Goal: Task Accomplishment & Management: Use online tool/utility

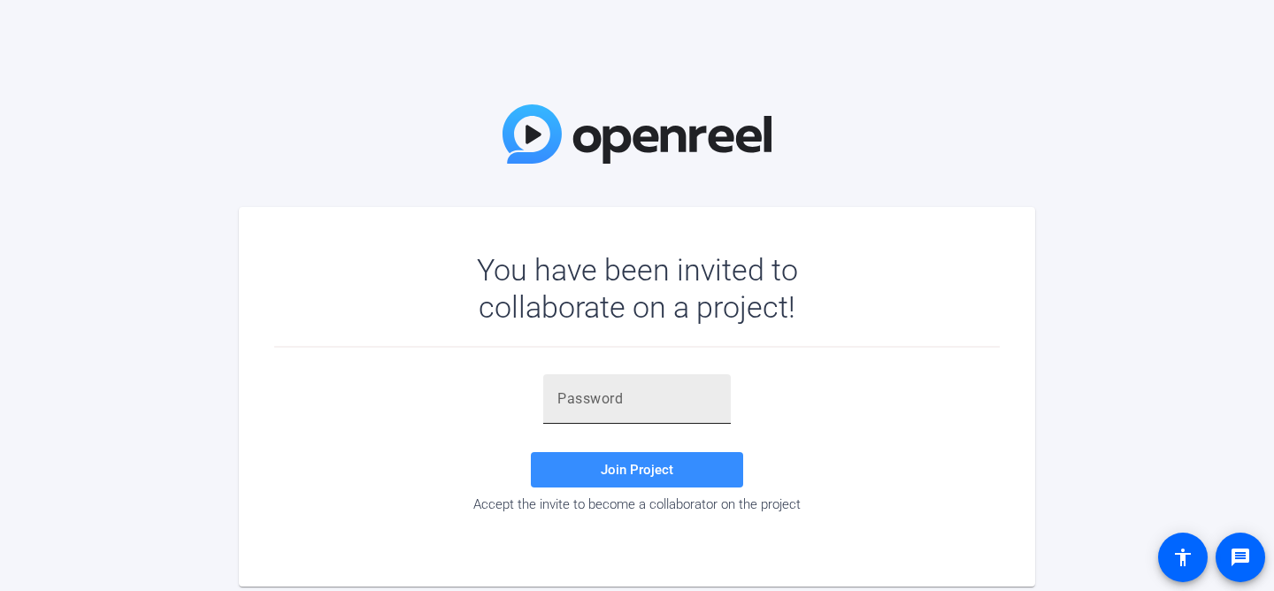
click at [593, 402] on input "text" at bounding box center [636, 398] width 159 height 21
paste input "rTsb!Z"
type input "rTsb!Z"
click at [624, 474] on span "Join Project" at bounding box center [637, 470] width 73 height 16
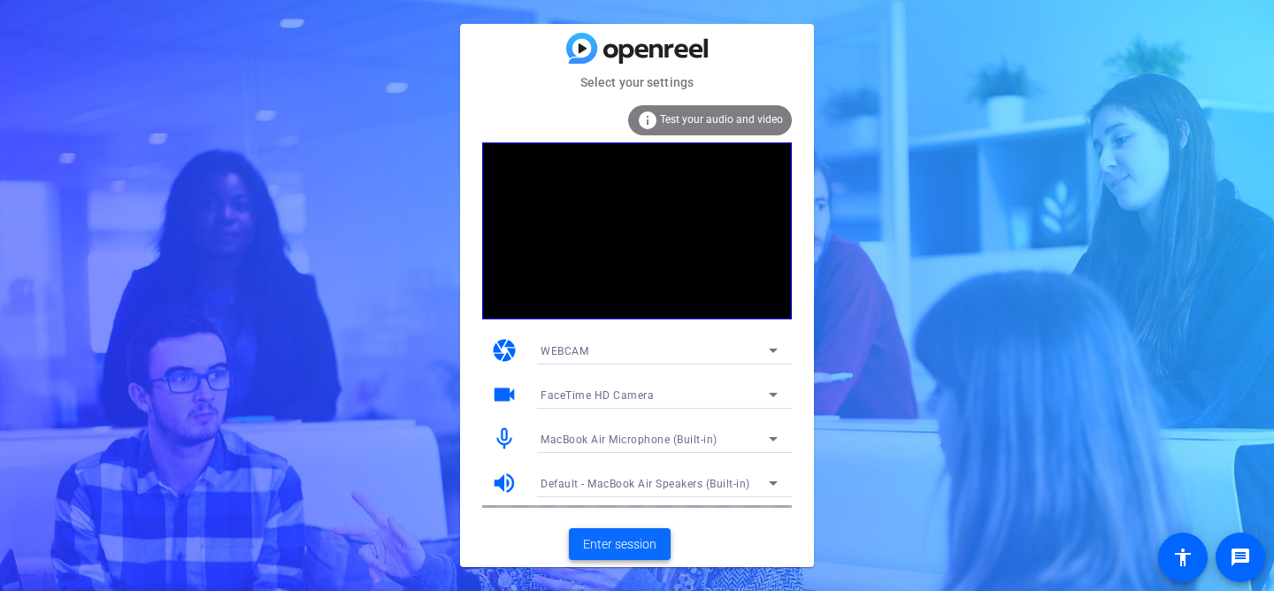
click at [625, 552] on span "Enter session" at bounding box center [619, 544] width 73 height 19
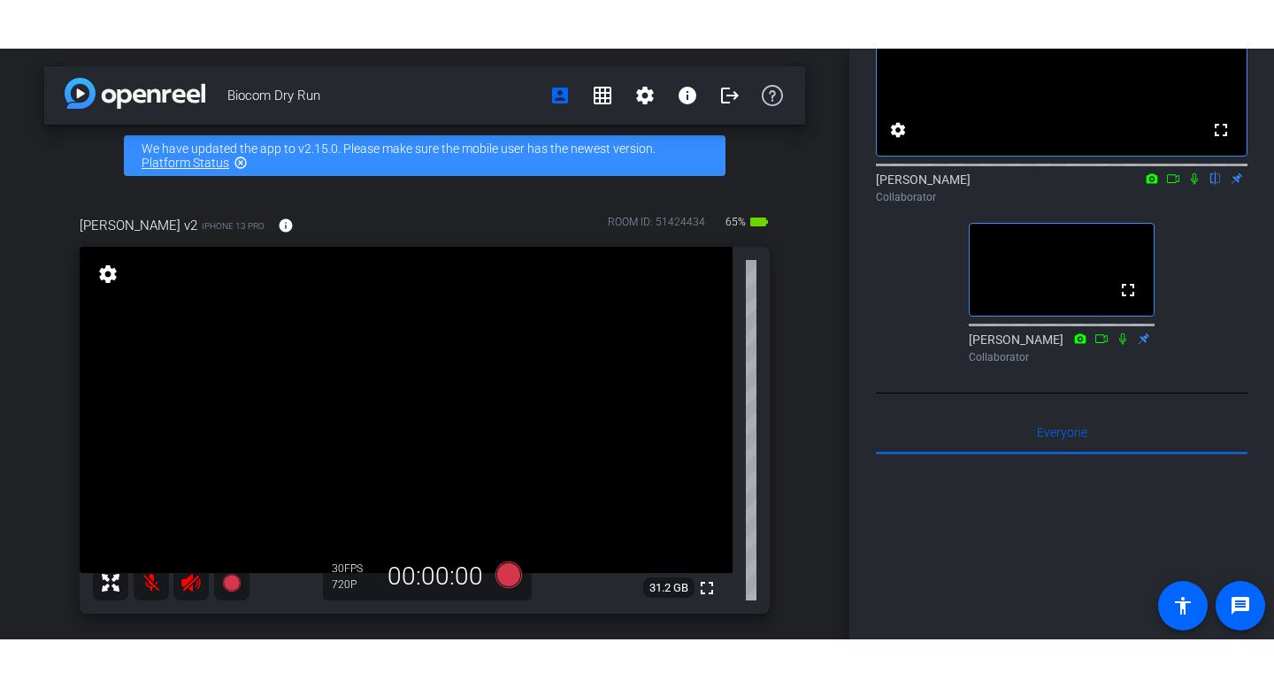
scroll to position [170, 0]
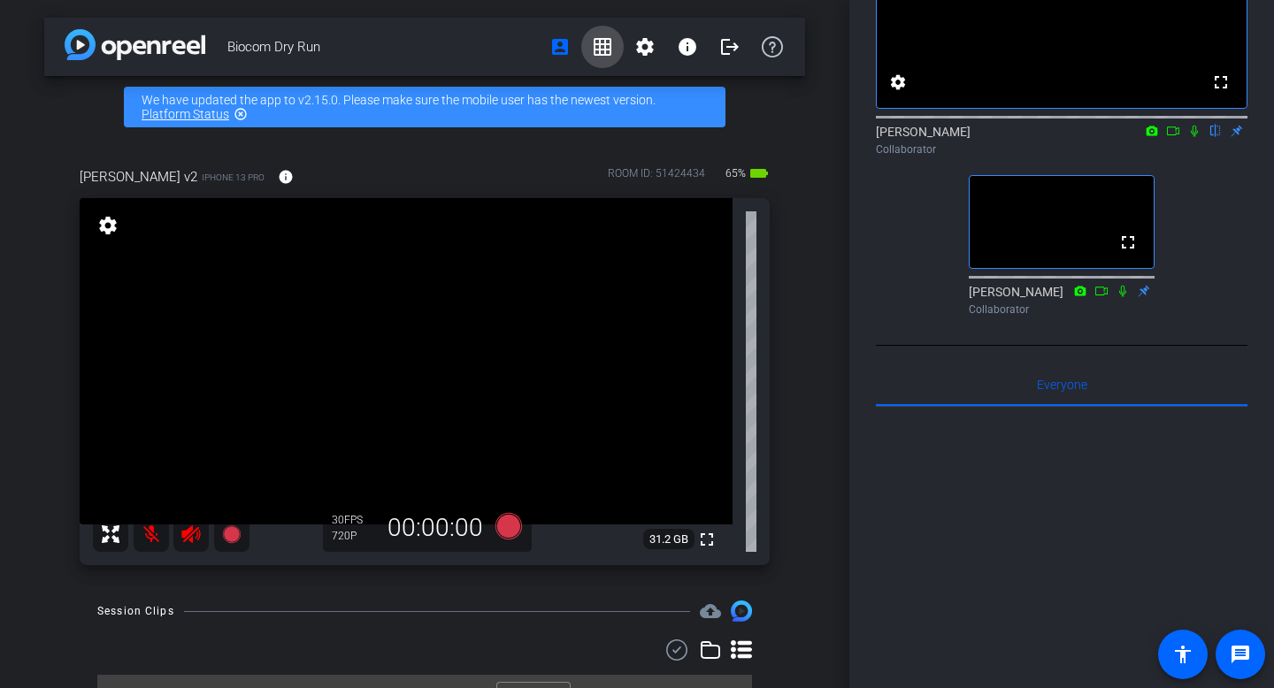
click at [601, 51] on mat-icon "grid_on" at bounding box center [602, 46] width 21 height 21
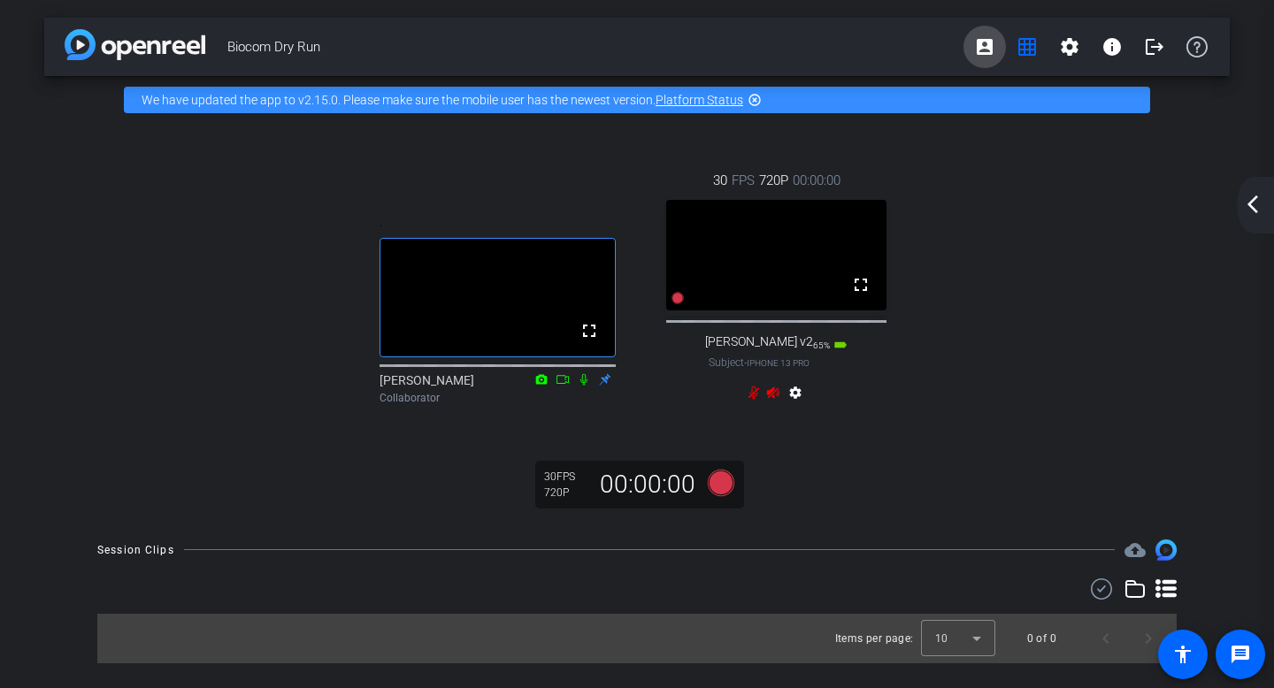
click at [983, 52] on mat-icon "account_box" at bounding box center [984, 46] width 21 height 21
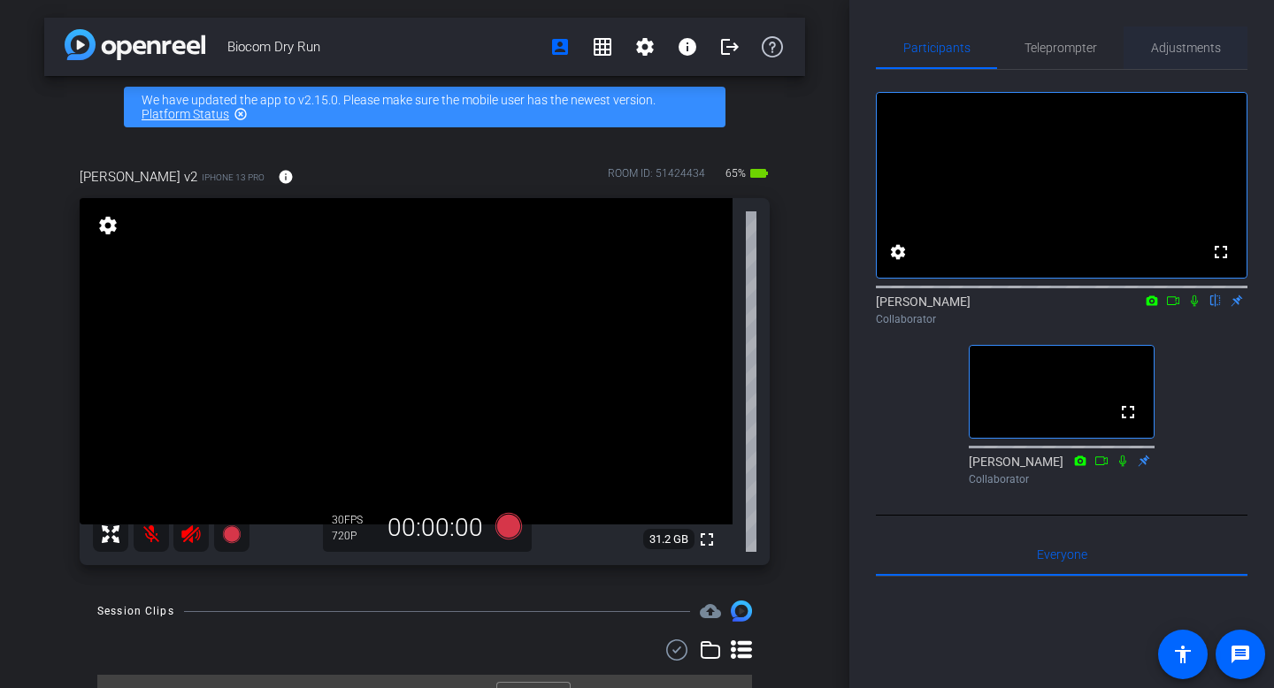
click at [1187, 38] on span "Adjustments" at bounding box center [1186, 48] width 70 height 42
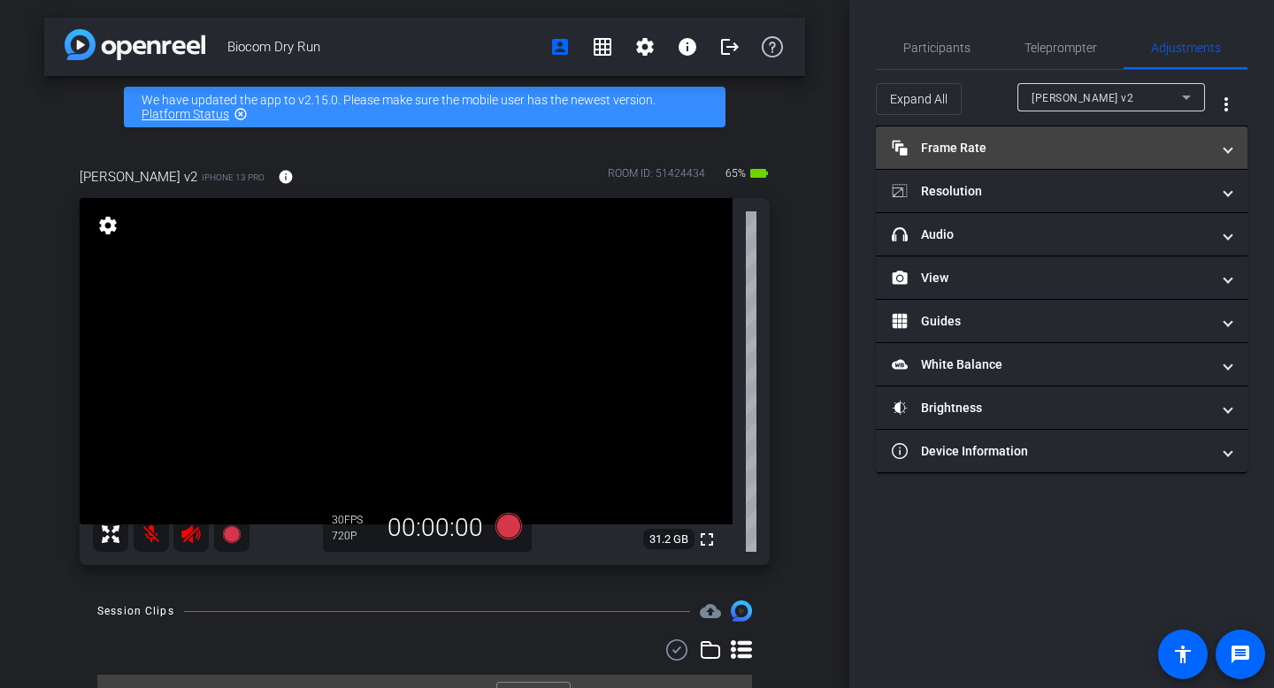
click at [1230, 149] on span at bounding box center [1227, 148] width 7 height 19
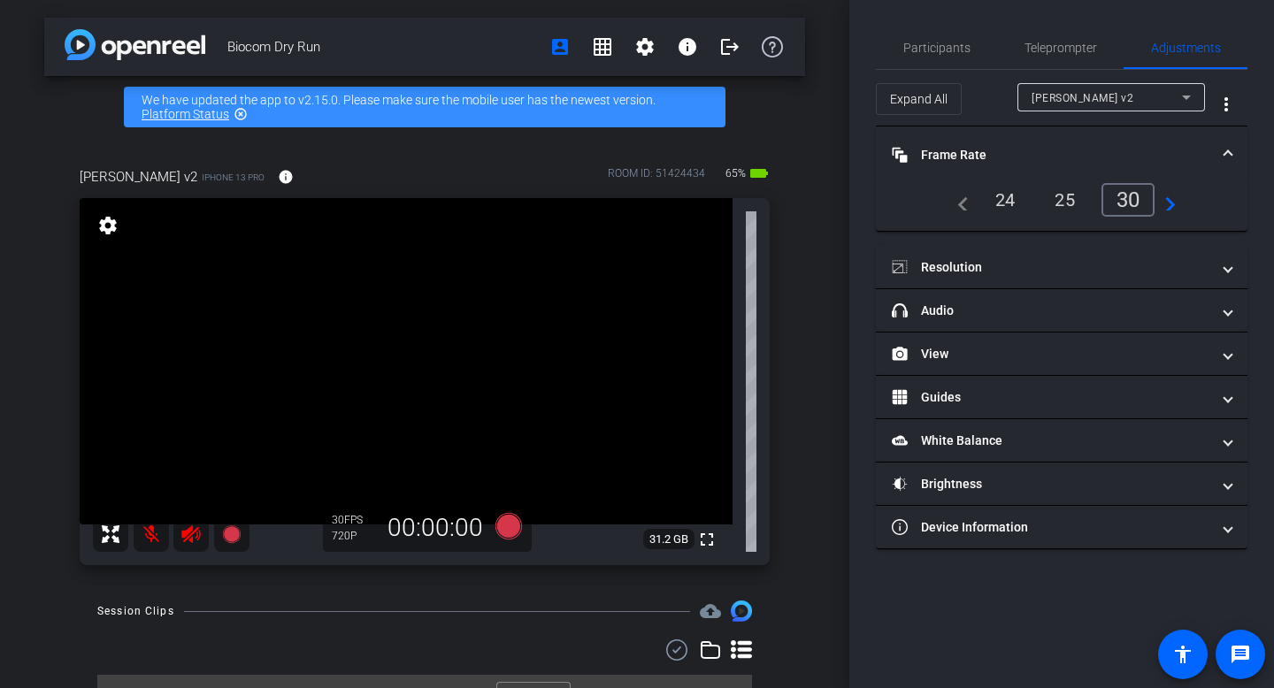
click at [820, 241] on div "Biocom Dry Run account_box grid_on settings info logout We have updated the app…" at bounding box center [424, 344] width 849 height 688
click at [939, 53] on span "Participants" at bounding box center [936, 48] width 67 height 12
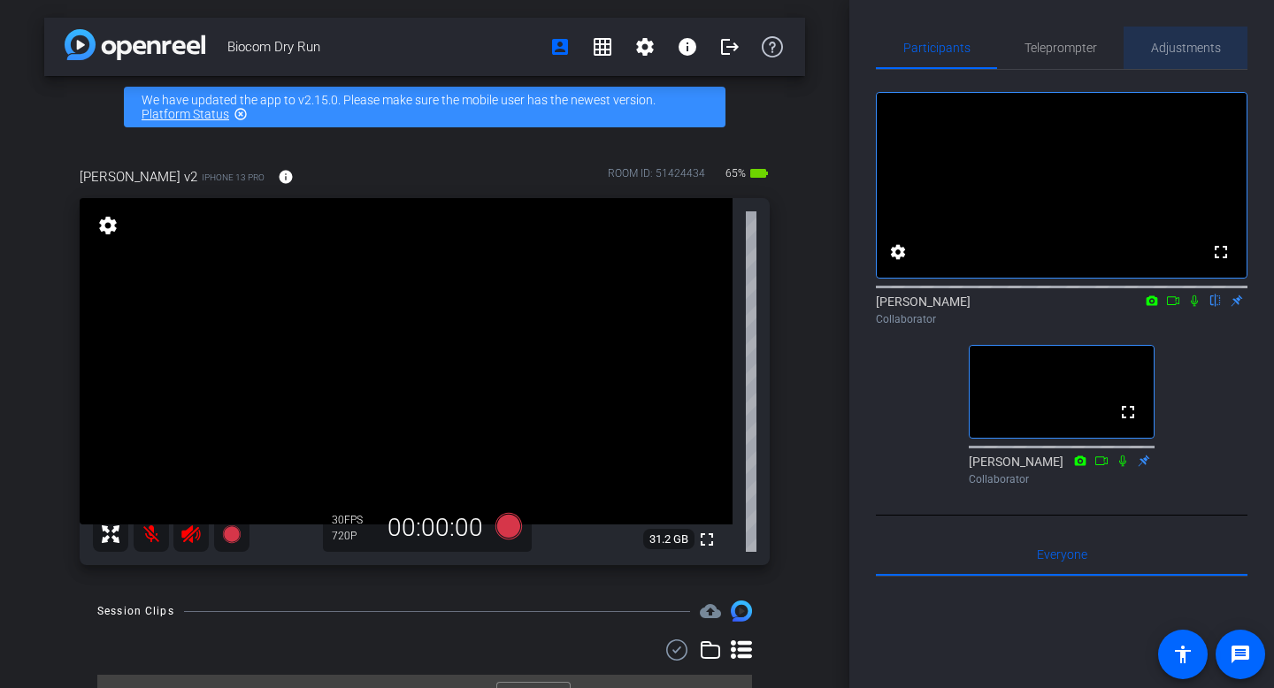
click at [1169, 45] on span "Adjustments" at bounding box center [1186, 48] width 70 height 12
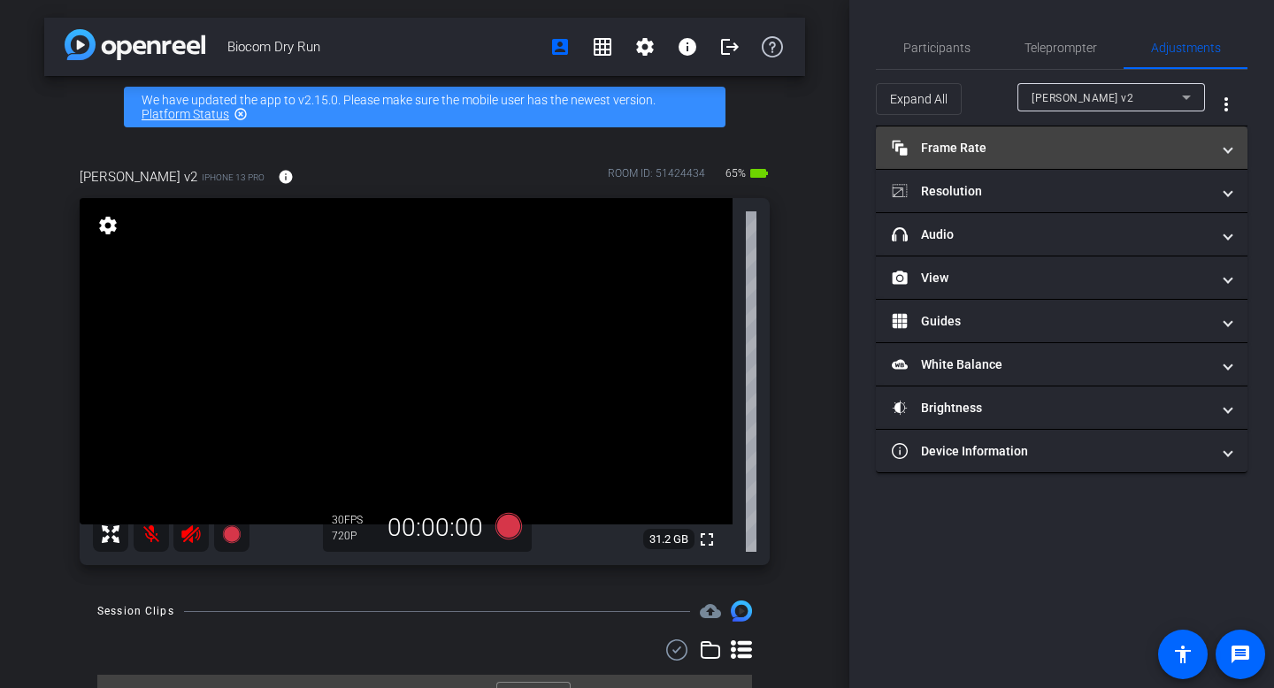
click at [1226, 153] on span at bounding box center [1227, 148] width 7 height 19
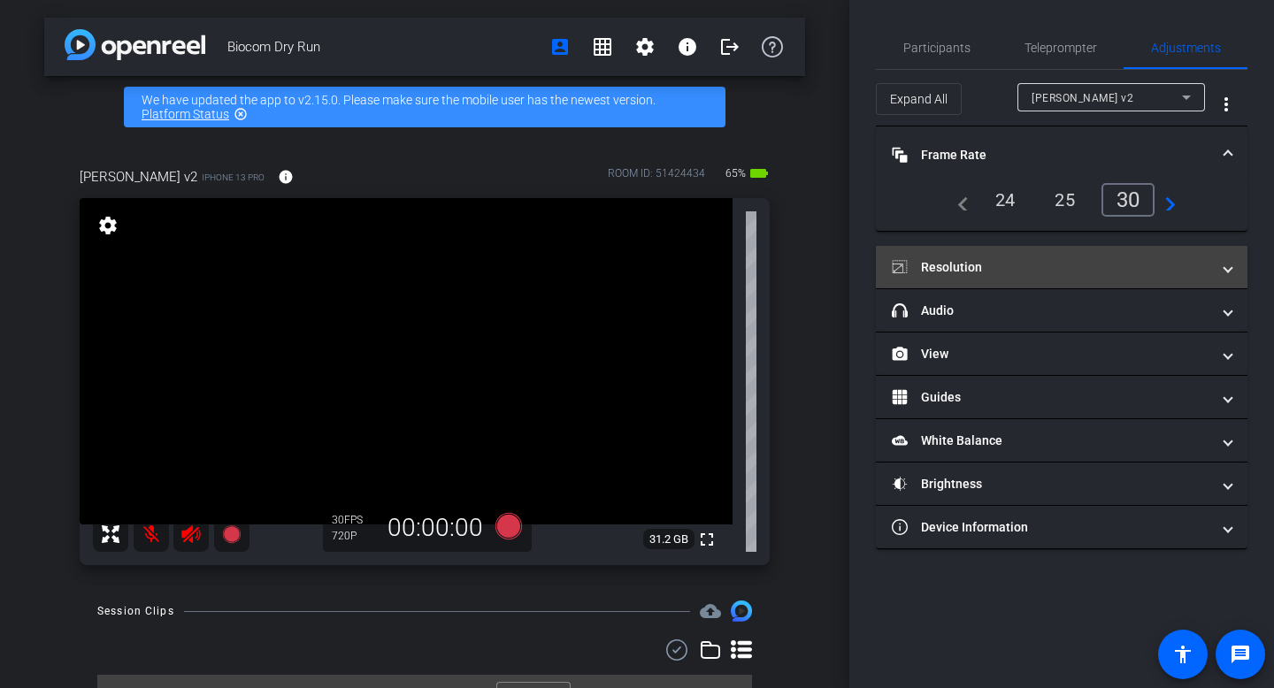
click at [1041, 273] on mat-panel-title "Resolution" at bounding box center [1051, 267] width 318 height 19
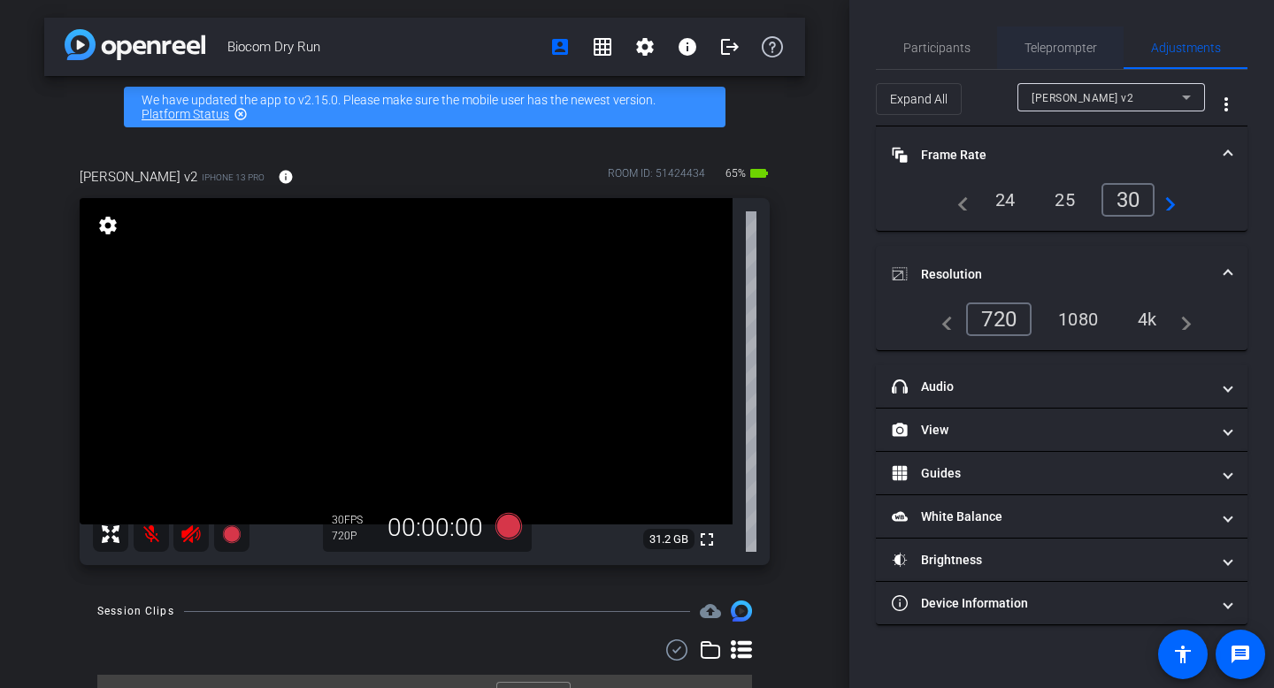
click at [1061, 43] on span "Teleprompter" at bounding box center [1060, 48] width 73 height 12
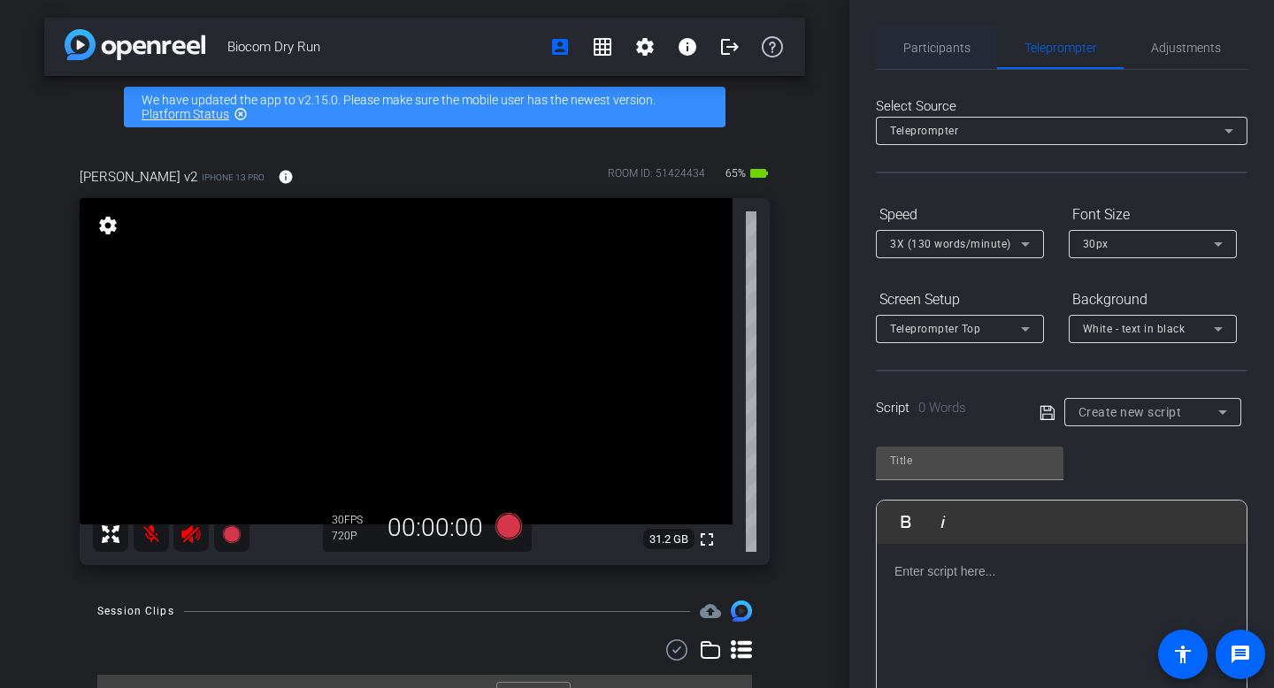
click at [929, 46] on span "Participants" at bounding box center [936, 48] width 67 height 12
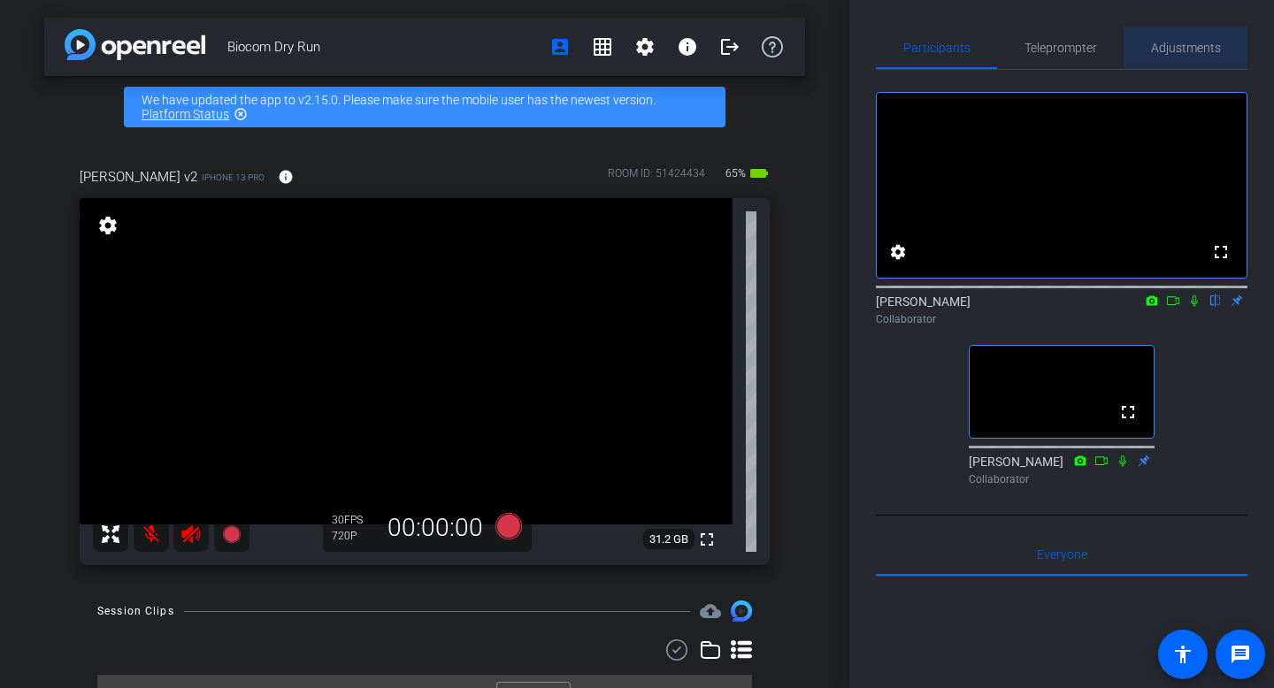
click at [1177, 50] on span "Adjustments" at bounding box center [1186, 48] width 70 height 12
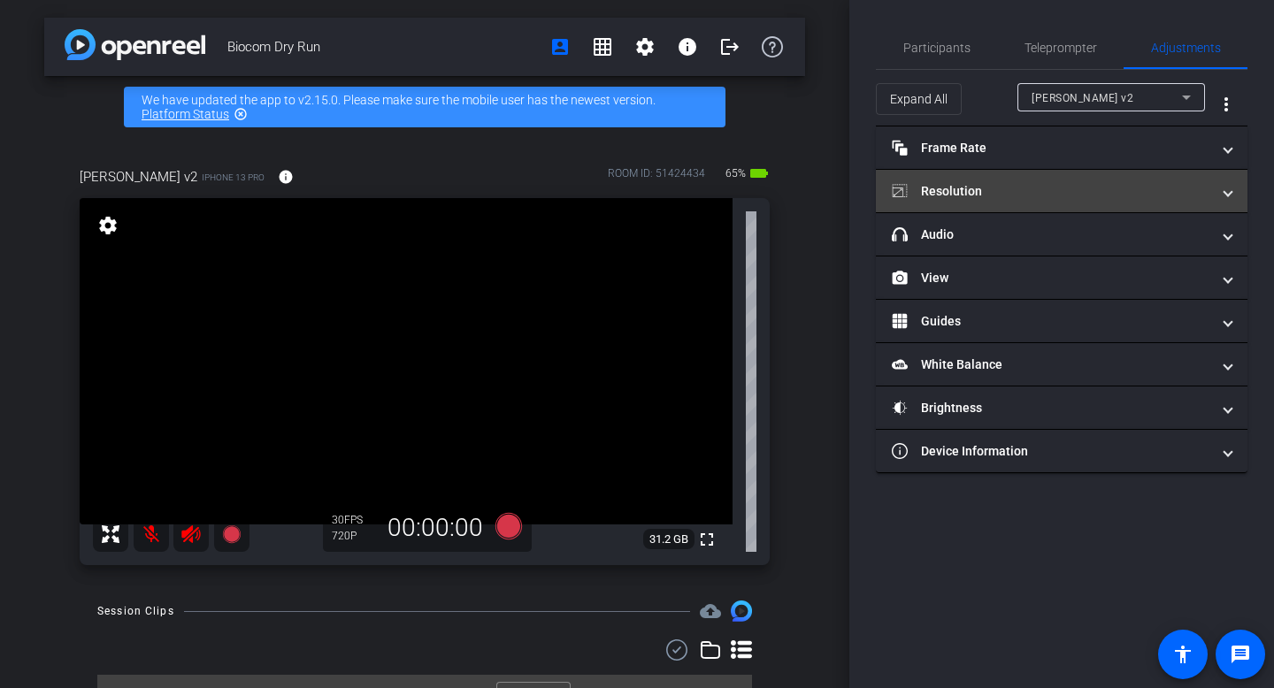
click at [1220, 192] on span "Resolution" at bounding box center [1058, 191] width 333 height 19
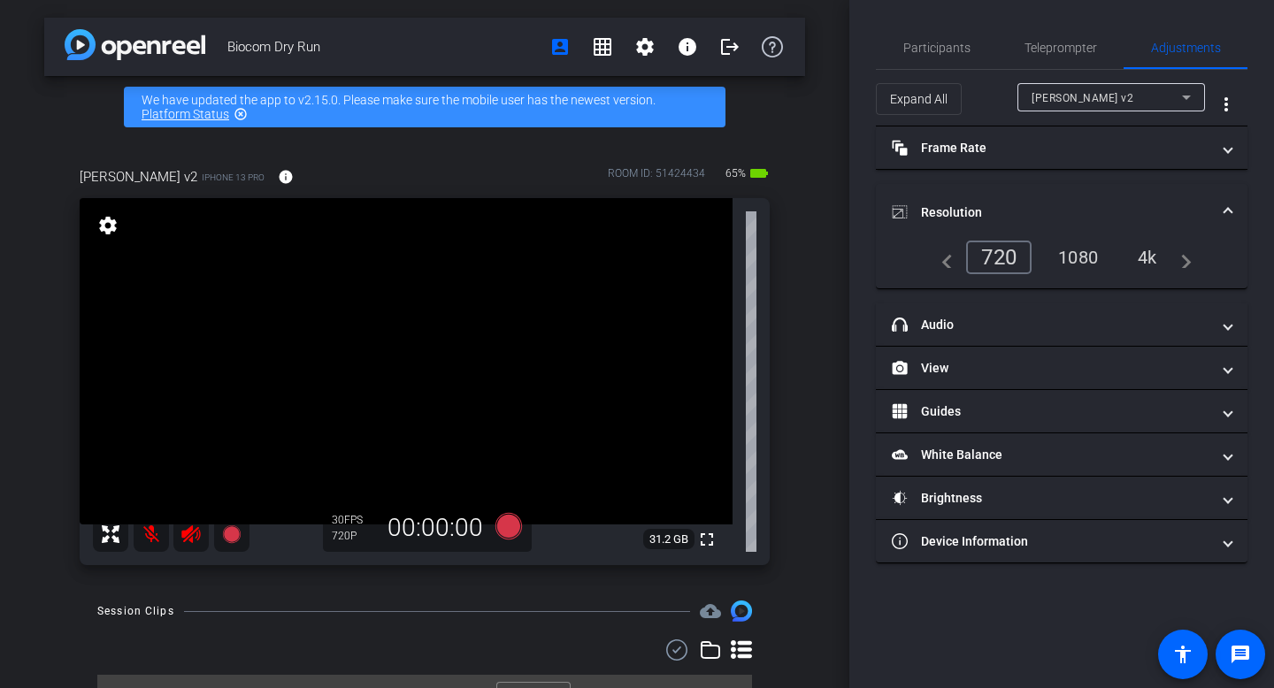
click at [1190, 262] on mat-icon "navigate_next" at bounding box center [1180, 257] width 21 height 21
click at [961, 48] on span "Participants" at bounding box center [936, 48] width 67 height 12
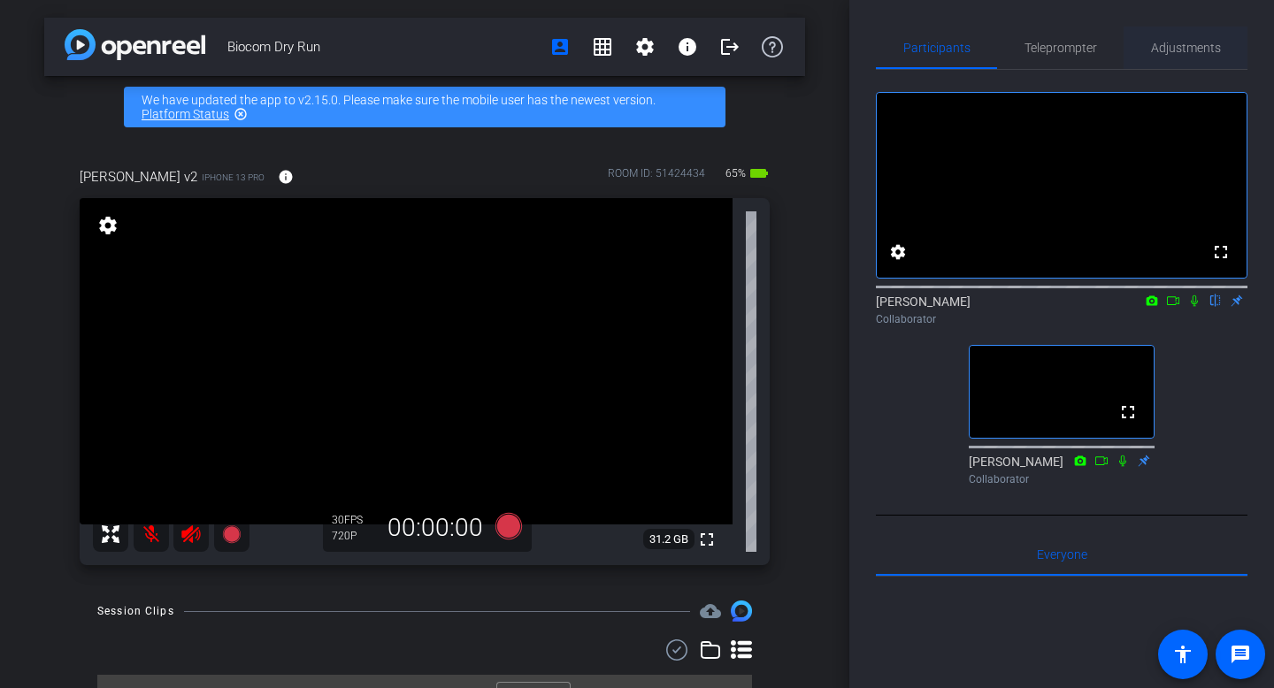
click at [1185, 50] on span "Adjustments" at bounding box center [1186, 48] width 70 height 12
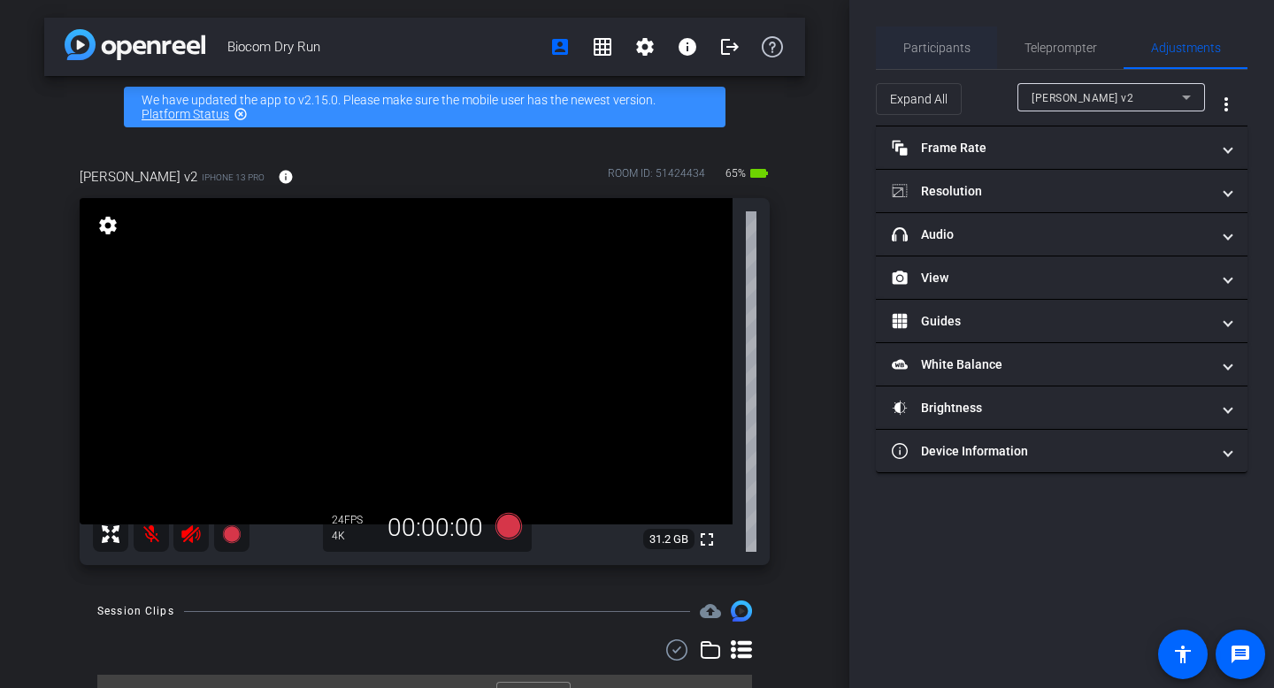
click at [946, 50] on span "Participants" at bounding box center [936, 48] width 67 height 12
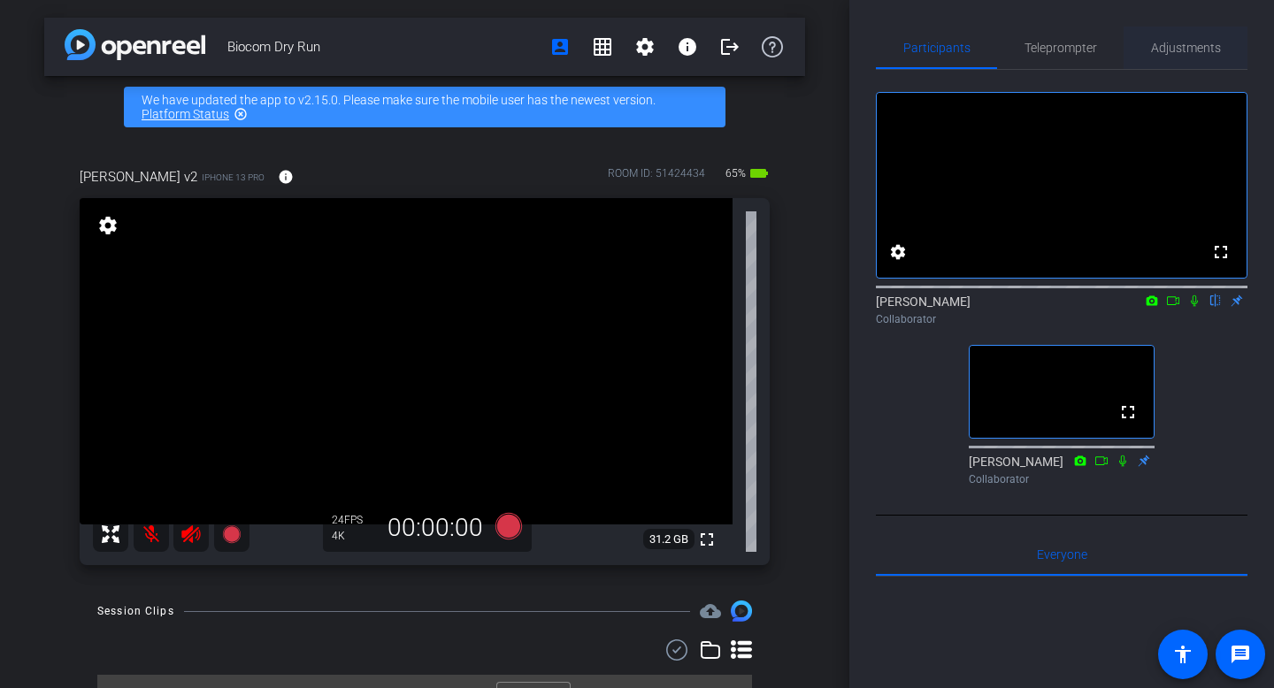
click at [1170, 47] on span "Adjustments" at bounding box center [1186, 48] width 70 height 12
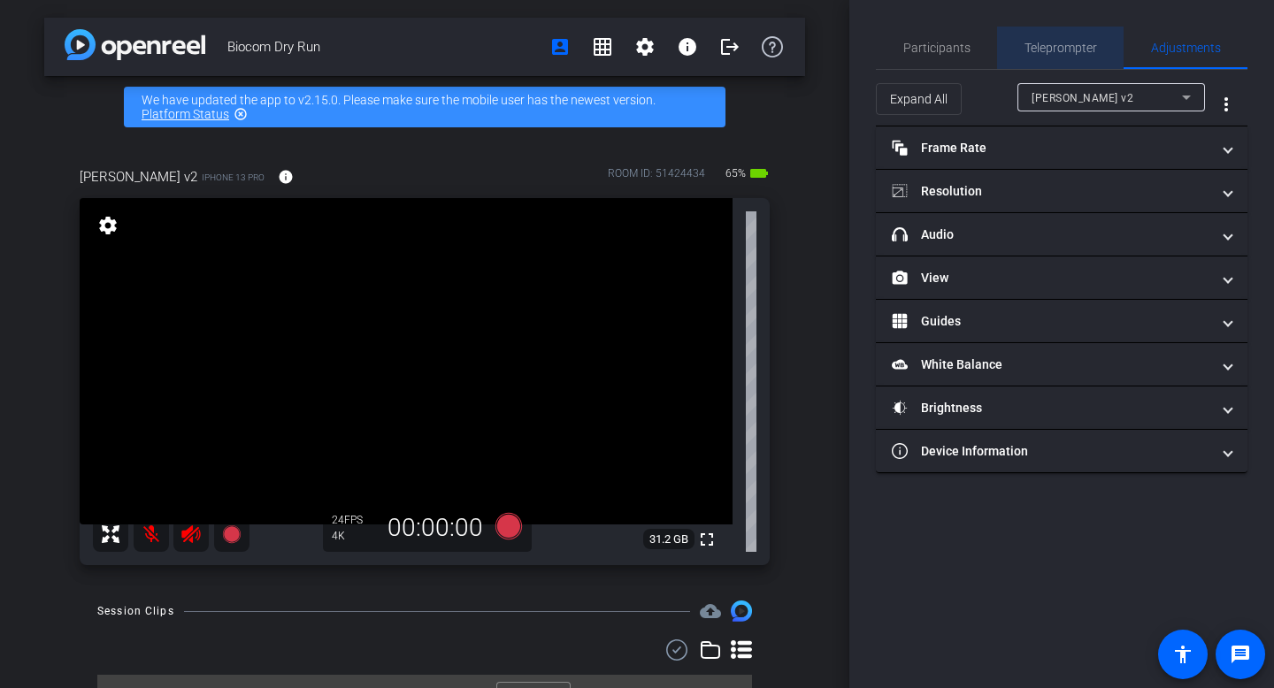
click at [1059, 44] on span "Teleprompter" at bounding box center [1060, 48] width 73 height 12
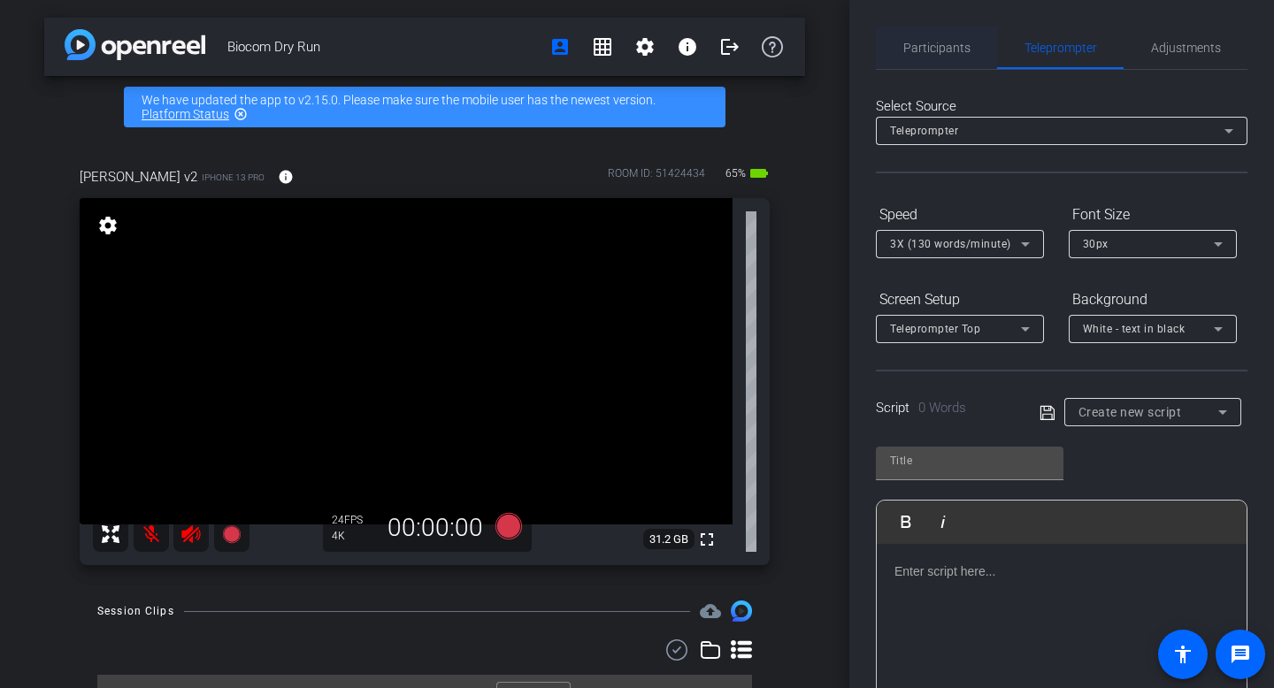
click at [933, 50] on span "Participants" at bounding box center [936, 48] width 67 height 12
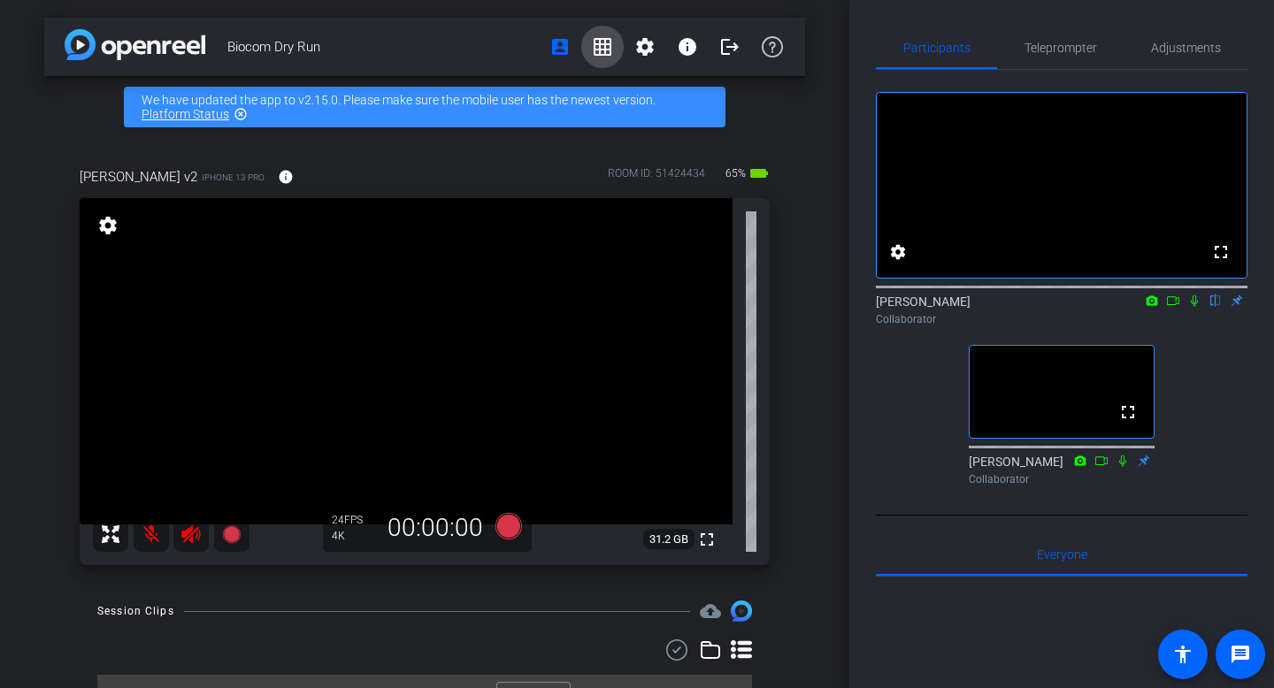
click at [610, 47] on mat-icon "grid_on" at bounding box center [602, 46] width 21 height 21
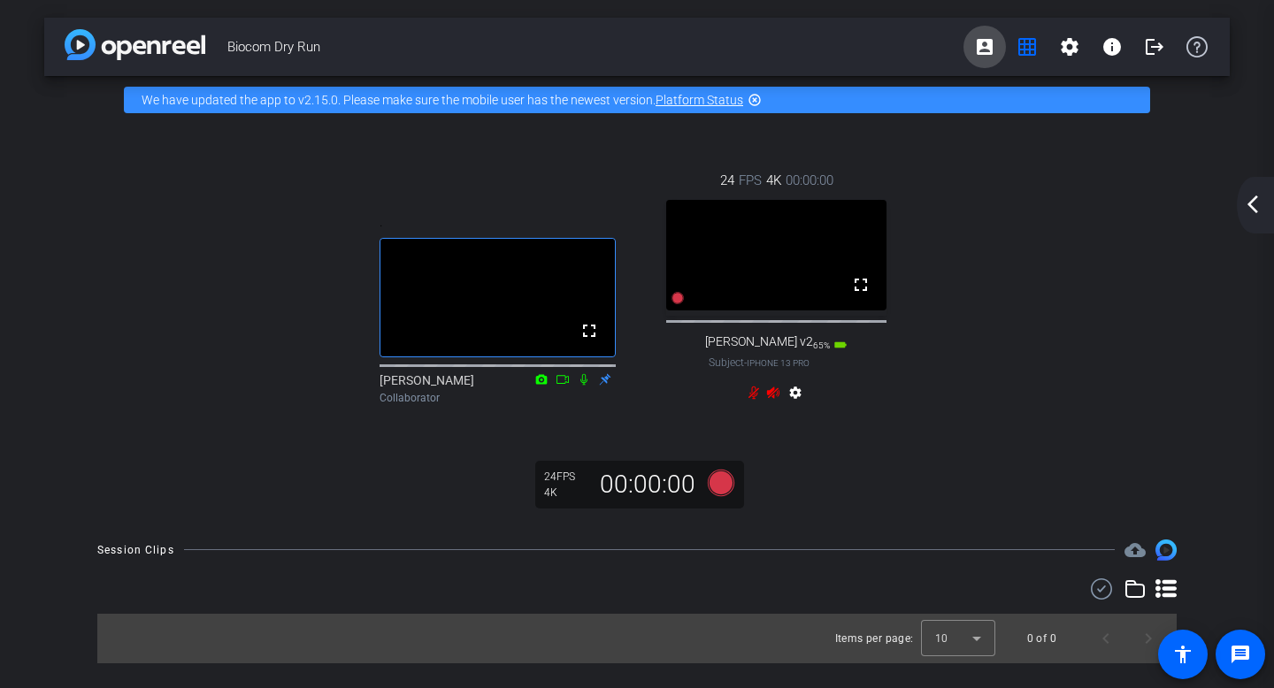
click at [986, 46] on mat-icon "account_box" at bounding box center [984, 46] width 21 height 21
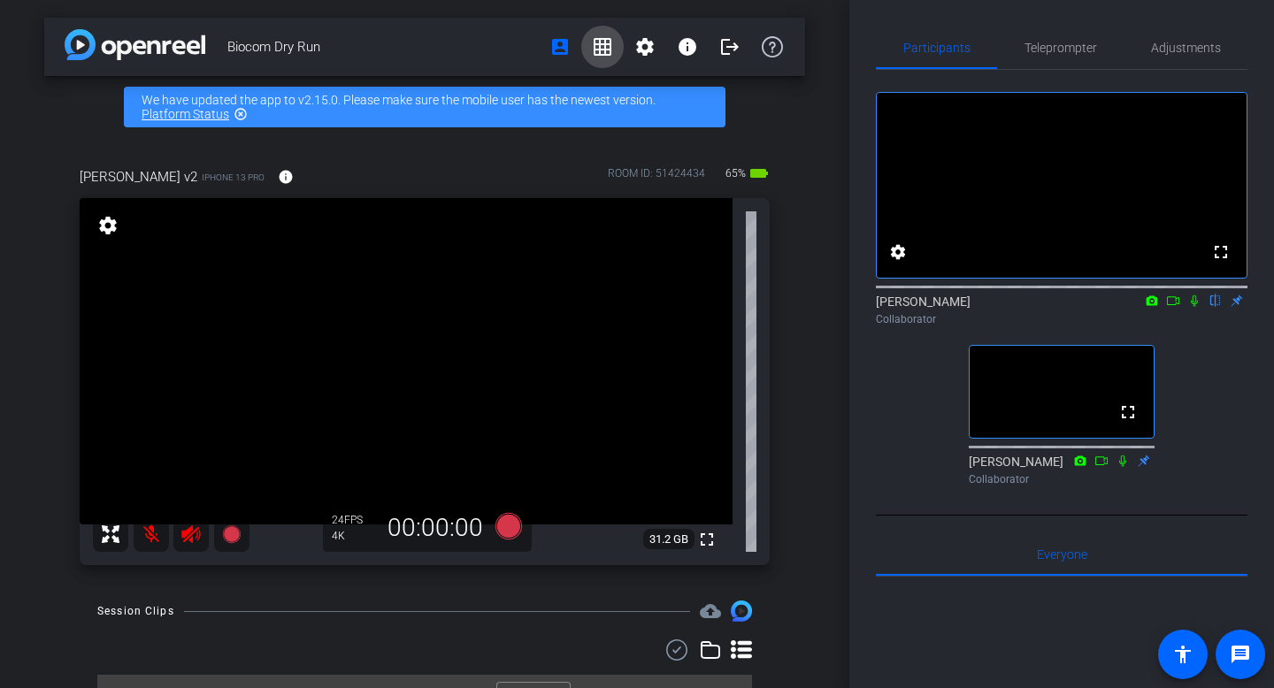
click at [600, 53] on mat-icon "grid_on" at bounding box center [602, 46] width 21 height 21
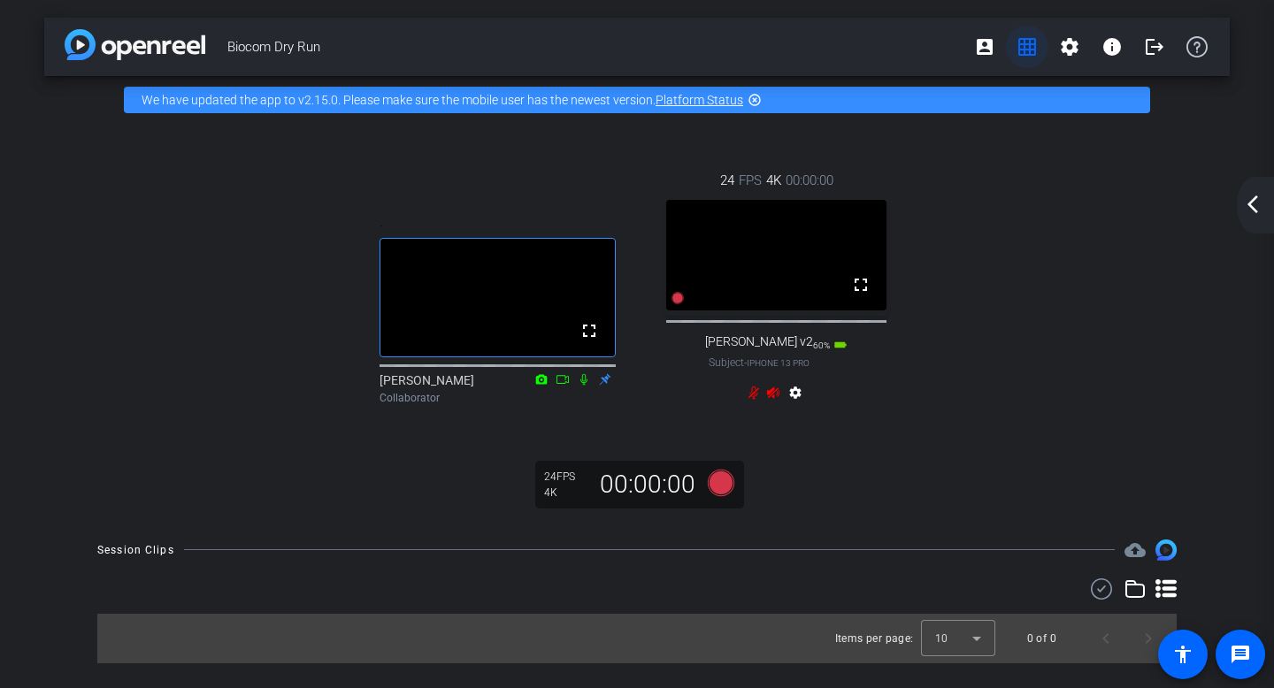
click at [1022, 51] on mat-icon "grid_on" at bounding box center [1026, 46] width 21 height 21
click at [1028, 47] on mat-icon "grid_on" at bounding box center [1026, 46] width 21 height 21
click at [981, 50] on mat-icon "account_box" at bounding box center [984, 46] width 21 height 21
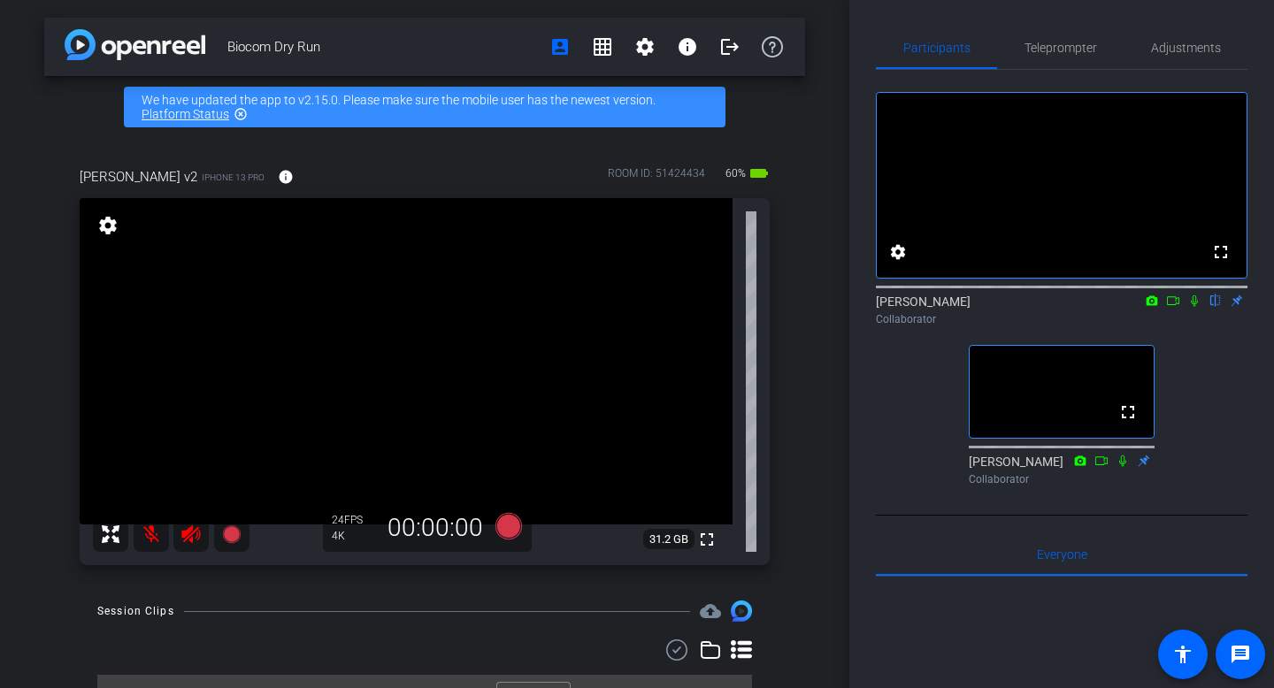
click at [1141, 467] on icon at bounding box center [1144, 461] width 14 height 12
click at [1236, 323] on div "[PERSON_NAME] flip Collaborator" at bounding box center [1062, 310] width 372 height 34
click at [1236, 324] on div "[PERSON_NAME] flip Collaborator" at bounding box center [1062, 310] width 372 height 34
click at [1145, 466] on icon at bounding box center [1143, 460] width 11 height 11
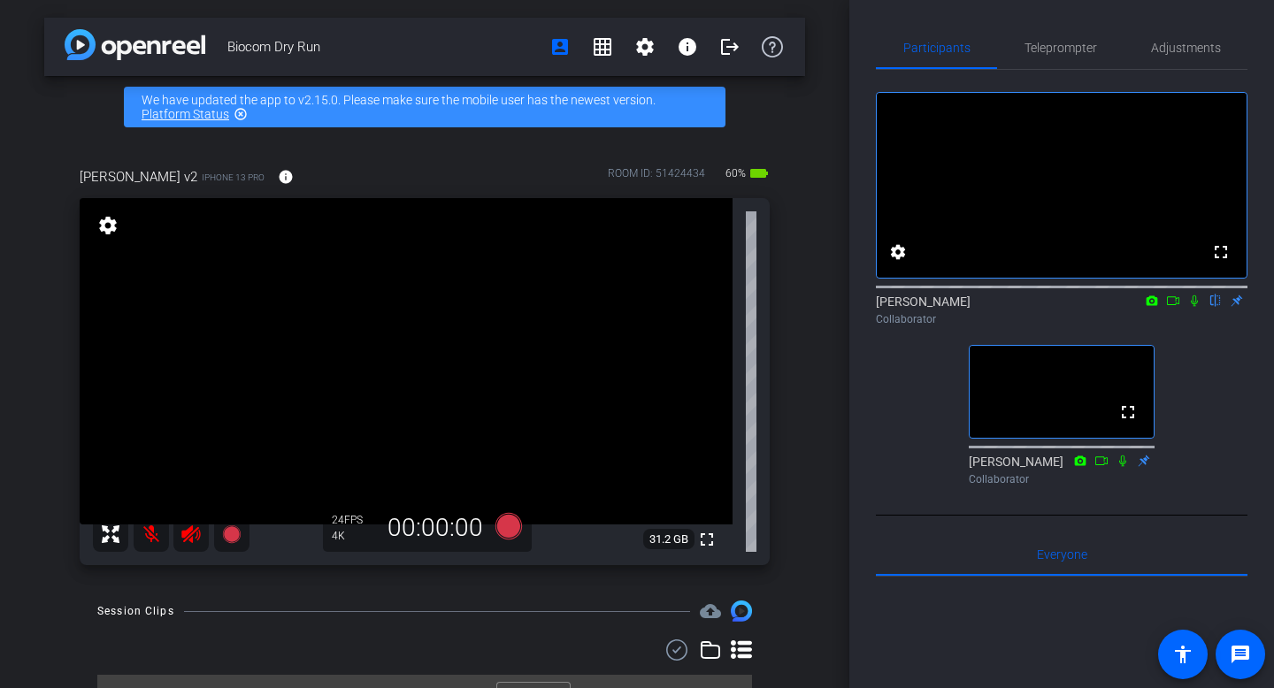
click at [1145, 467] on icon at bounding box center [1144, 461] width 14 height 12
click at [1145, 466] on icon at bounding box center [1143, 460] width 11 height 11
click at [1236, 326] on div "[PERSON_NAME] flip Collaborator" at bounding box center [1062, 310] width 372 height 34
click at [1146, 467] on icon at bounding box center [1144, 461] width 14 height 12
click at [1057, 51] on span "Teleprompter" at bounding box center [1060, 48] width 73 height 12
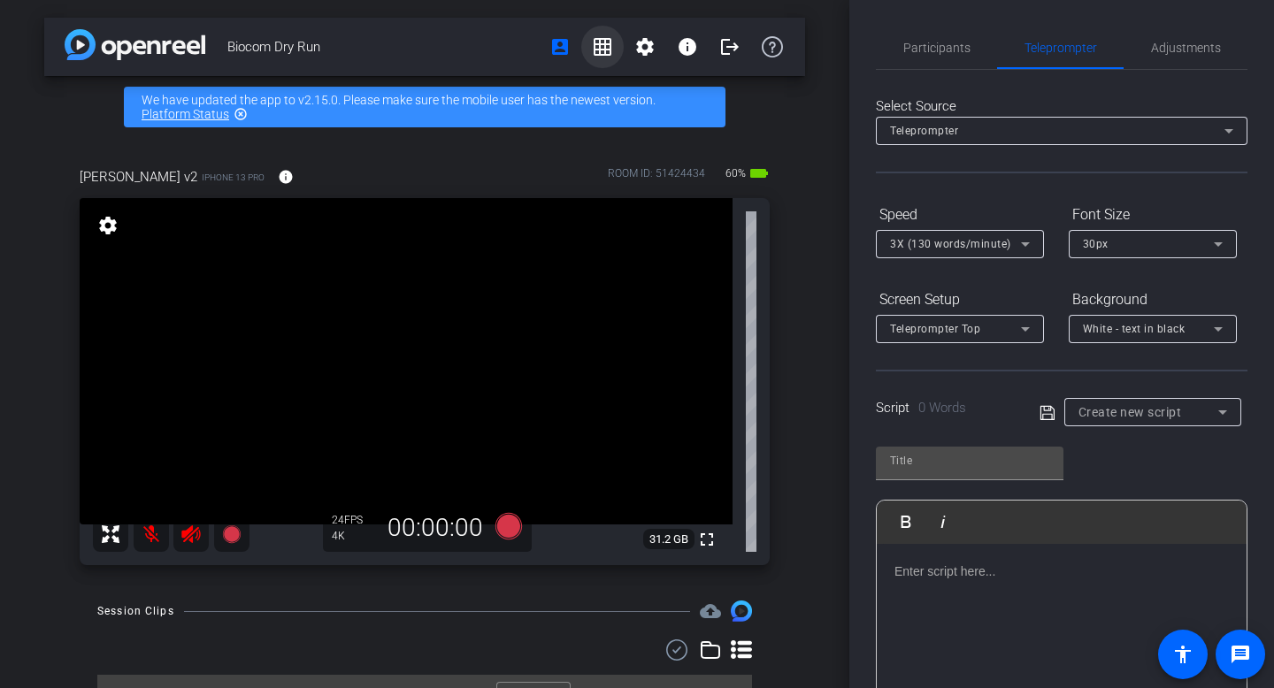
click at [604, 45] on mat-icon "grid_on" at bounding box center [602, 46] width 21 height 21
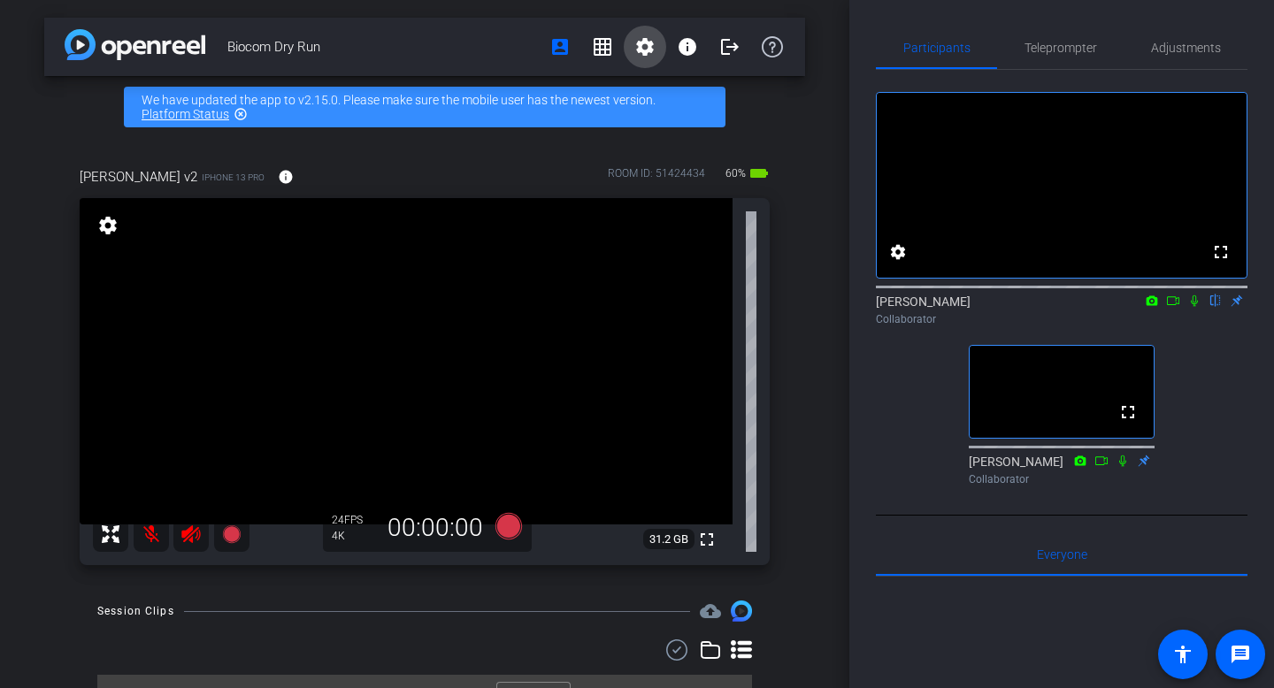
click at [645, 50] on mat-icon "settings" at bounding box center [644, 46] width 21 height 21
click at [690, 47] on div at bounding box center [637, 344] width 1274 height 688
click at [1202, 48] on span "Adjustments" at bounding box center [1186, 48] width 70 height 12
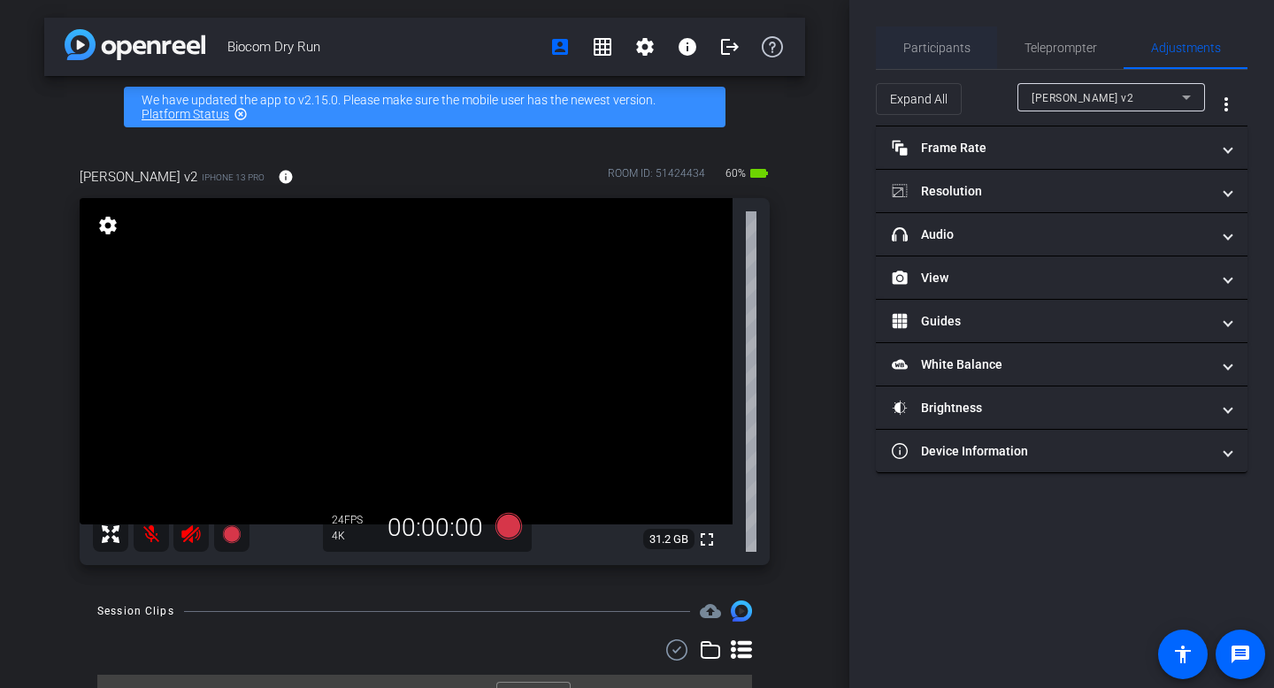
click at [941, 43] on span "Participants" at bounding box center [936, 48] width 67 height 12
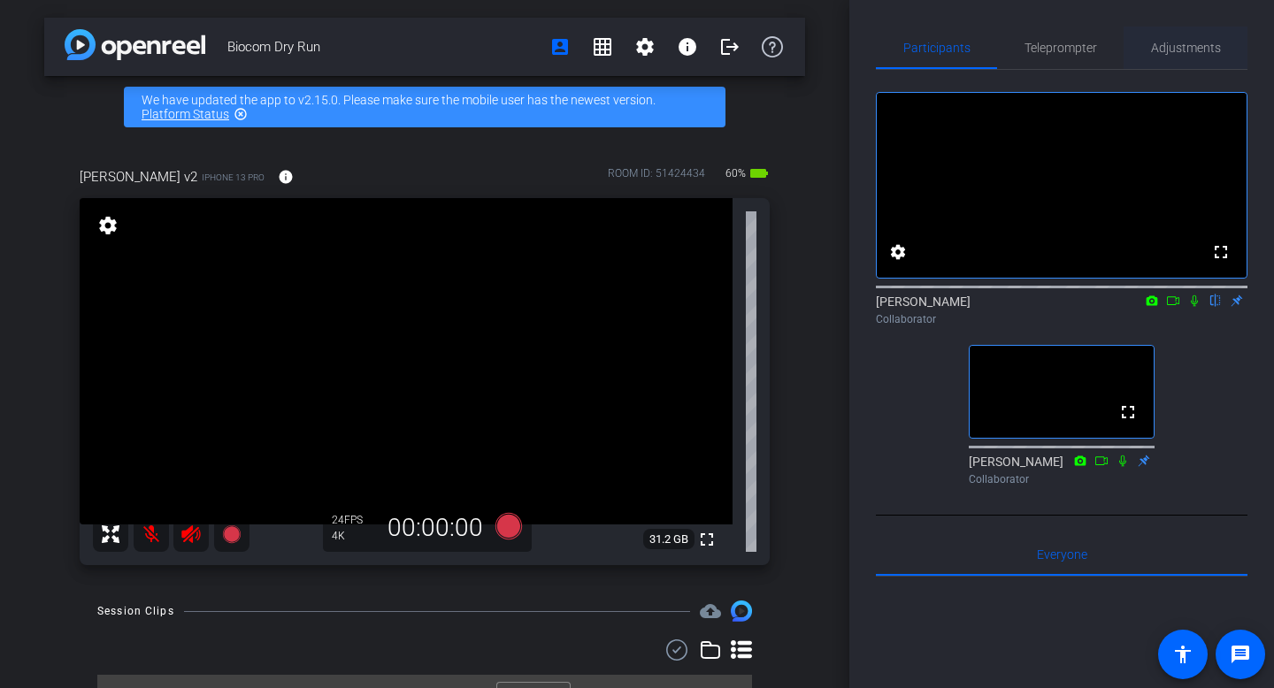
click at [1167, 46] on span "Adjustments" at bounding box center [1186, 48] width 70 height 12
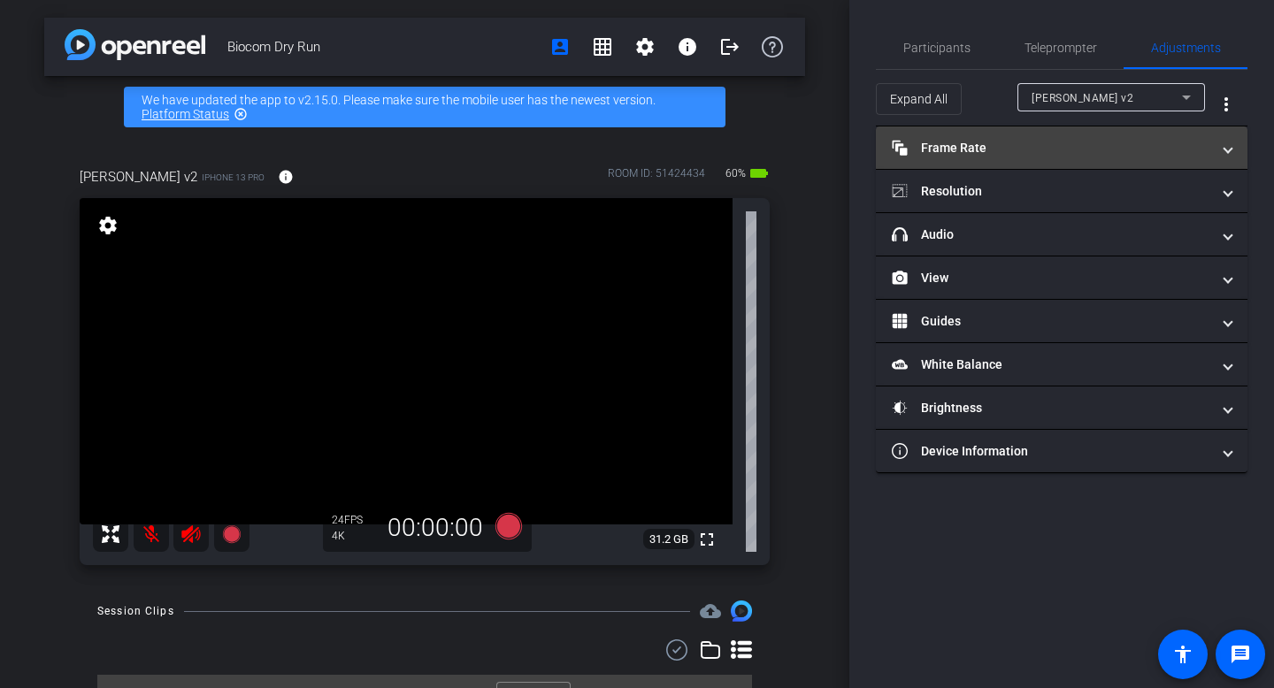
click at [1230, 149] on span at bounding box center [1227, 148] width 7 height 19
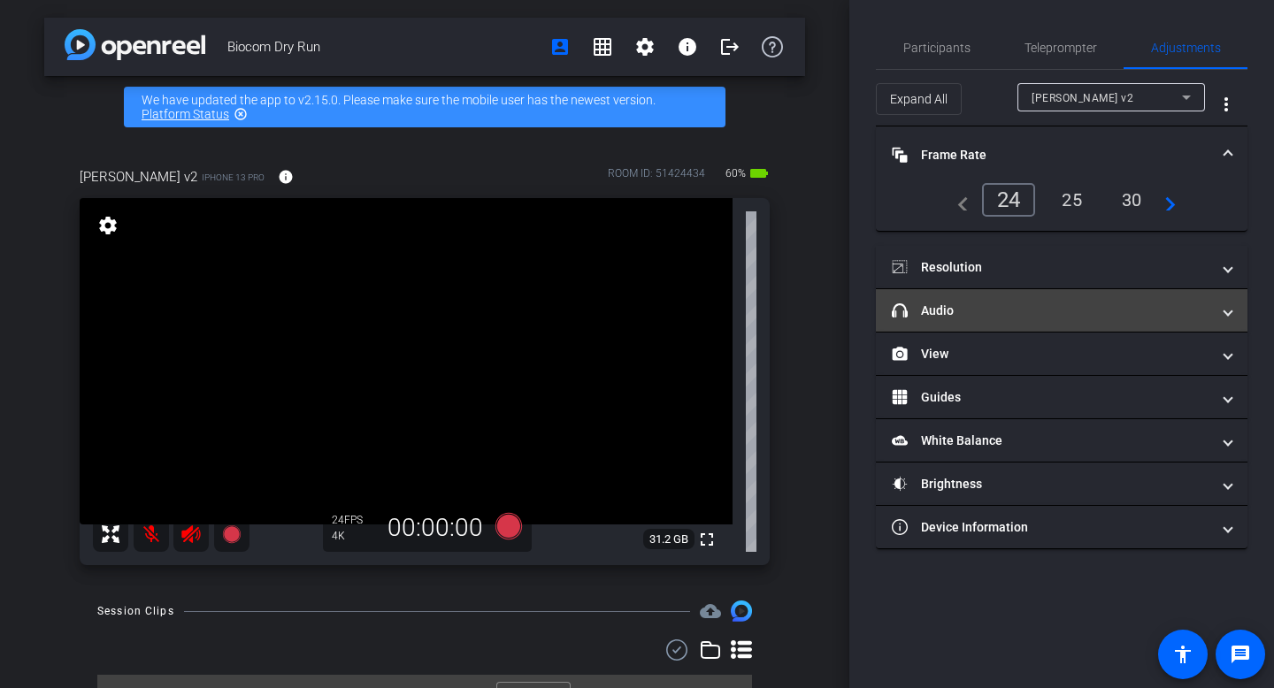
click at [1225, 318] on span at bounding box center [1227, 311] width 7 height 19
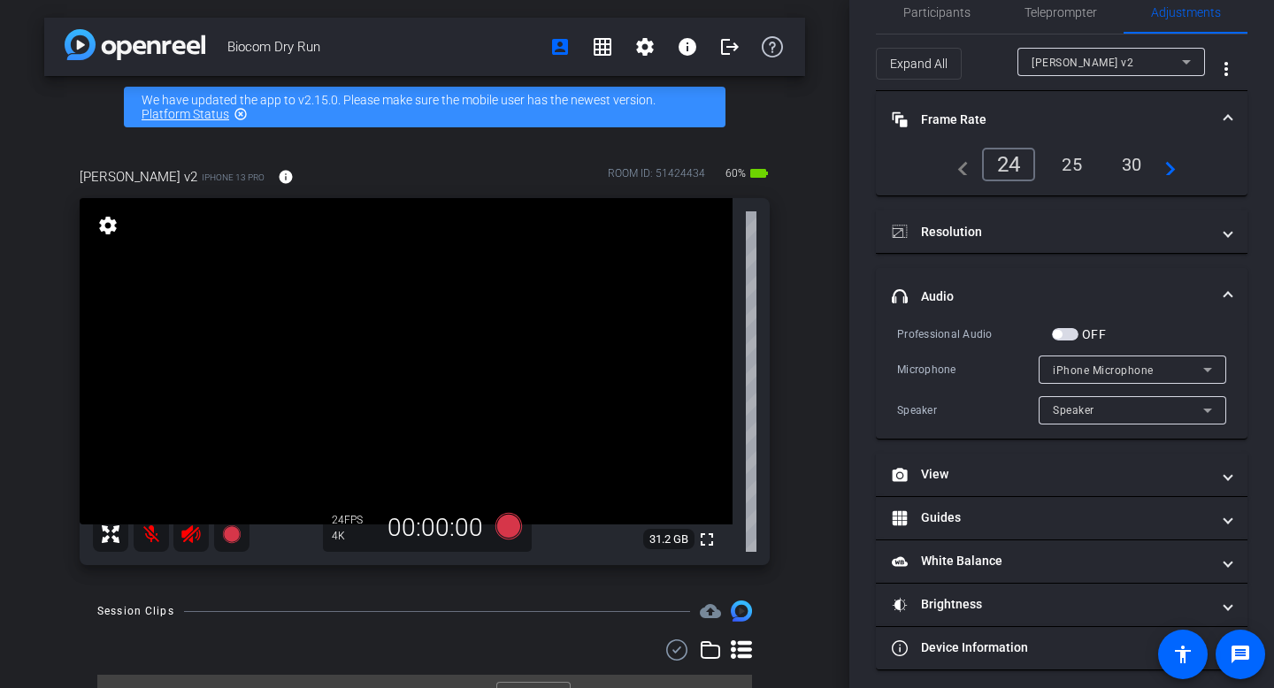
scroll to position [43, 0]
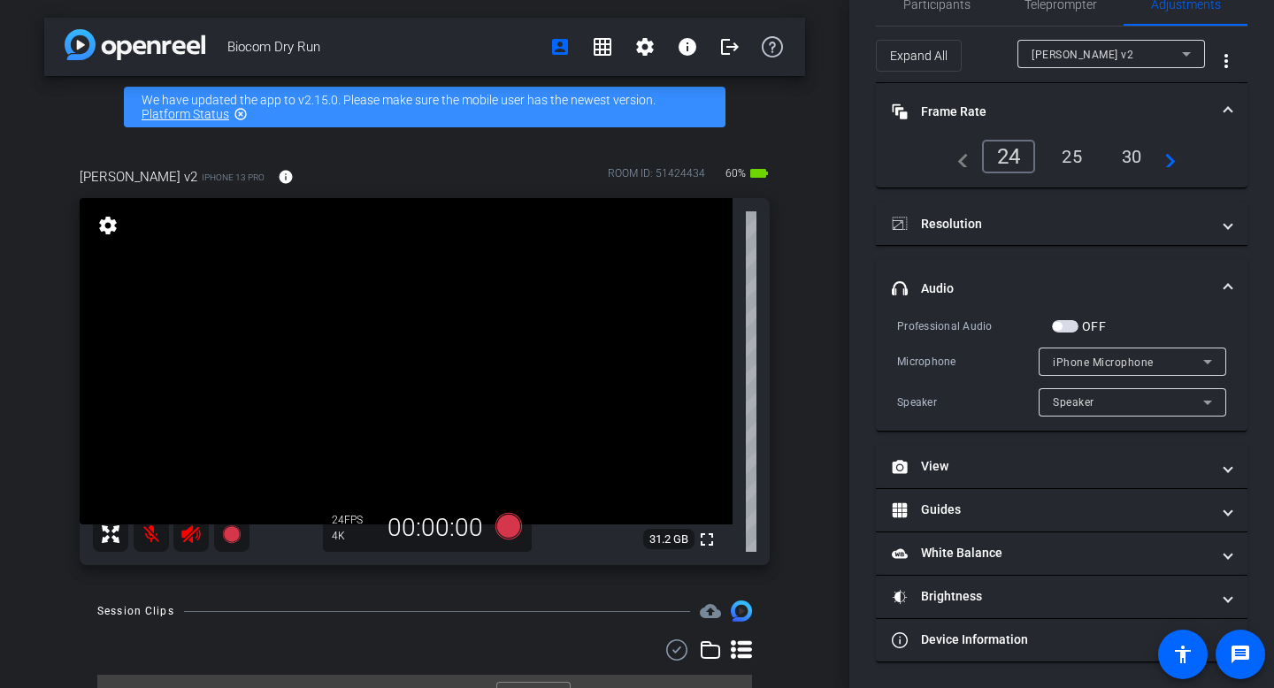
click at [1200, 360] on icon at bounding box center [1207, 361] width 21 height 21
click at [1190, 328] on div at bounding box center [637, 344] width 1274 height 688
click at [1229, 284] on span at bounding box center [1227, 289] width 7 height 19
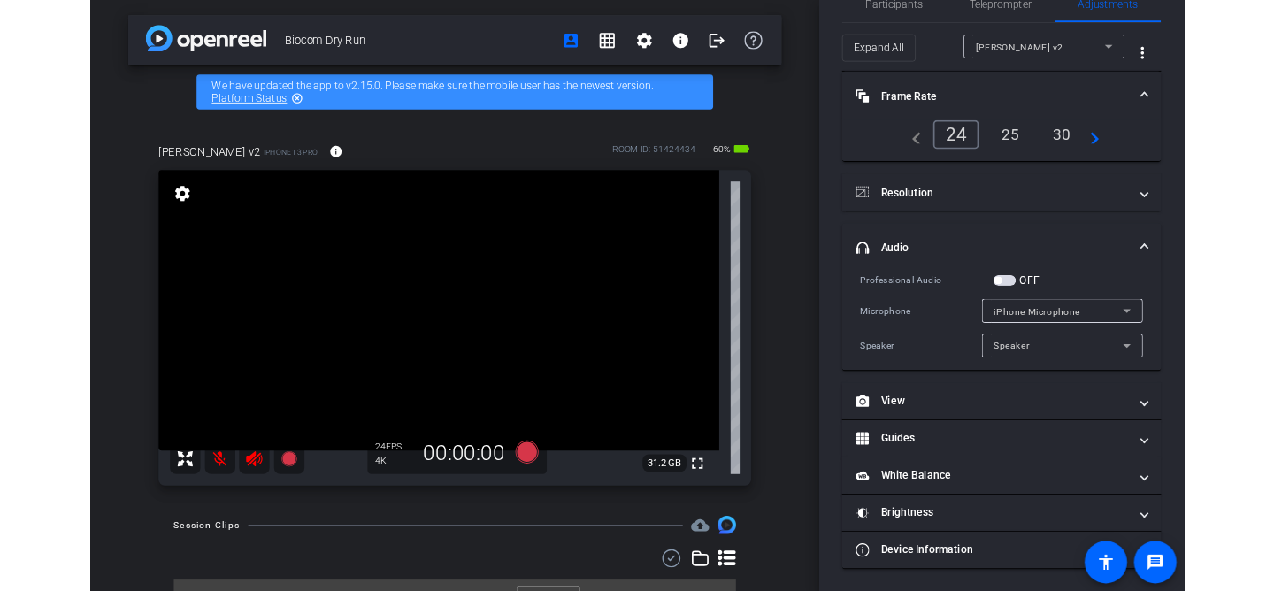
scroll to position [0, 0]
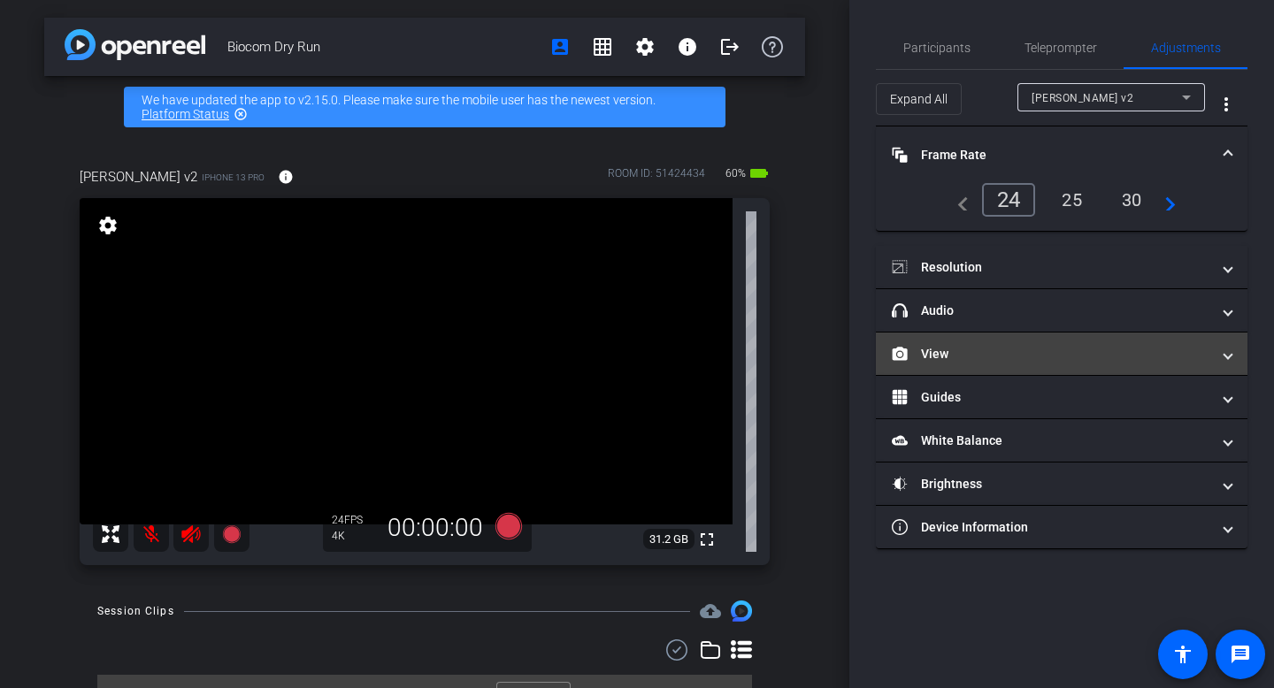
click at [1228, 361] on span at bounding box center [1227, 354] width 7 height 19
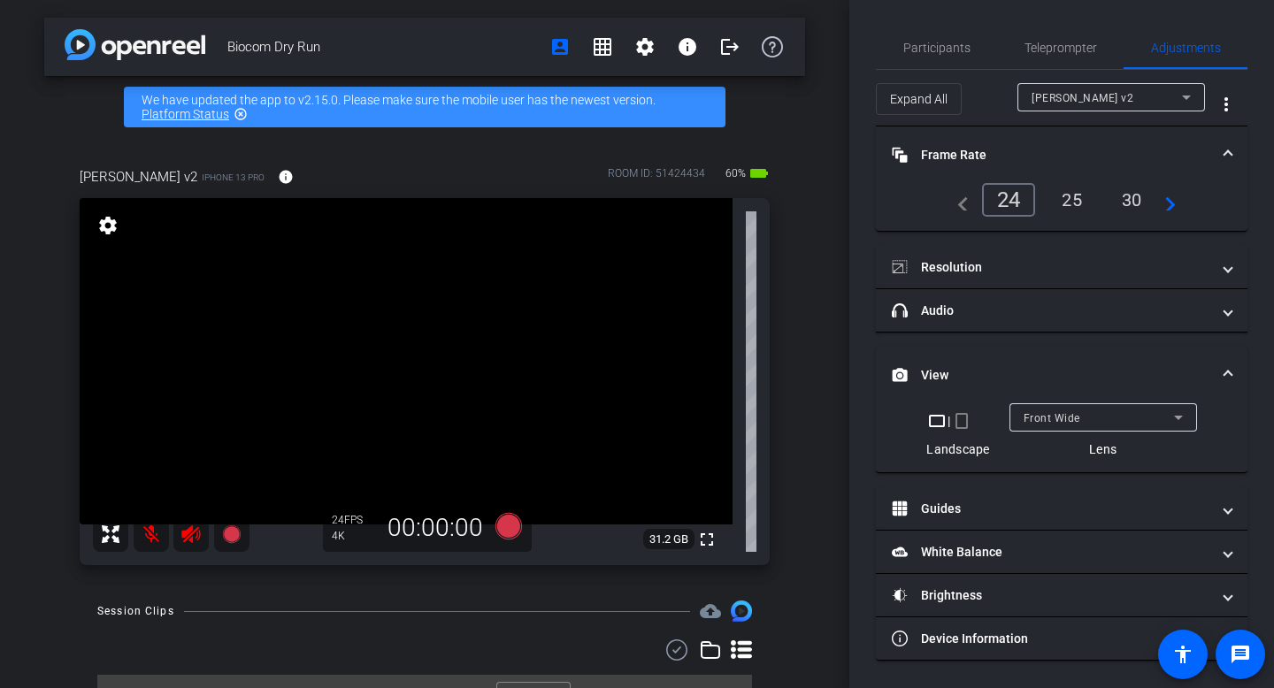
click at [1181, 420] on icon at bounding box center [1178, 417] width 21 height 21
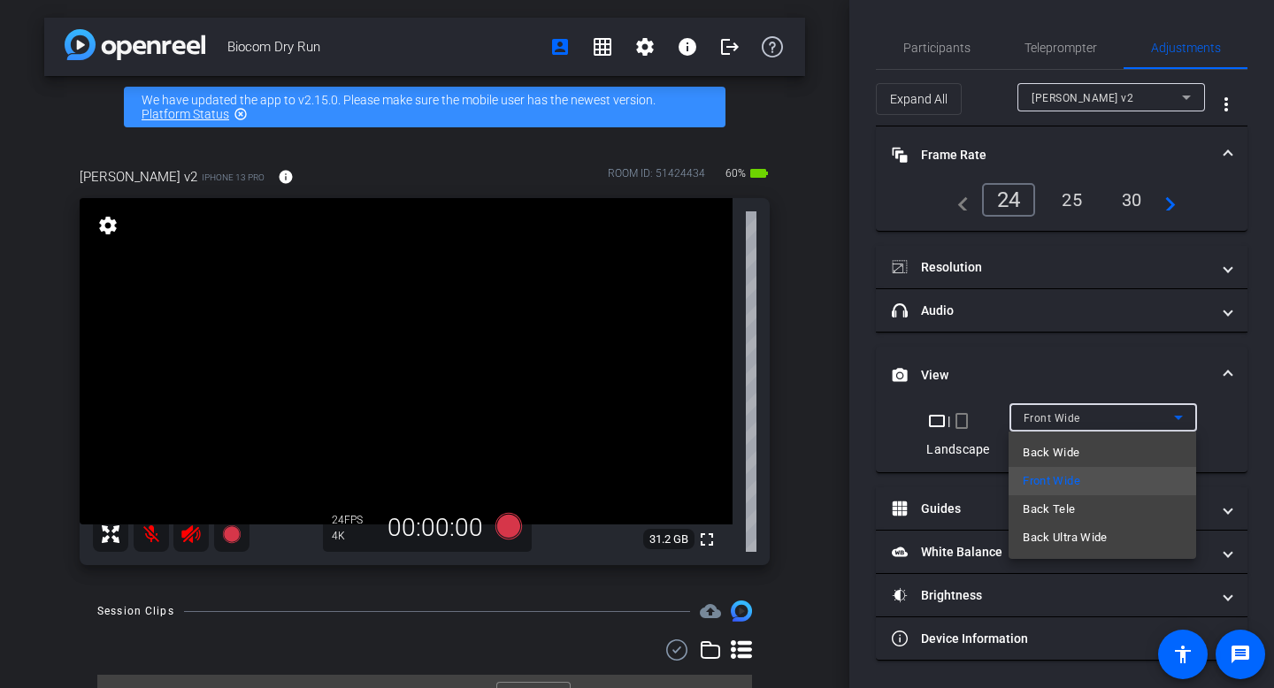
click at [1151, 370] on div at bounding box center [637, 344] width 1274 height 688
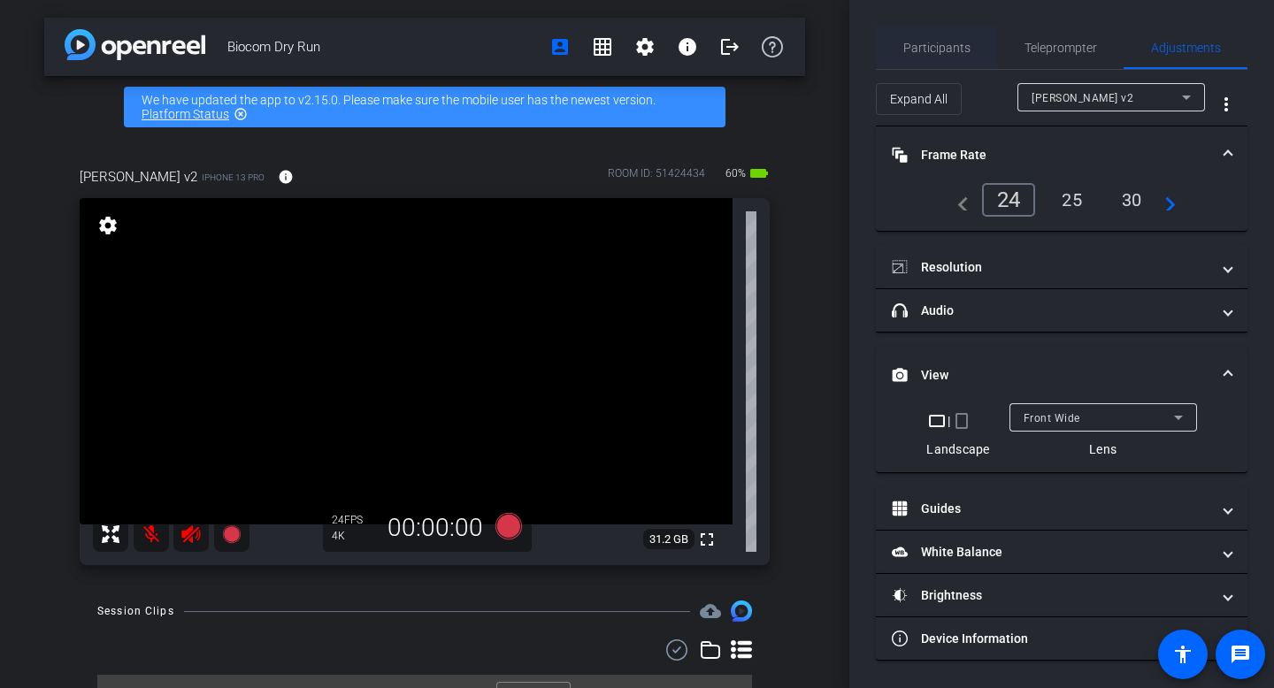
click at [950, 48] on span "Participants" at bounding box center [936, 48] width 67 height 12
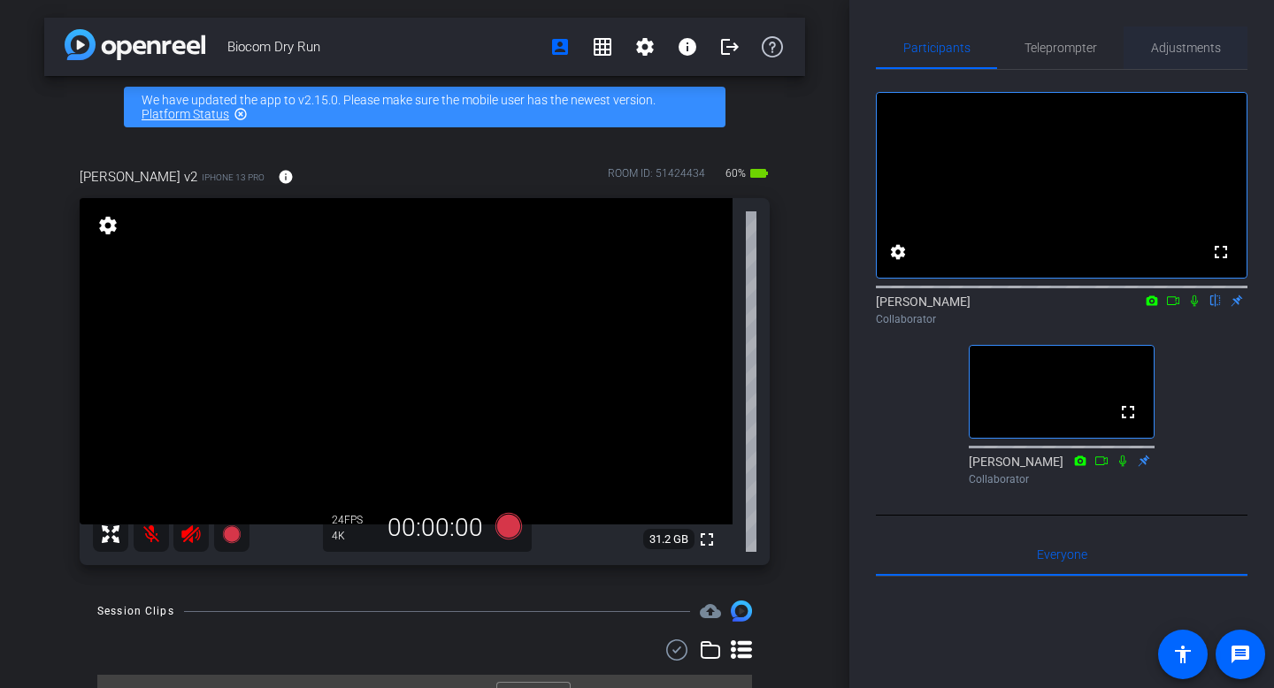
click at [1194, 49] on span "Adjustments" at bounding box center [1186, 48] width 70 height 12
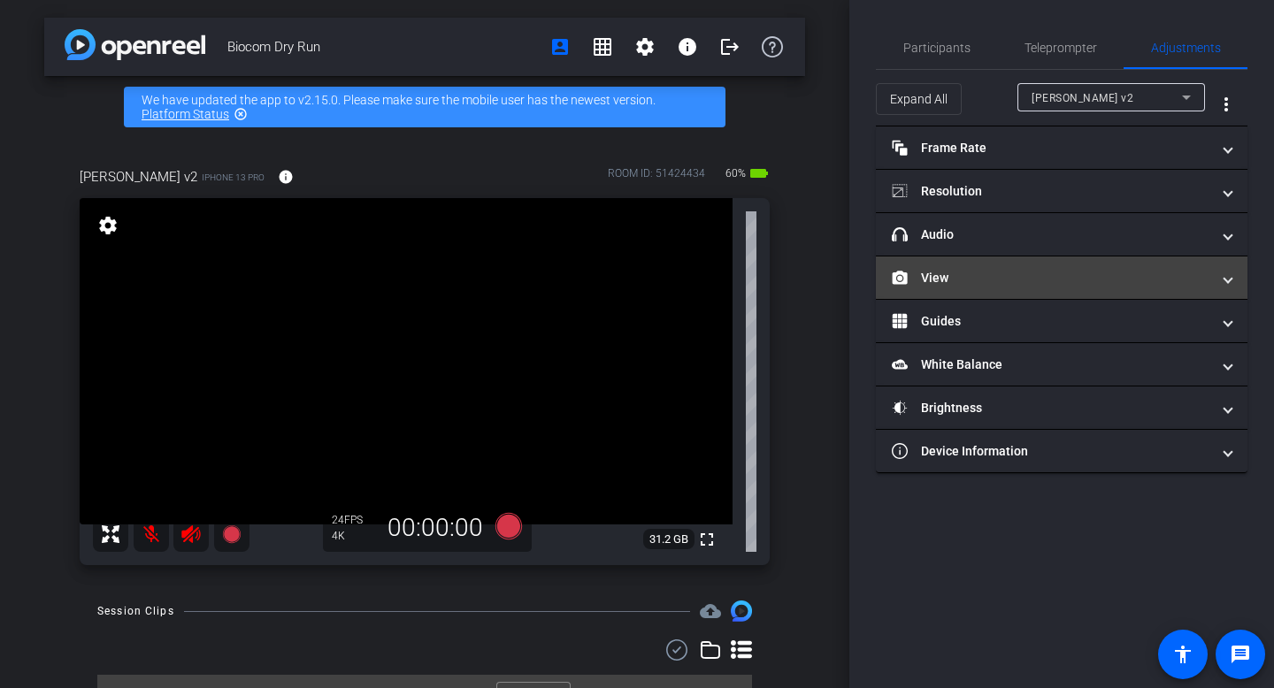
click at [1038, 276] on mat-panel-title "View" at bounding box center [1051, 278] width 318 height 19
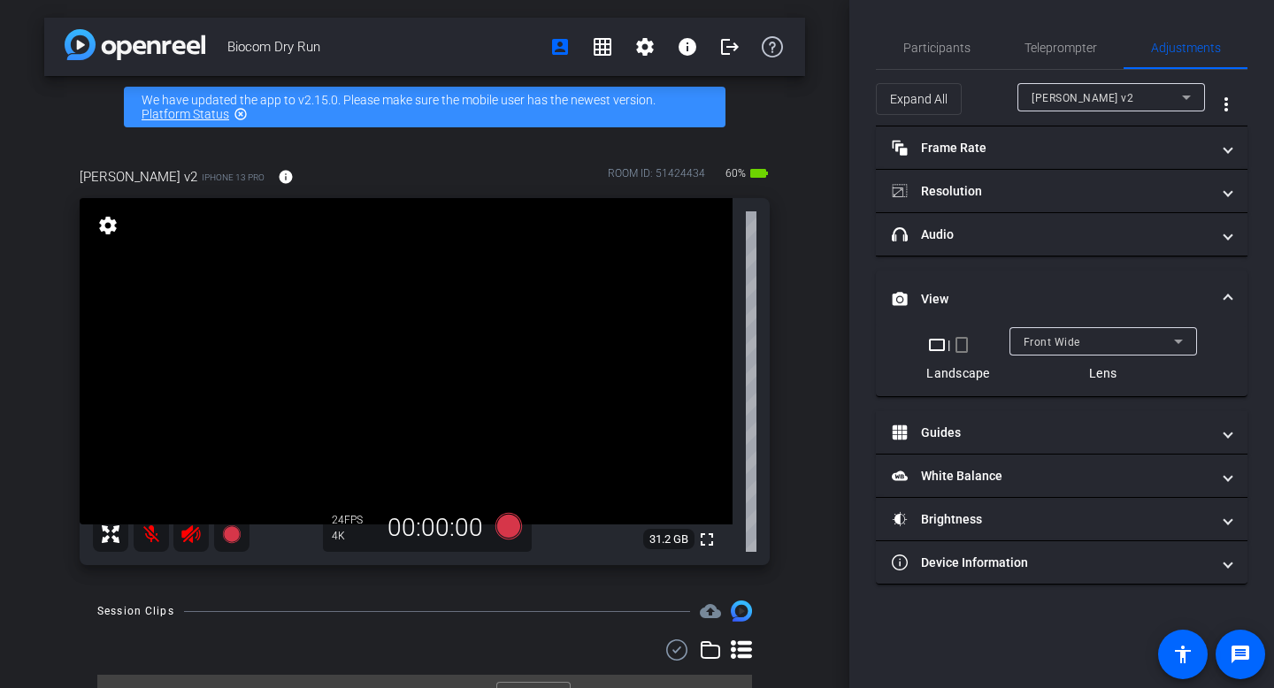
click at [1173, 341] on icon at bounding box center [1178, 341] width 21 height 21
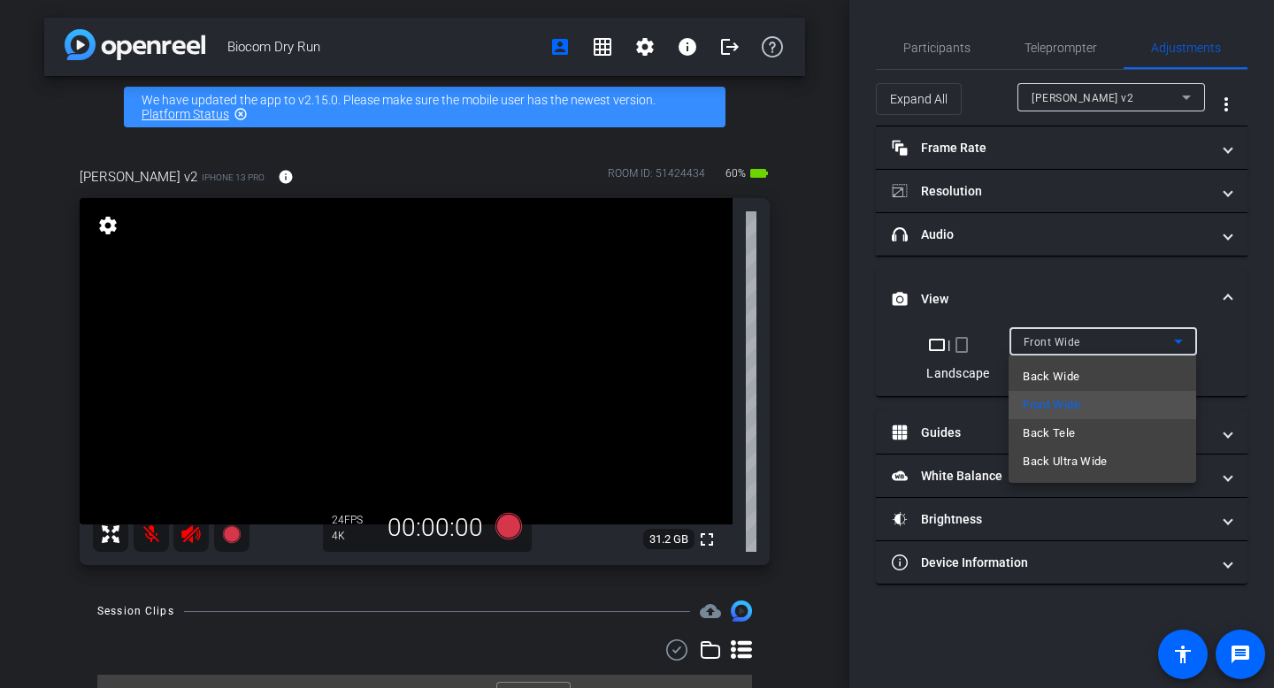
click at [829, 373] on div at bounding box center [637, 344] width 1274 height 688
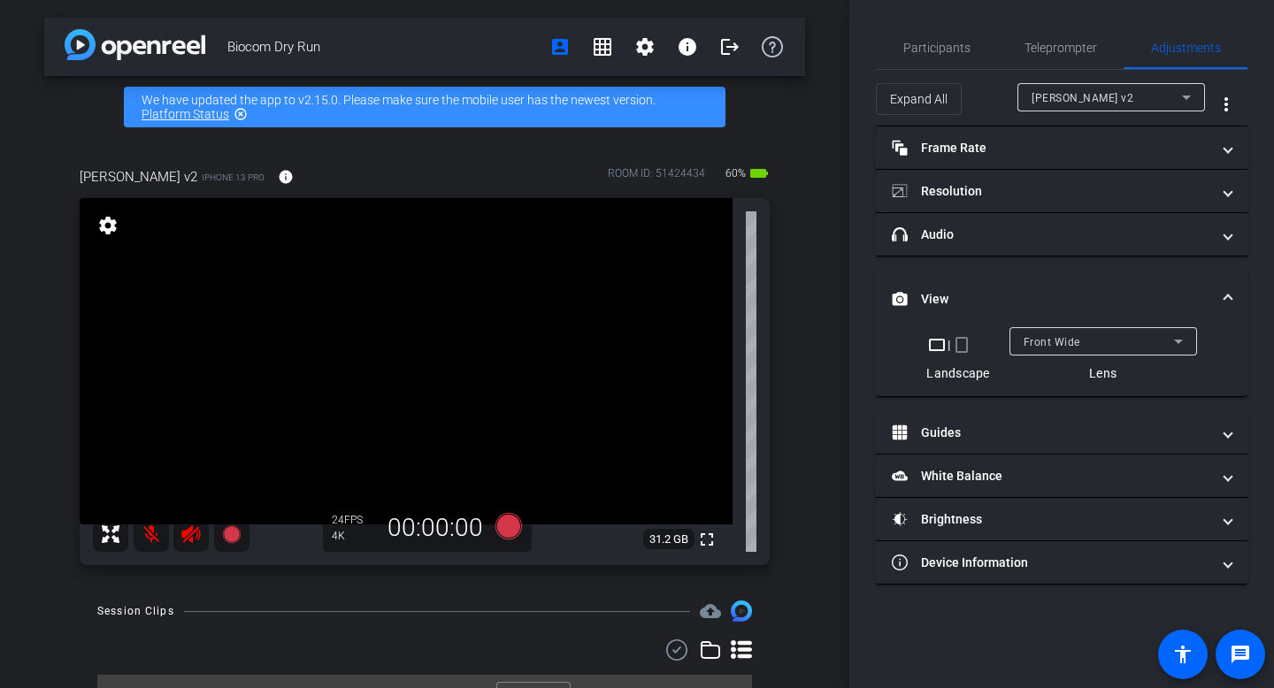
click at [1226, 295] on span at bounding box center [1227, 299] width 7 height 19
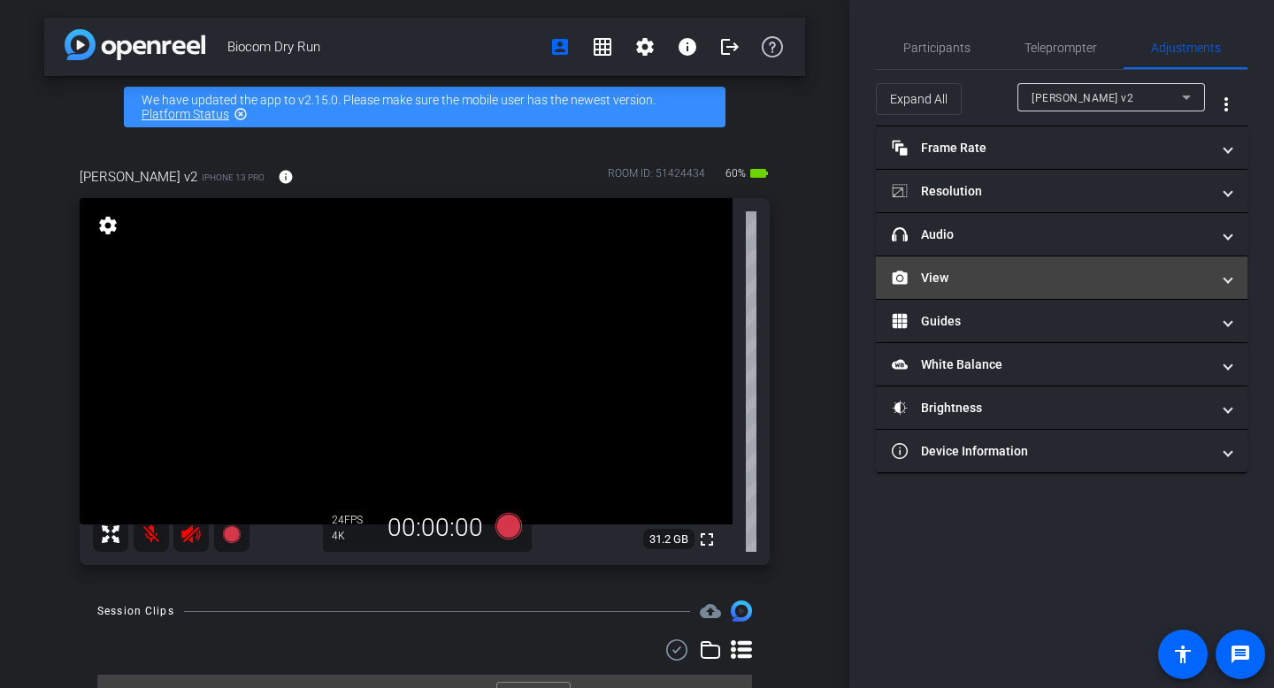
click at [1226, 295] on mat-expansion-panel-header "View" at bounding box center [1062, 278] width 372 height 42
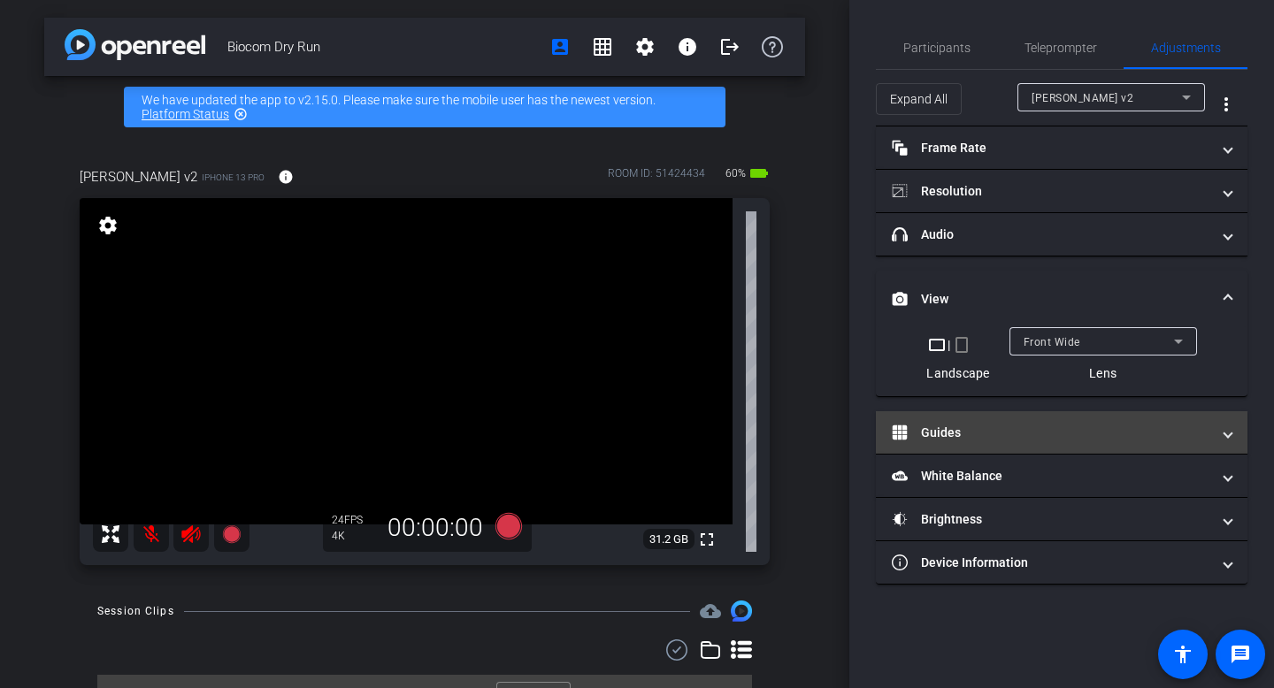
click at [1229, 428] on span at bounding box center [1227, 433] width 7 height 19
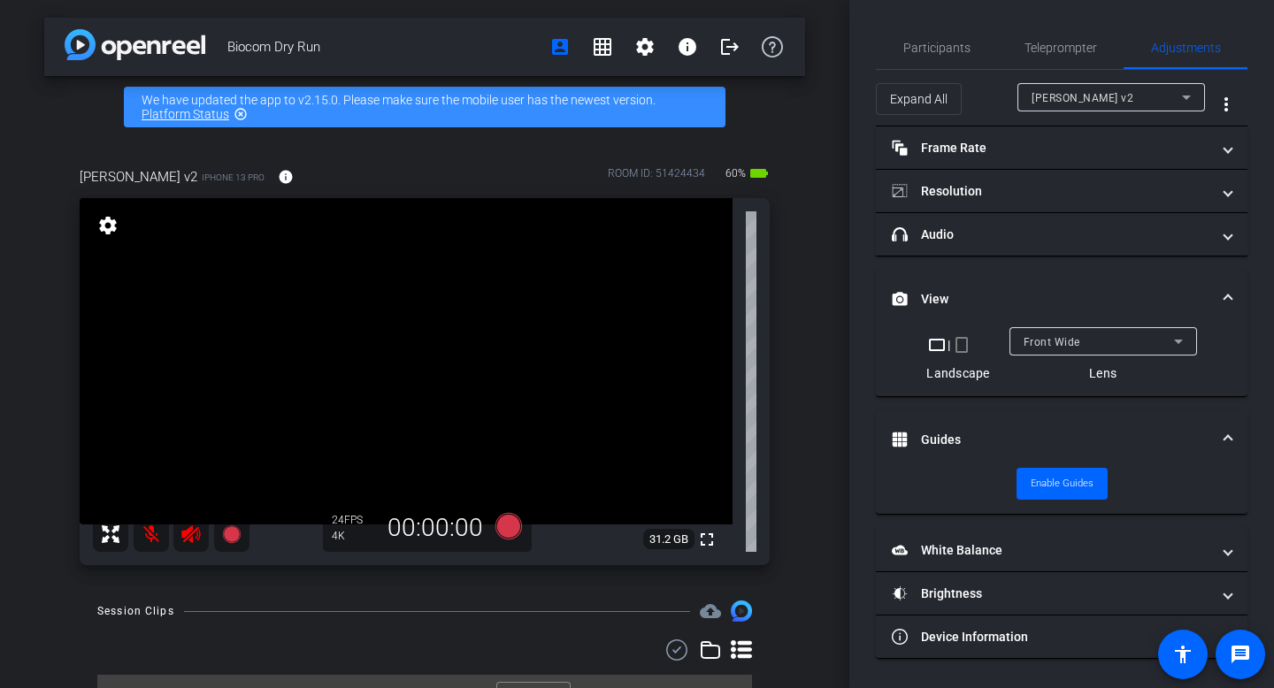
click at [1228, 303] on span at bounding box center [1227, 299] width 7 height 19
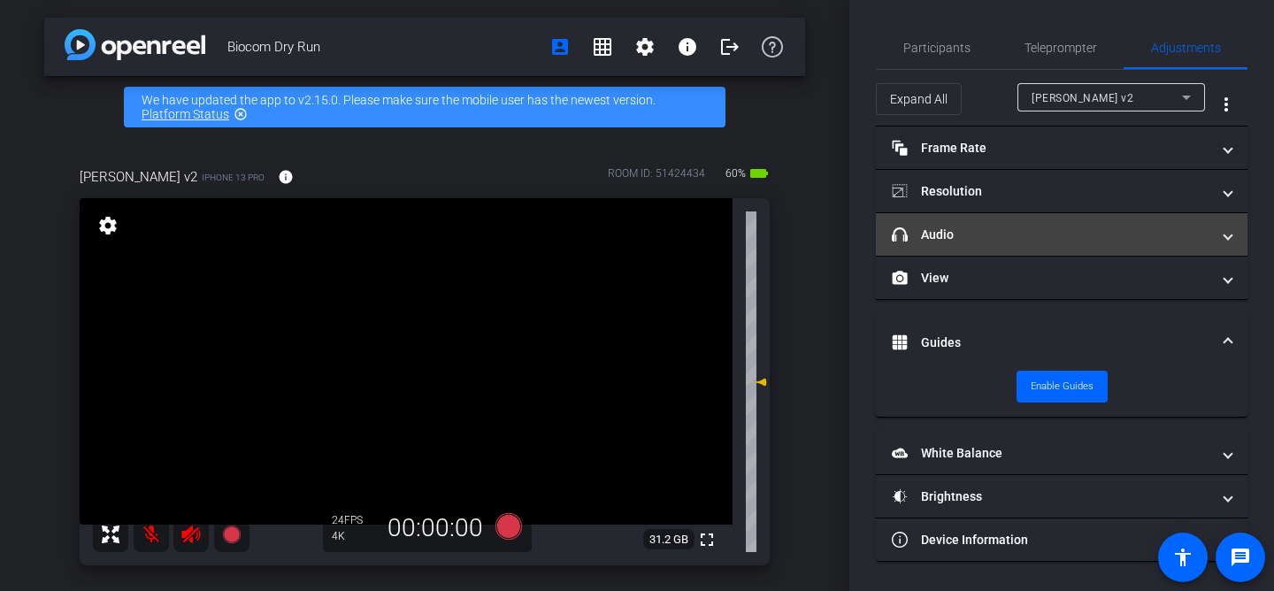
click at [1225, 237] on span at bounding box center [1227, 235] width 7 height 19
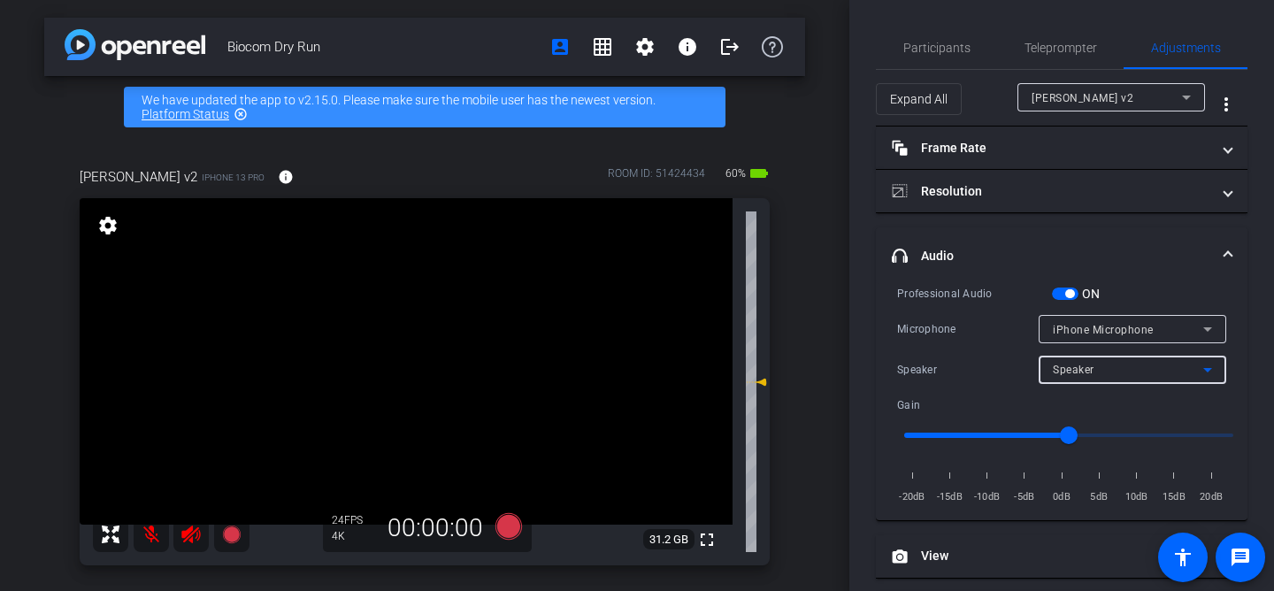
click at [1210, 374] on icon at bounding box center [1207, 369] width 21 height 21
click at [1210, 374] on div at bounding box center [637, 295] width 1274 height 591
type input "3"
click at [186, 536] on icon at bounding box center [190, 534] width 21 height 21
click at [149, 538] on mat-icon at bounding box center [151, 534] width 35 height 35
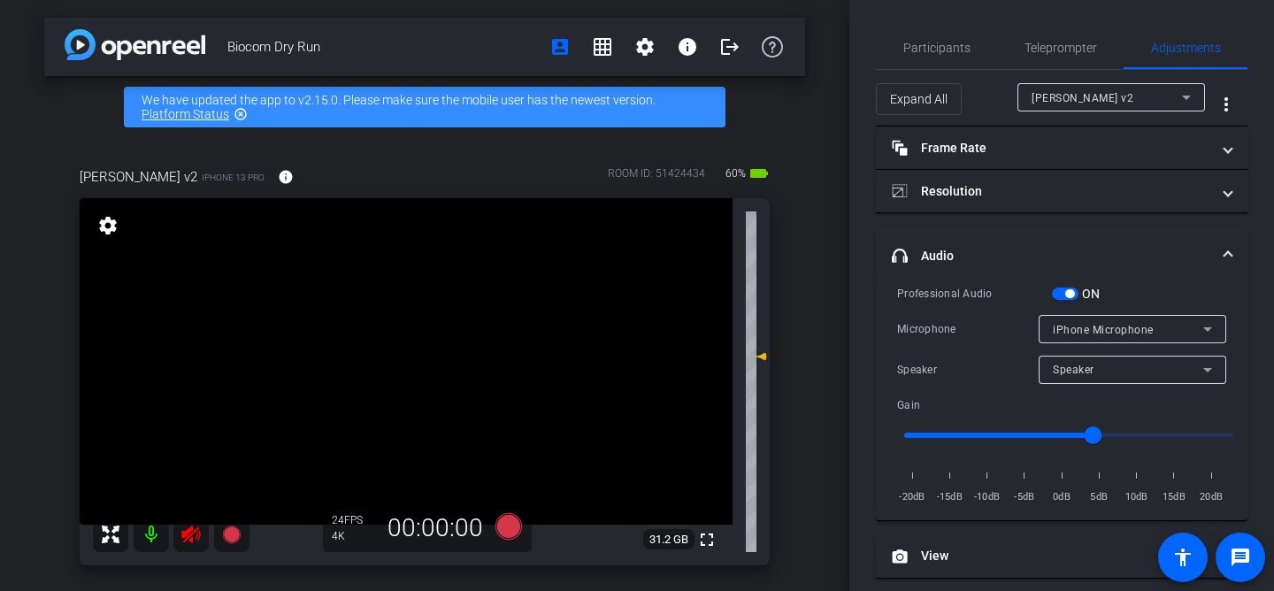
click at [149, 538] on mat-icon at bounding box center [151, 534] width 35 height 35
click at [1187, 44] on span "Adjustments" at bounding box center [1186, 48] width 70 height 12
click at [922, 43] on span "Participants" at bounding box center [936, 48] width 67 height 12
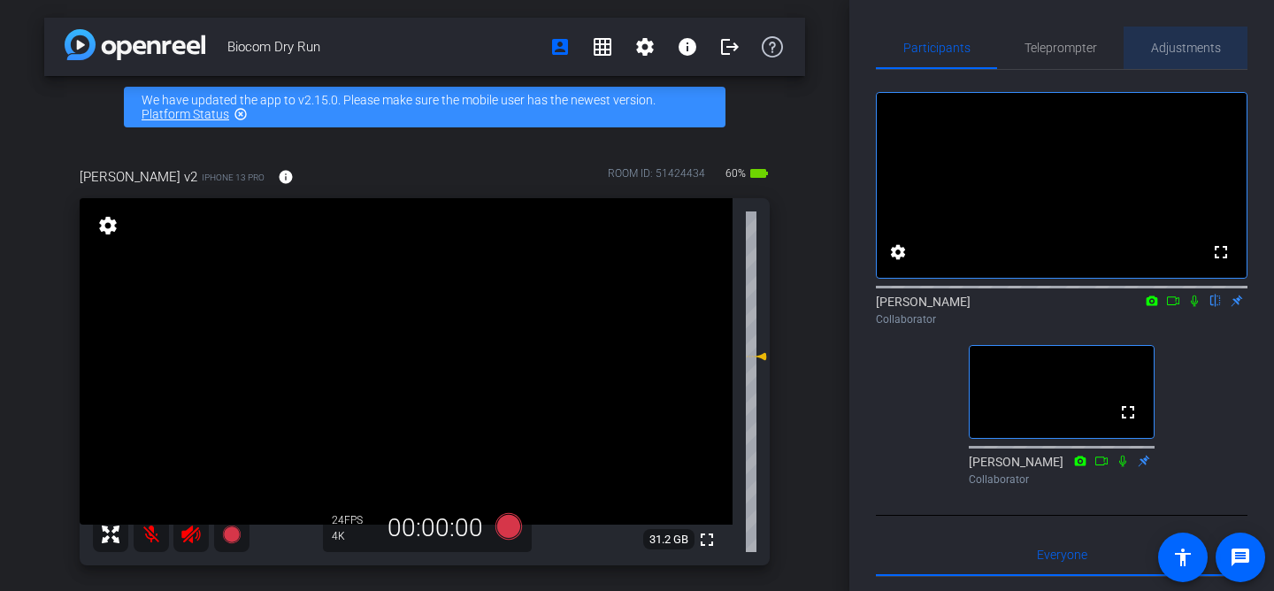
click at [1178, 42] on span "Adjustments" at bounding box center [1186, 48] width 70 height 12
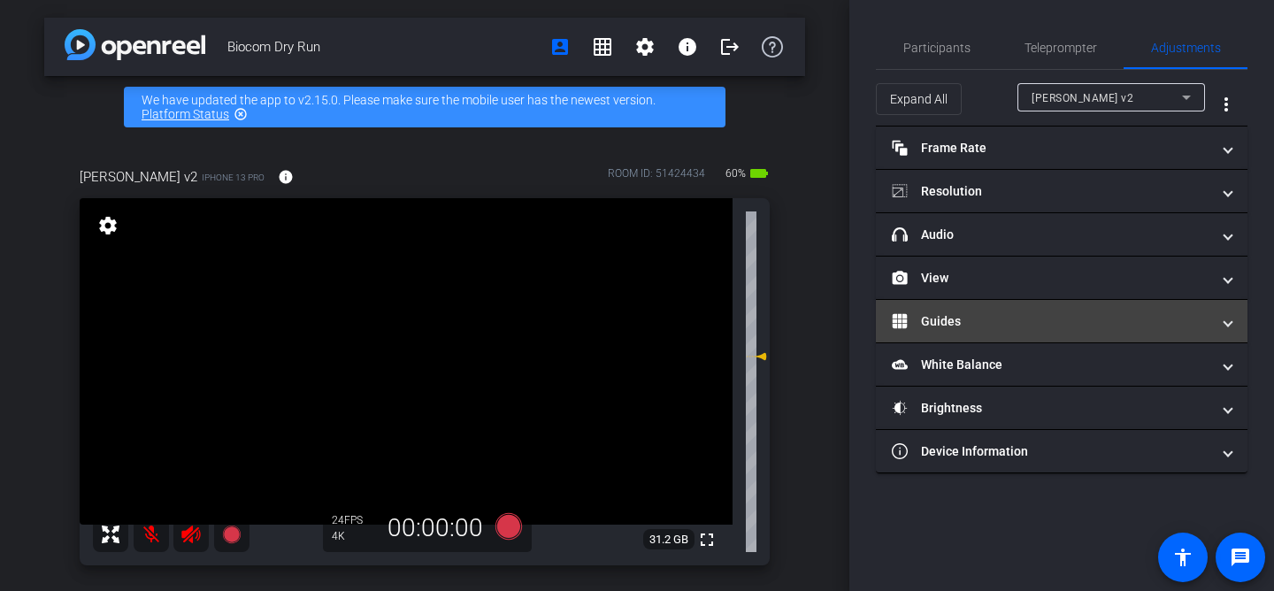
click at [1066, 334] on mat-expansion-panel-header "Guides" at bounding box center [1062, 321] width 372 height 42
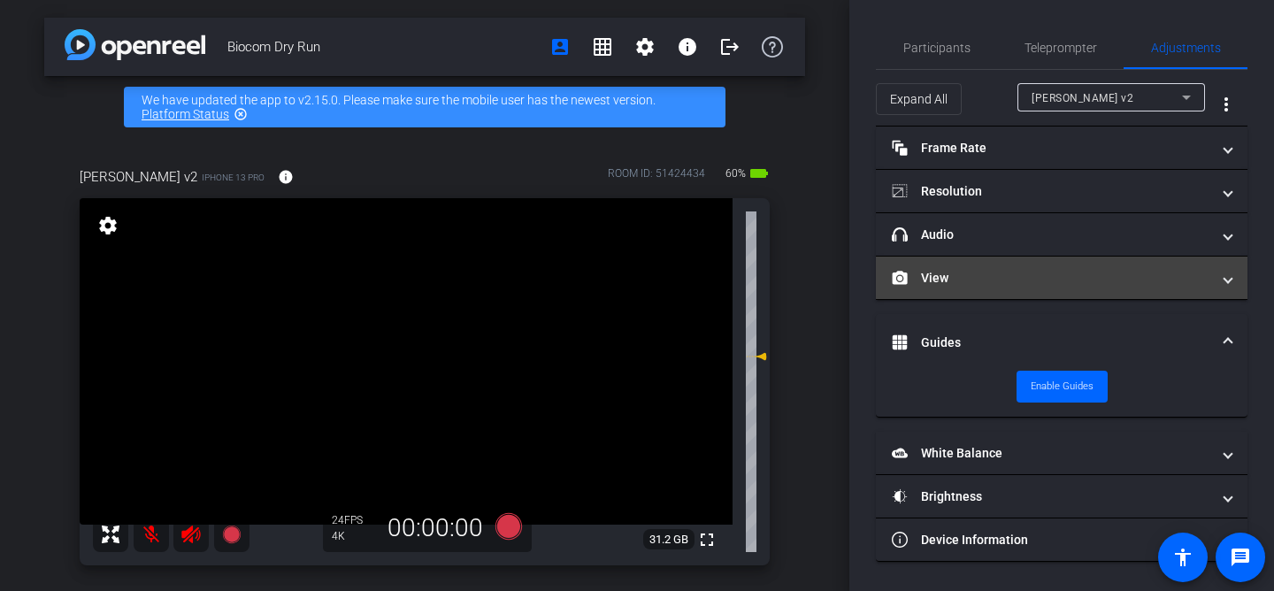
click at [1226, 285] on span at bounding box center [1227, 278] width 7 height 19
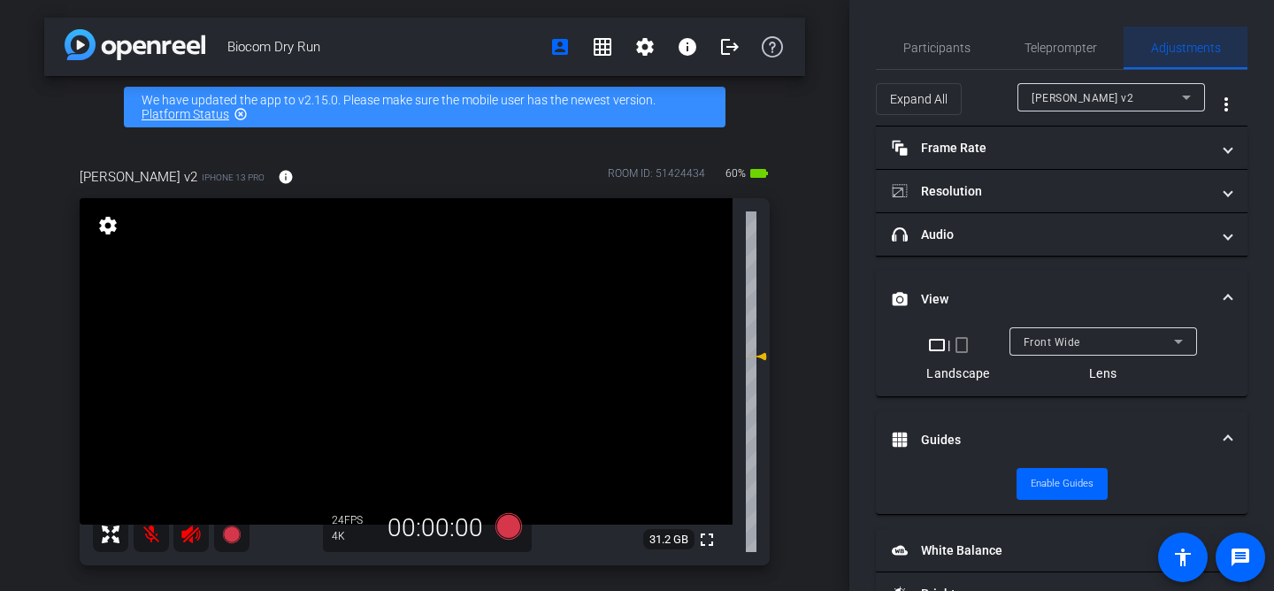
click at [1175, 47] on span "Adjustments" at bounding box center [1186, 48] width 70 height 12
click at [936, 54] on span "Participants" at bounding box center [936, 48] width 67 height 12
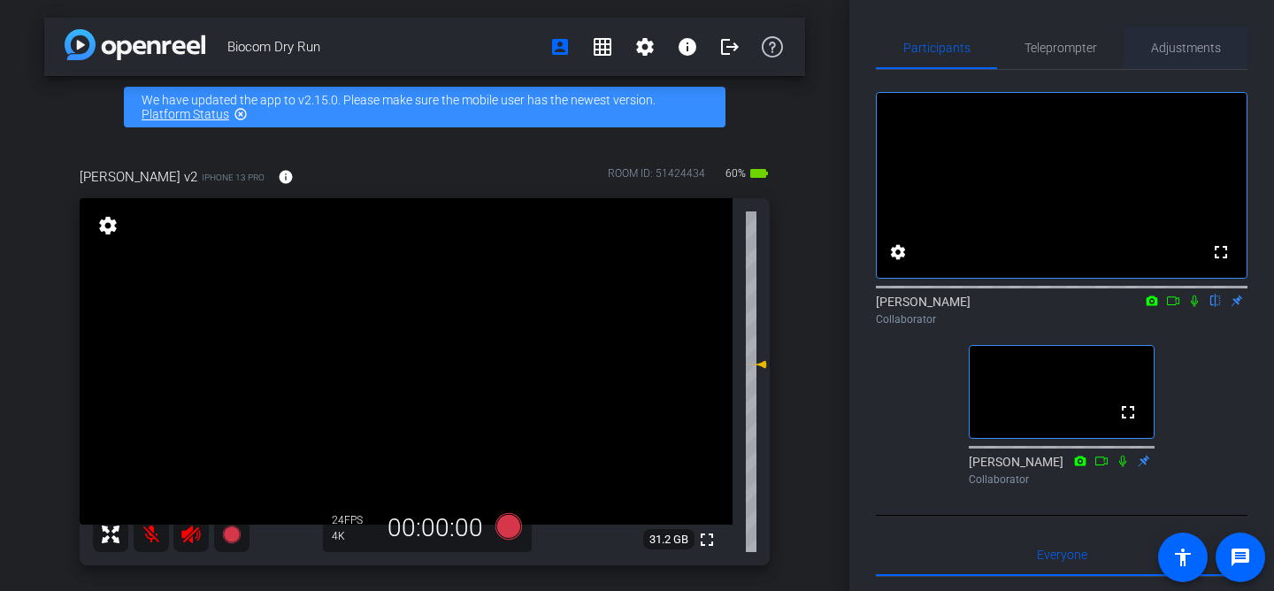
click at [1194, 39] on span "Adjustments" at bounding box center [1186, 48] width 70 height 42
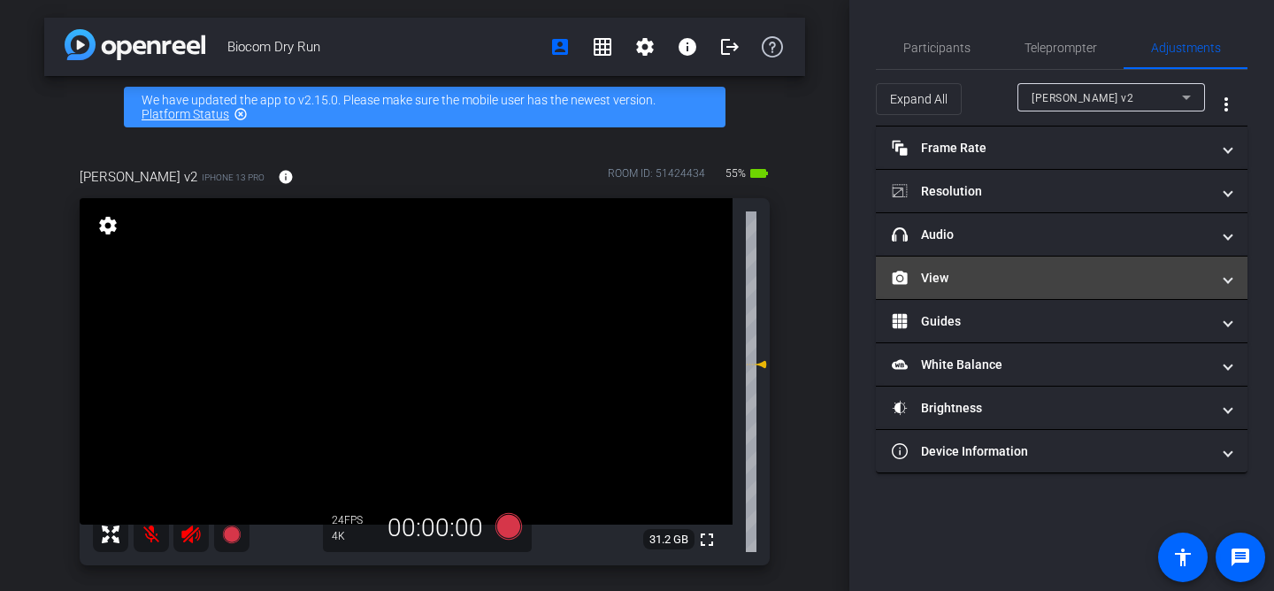
click at [1050, 280] on mat-panel-title "View" at bounding box center [1051, 278] width 318 height 19
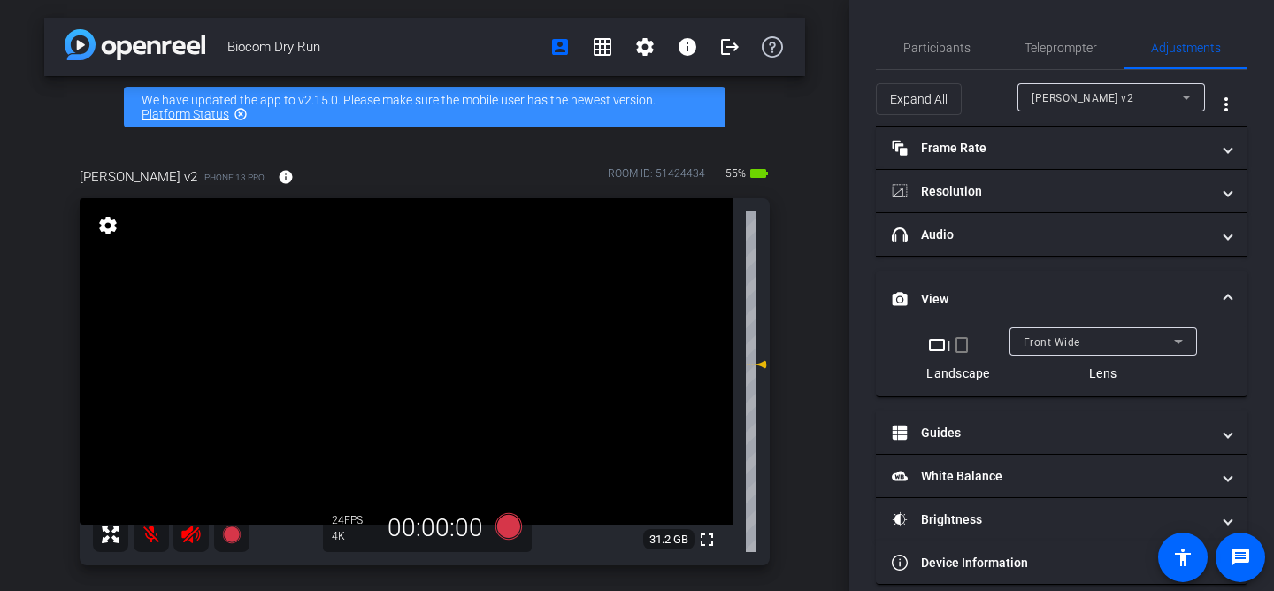
click at [1177, 343] on icon at bounding box center [1178, 342] width 9 height 4
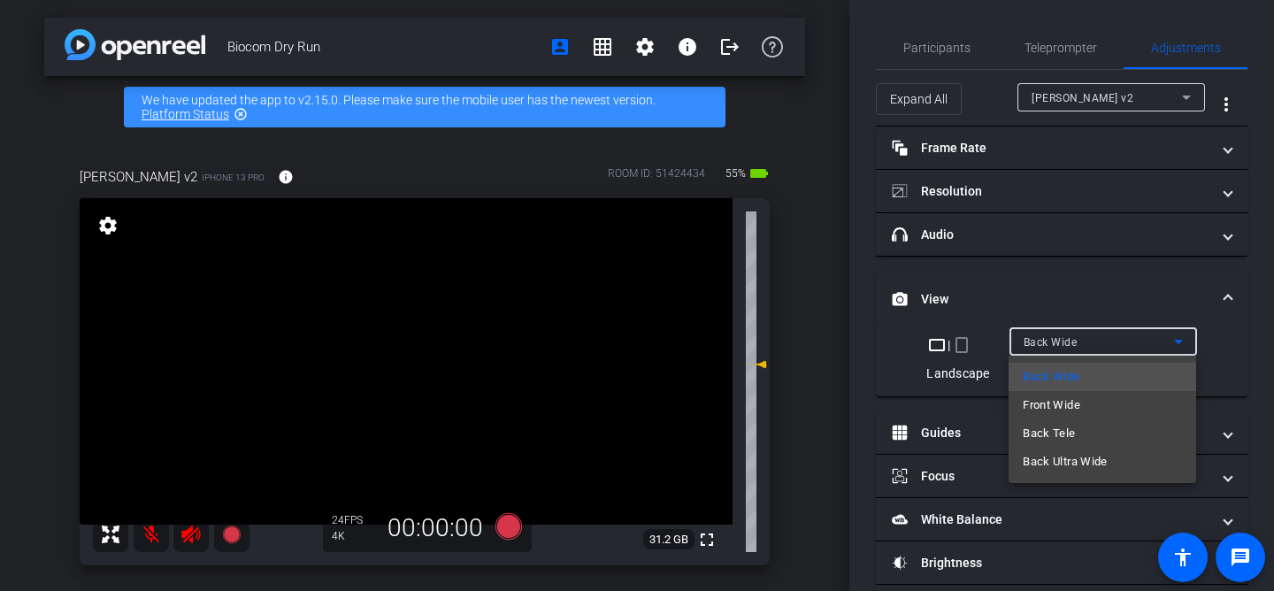
click at [832, 328] on div at bounding box center [637, 295] width 1274 height 591
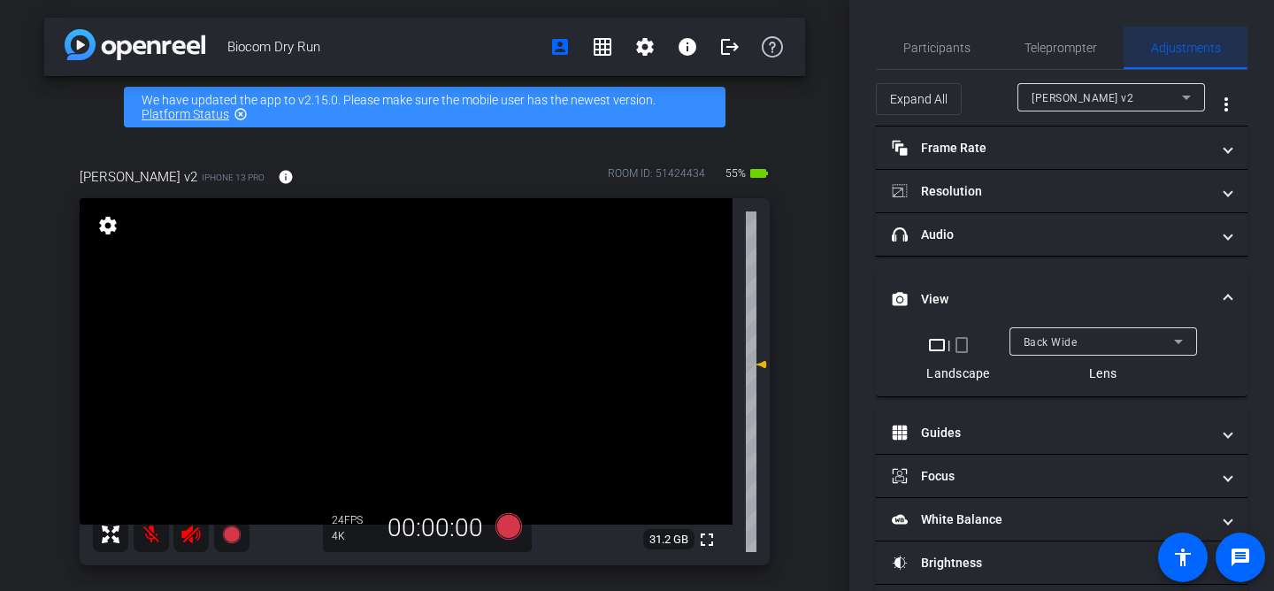
click at [1173, 59] on span "Adjustments" at bounding box center [1186, 48] width 70 height 42
click at [930, 47] on span "Participants" at bounding box center [936, 48] width 67 height 12
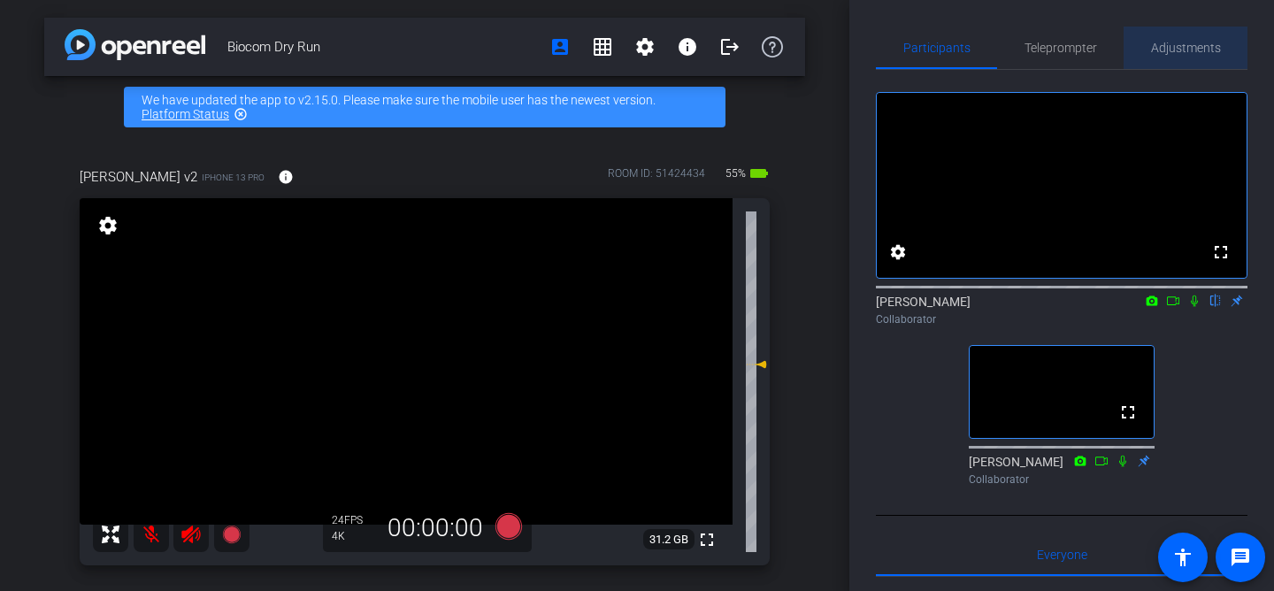
click at [1180, 50] on span "Adjustments" at bounding box center [1186, 48] width 70 height 12
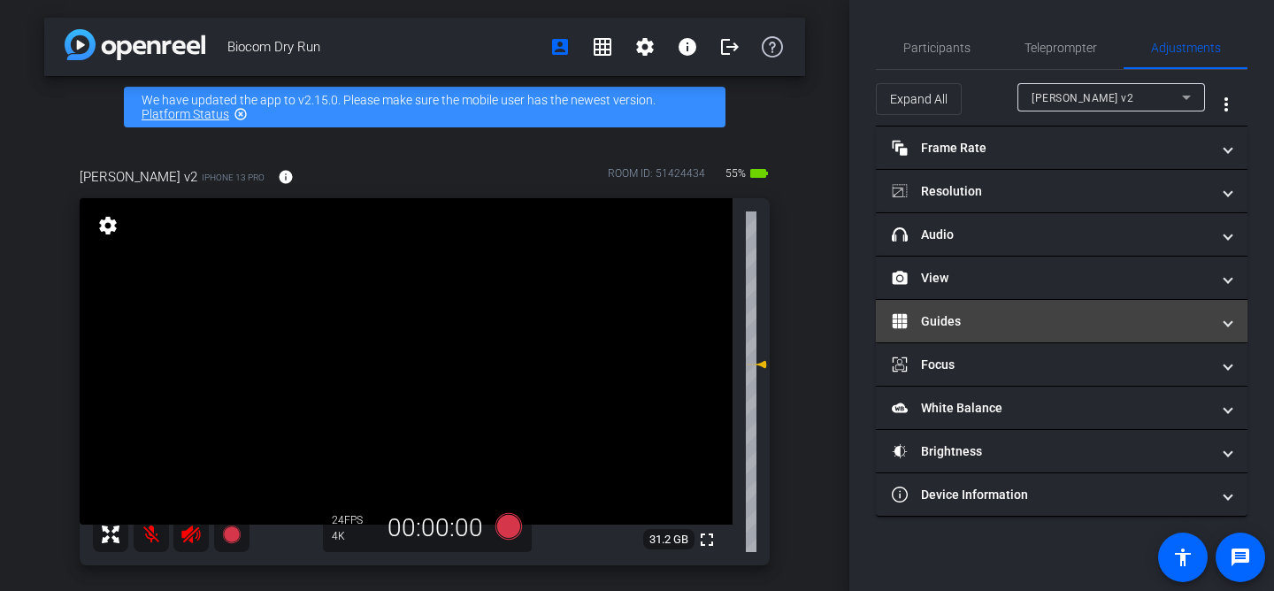
click at [1054, 324] on mat-panel-title "Guides" at bounding box center [1051, 321] width 318 height 19
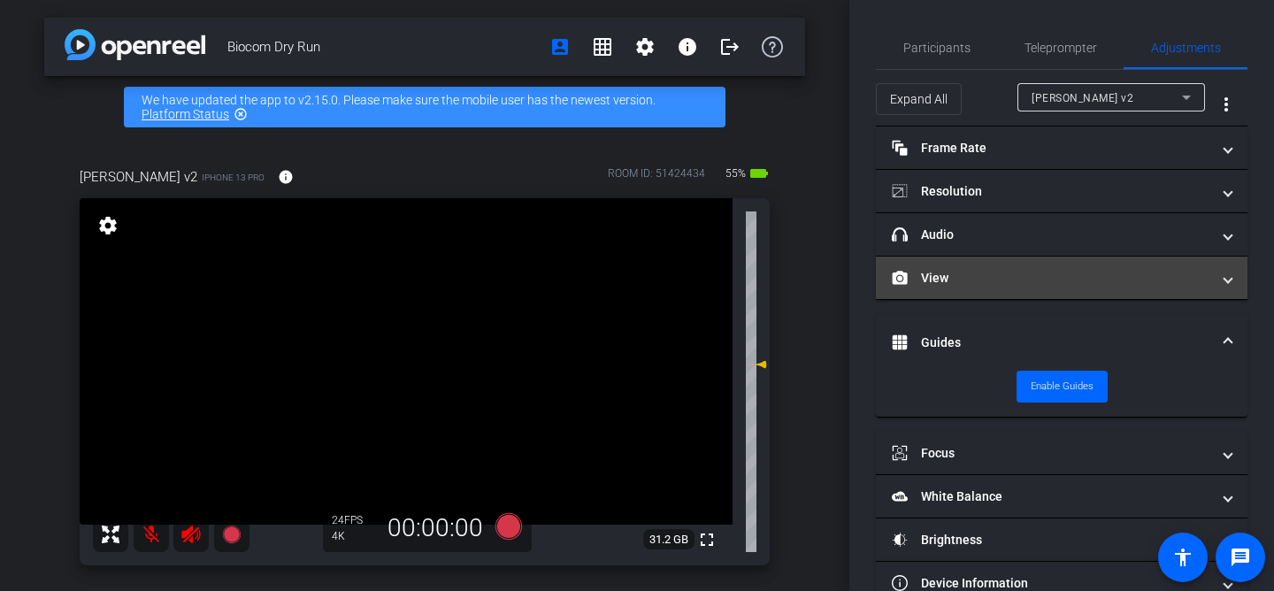
click at [1125, 289] on mat-expansion-panel-header "View" at bounding box center [1062, 278] width 372 height 42
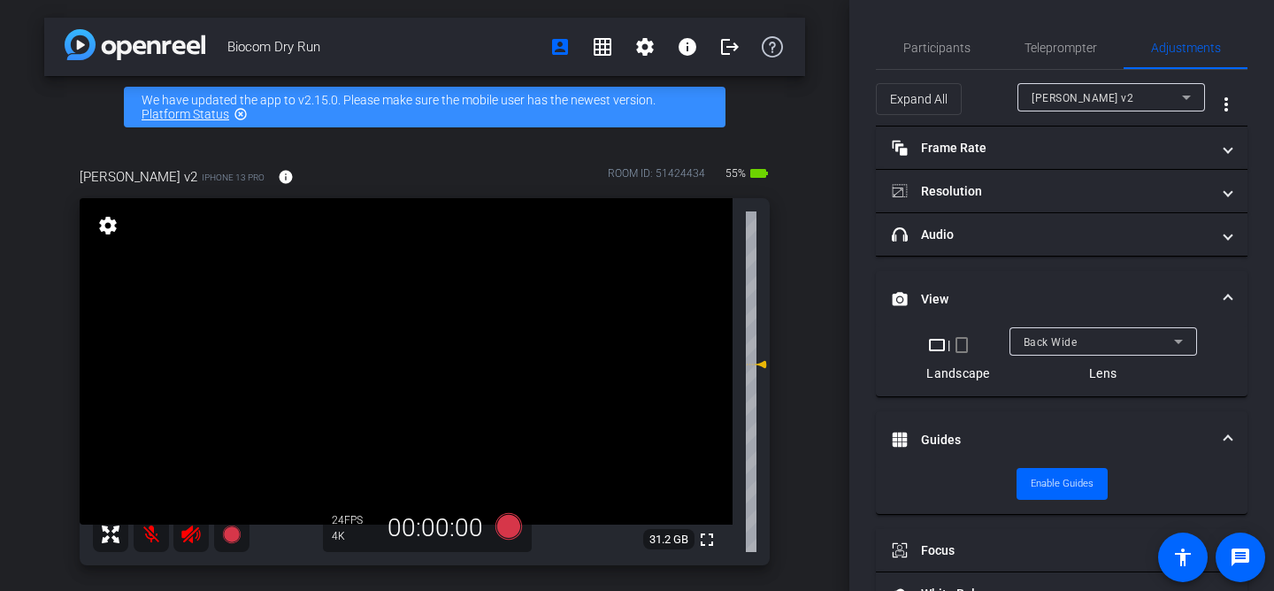
click at [1183, 341] on icon at bounding box center [1178, 341] width 21 height 21
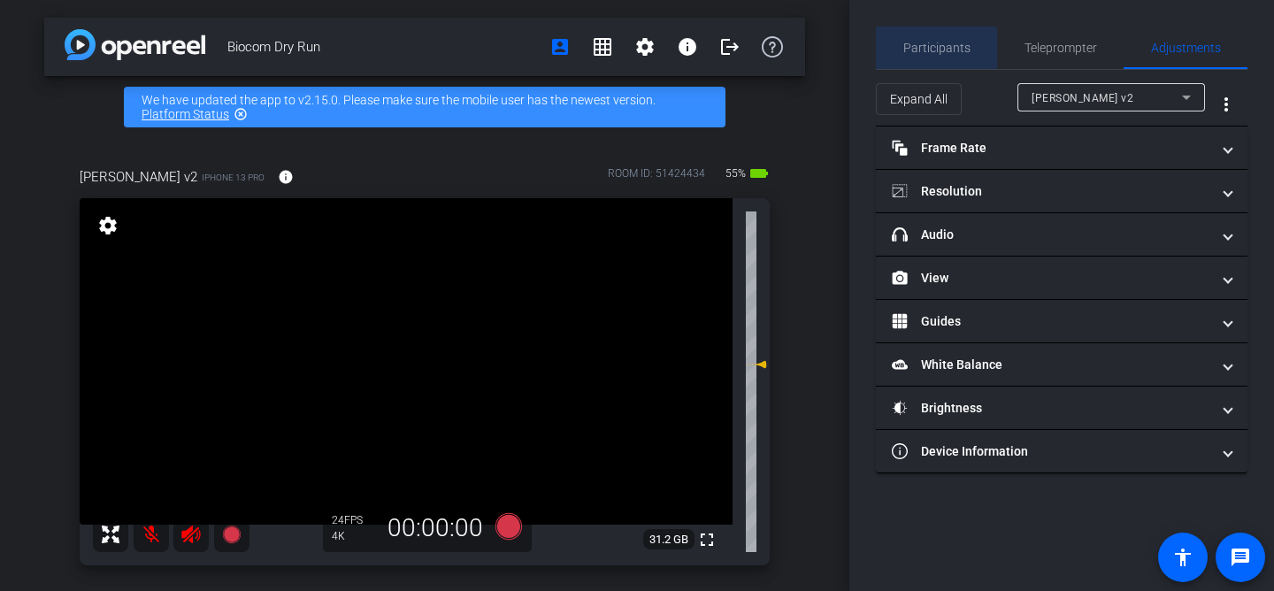
click at [935, 53] on span "Participants" at bounding box center [936, 48] width 67 height 12
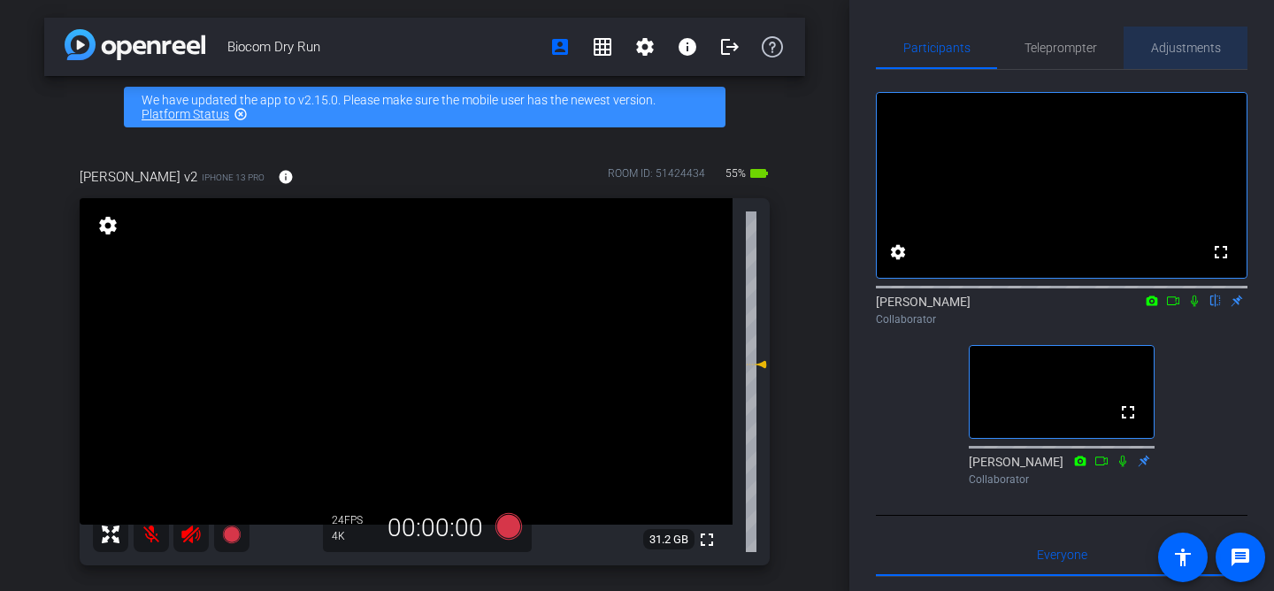
click at [1177, 48] on span "Adjustments" at bounding box center [1186, 48] width 70 height 12
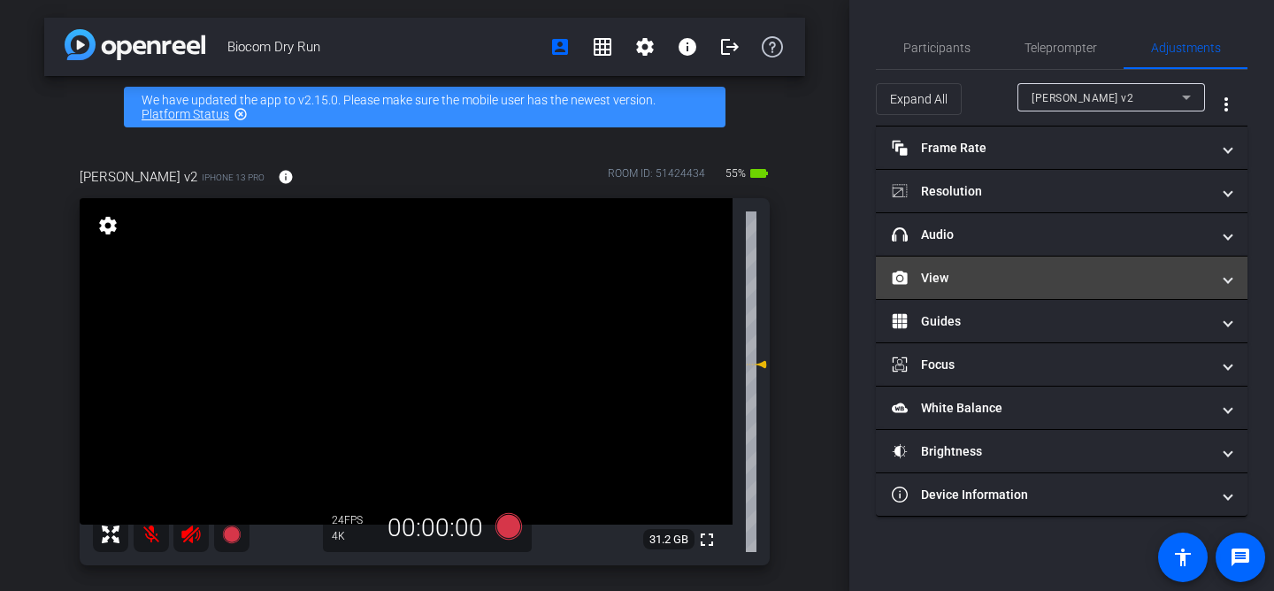
click at [1162, 276] on mat-panel-title "View" at bounding box center [1051, 278] width 318 height 19
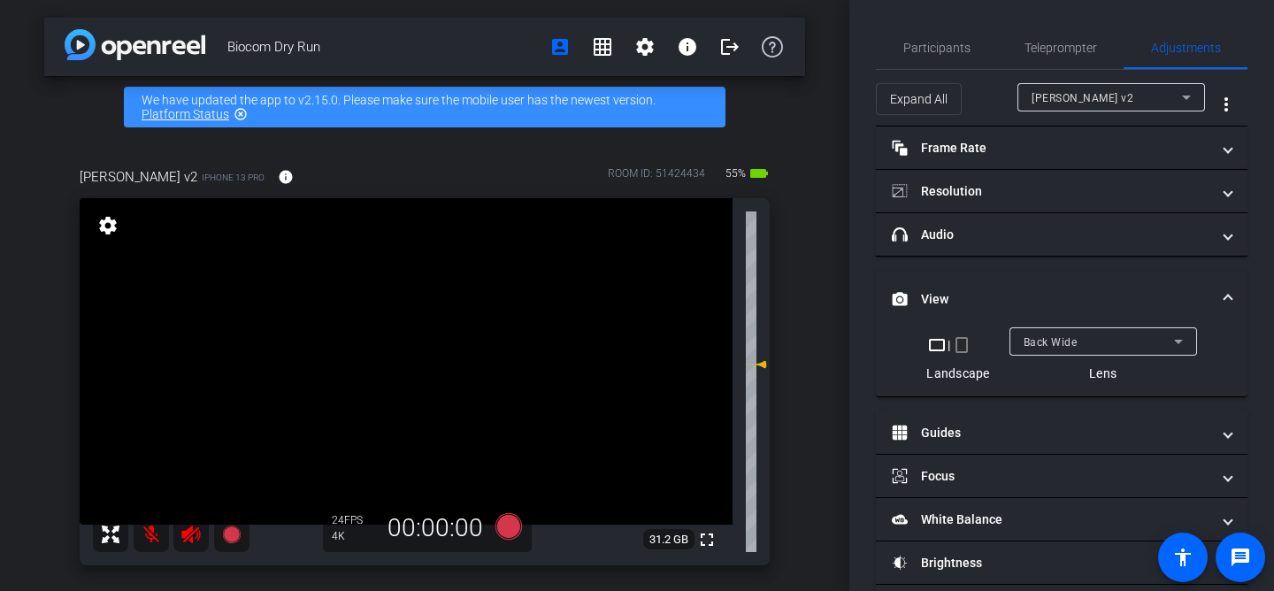
click at [1181, 344] on icon at bounding box center [1178, 341] width 21 height 21
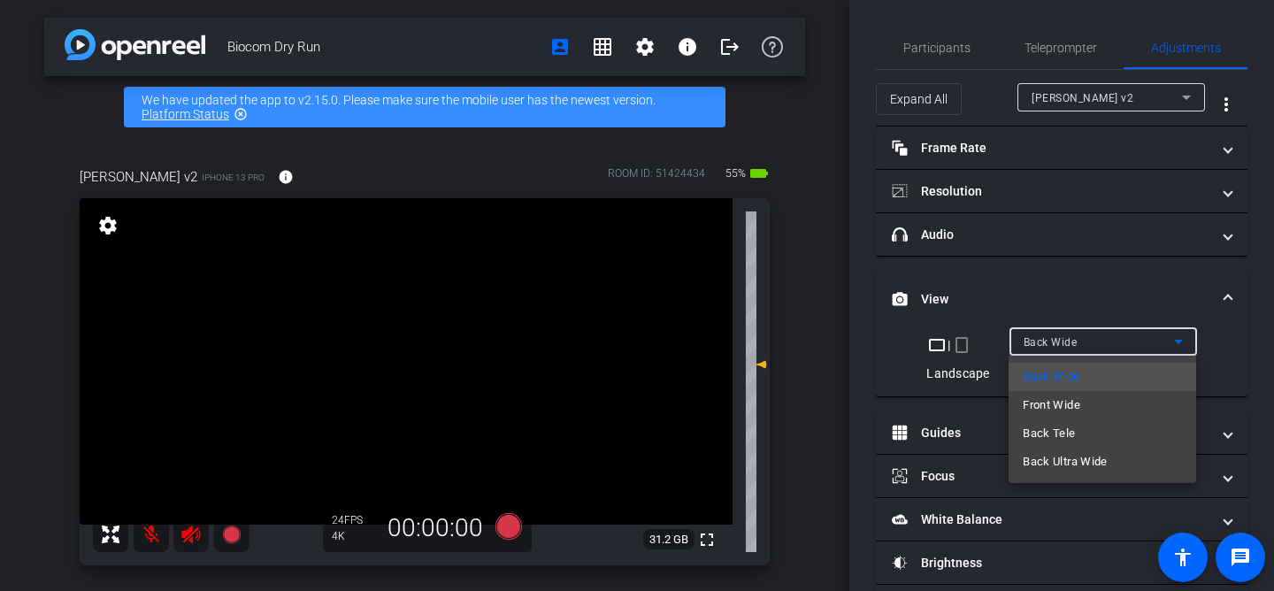
click at [1183, 341] on div at bounding box center [637, 295] width 1274 height 591
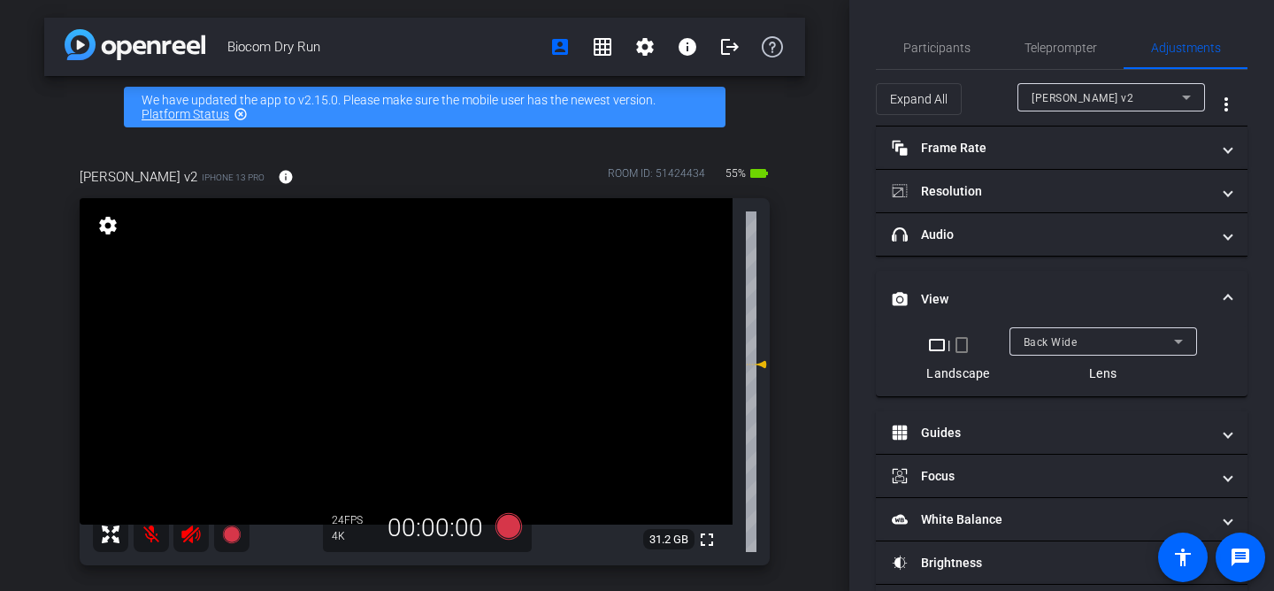
click at [1229, 295] on span at bounding box center [1227, 299] width 7 height 19
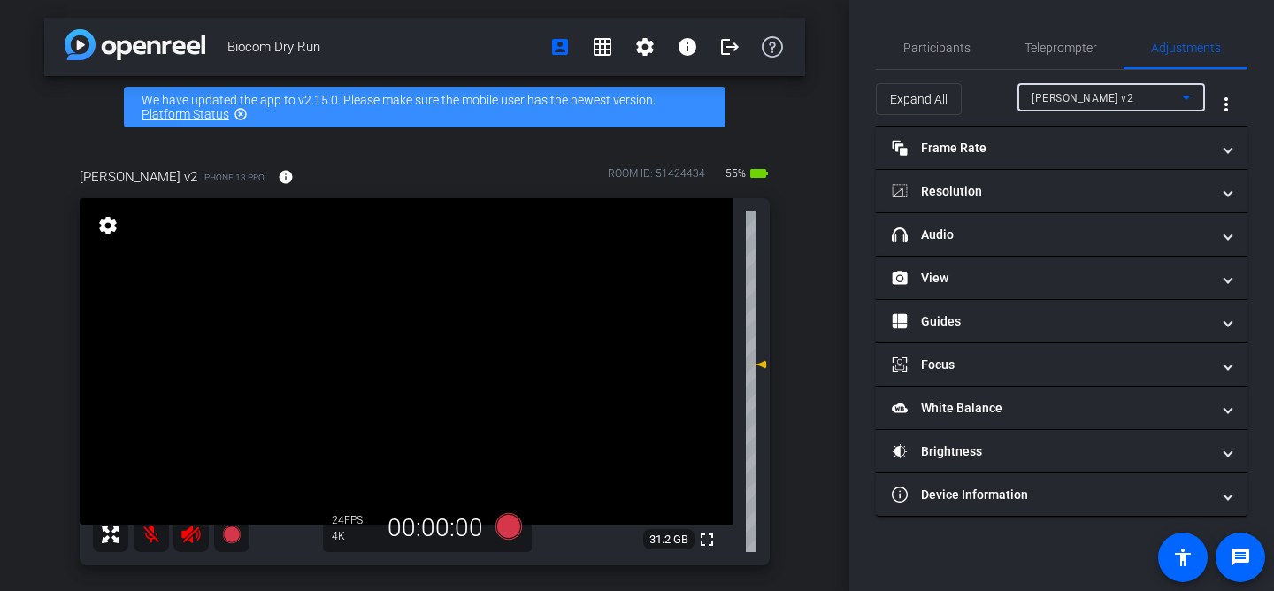
click at [1186, 99] on icon at bounding box center [1186, 98] width 9 height 4
click at [1186, 98] on div at bounding box center [637, 295] width 1274 height 591
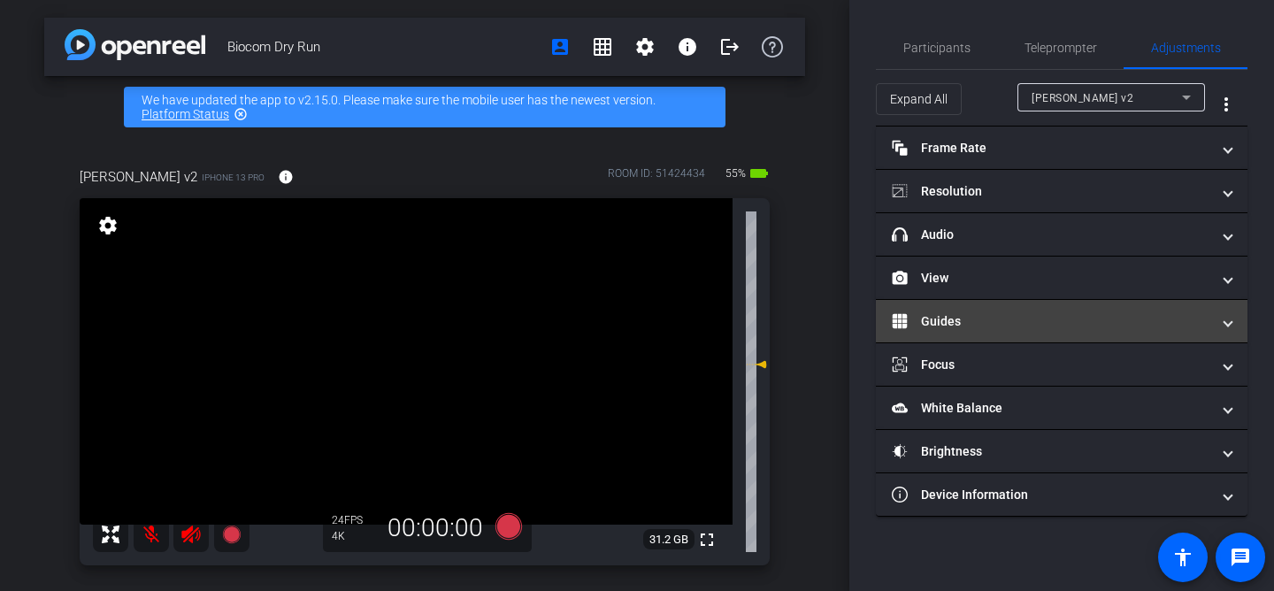
click at [1014, 324] on mat-panel-title "Guides" at bounding box center [1051, 321] width 318 height 19
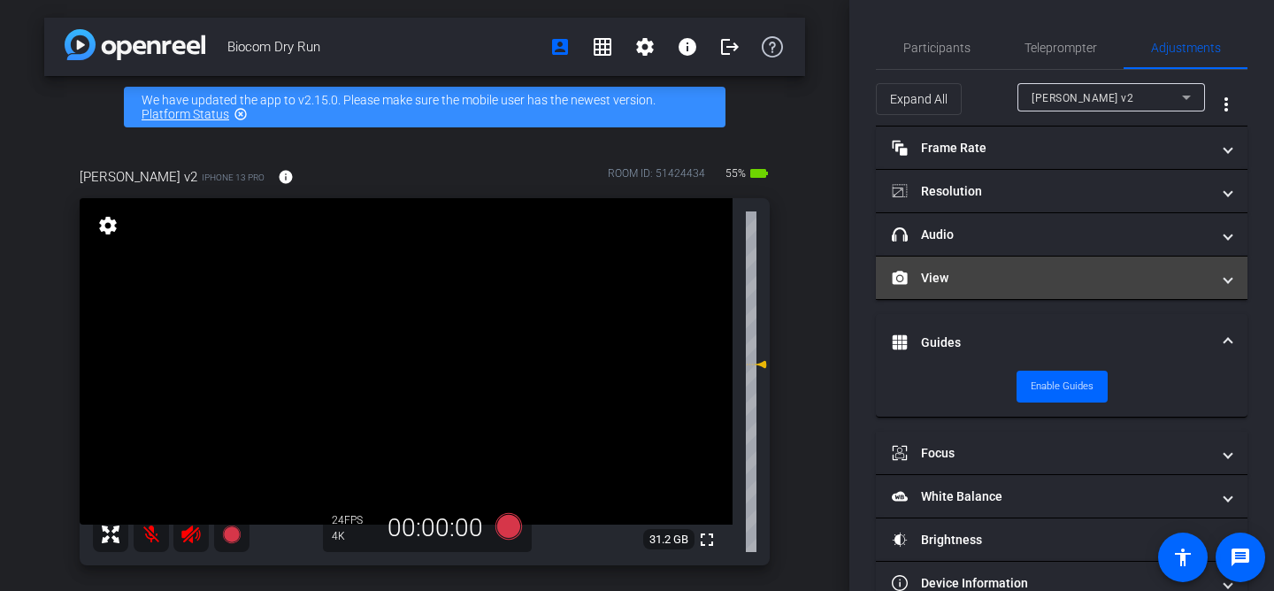
click at [1233, 280] on mat-expansion-panel-header "View" at bounding box center [1062, 278] width 372 height 42
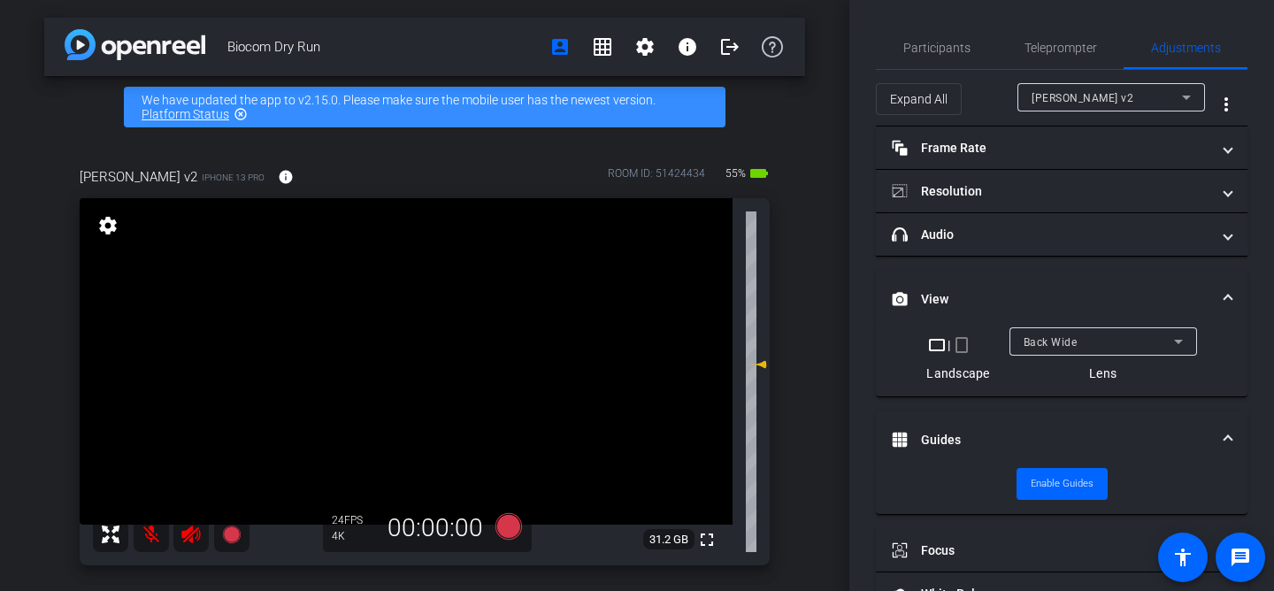
click at [1233, 280] on mat-expansion-panel-header "View" at bounding box center [1062, 299] width 372 height 57
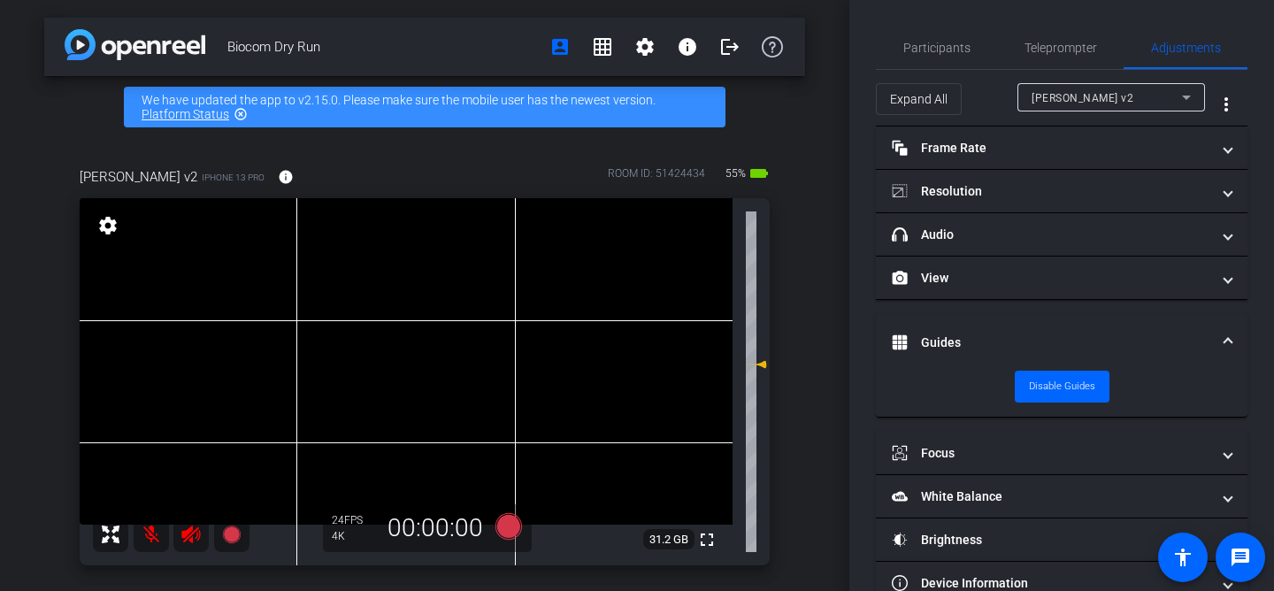
click at [1227, 343] on span at bounding box center [1227, 342] width 7 height 19
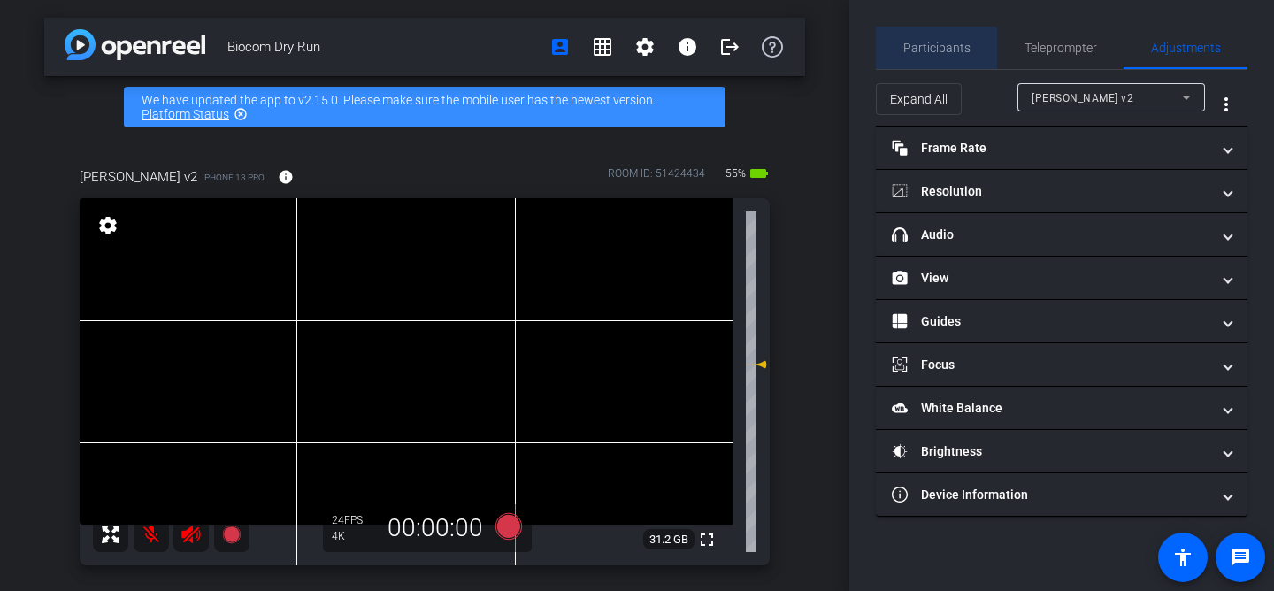
click at [927, 49] on span "Participants" at bounding box center [936, 48] width 67 height 12
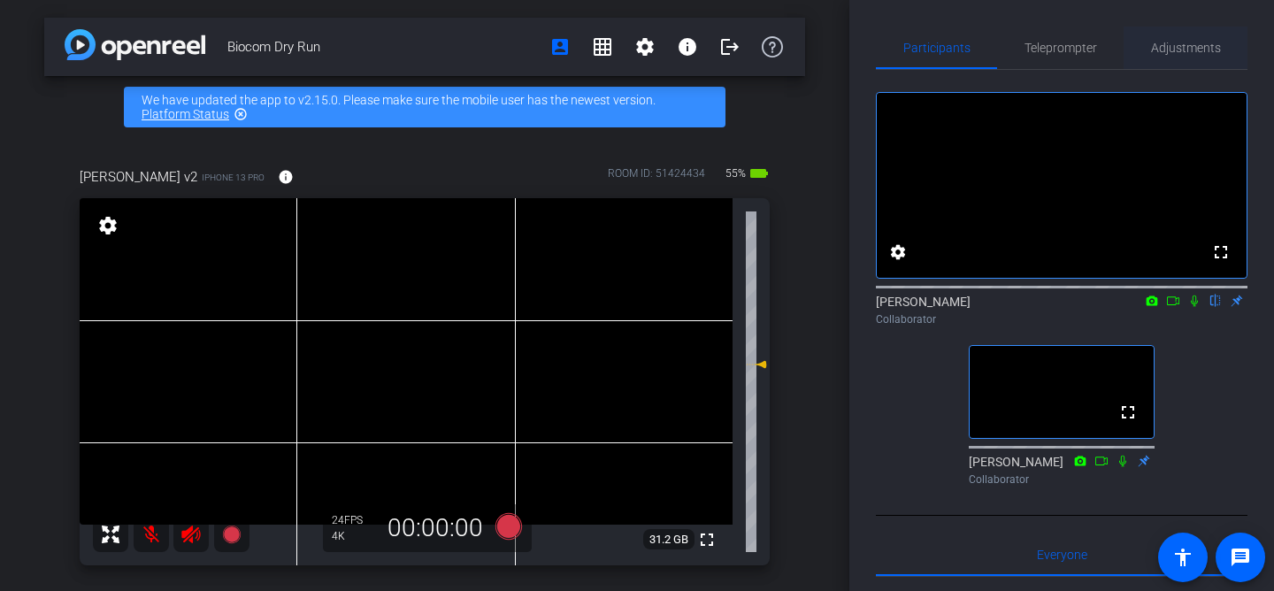
click at [1201, 48] on span "Adjustments" at bounding box center [1186, 48] width 70 height 12
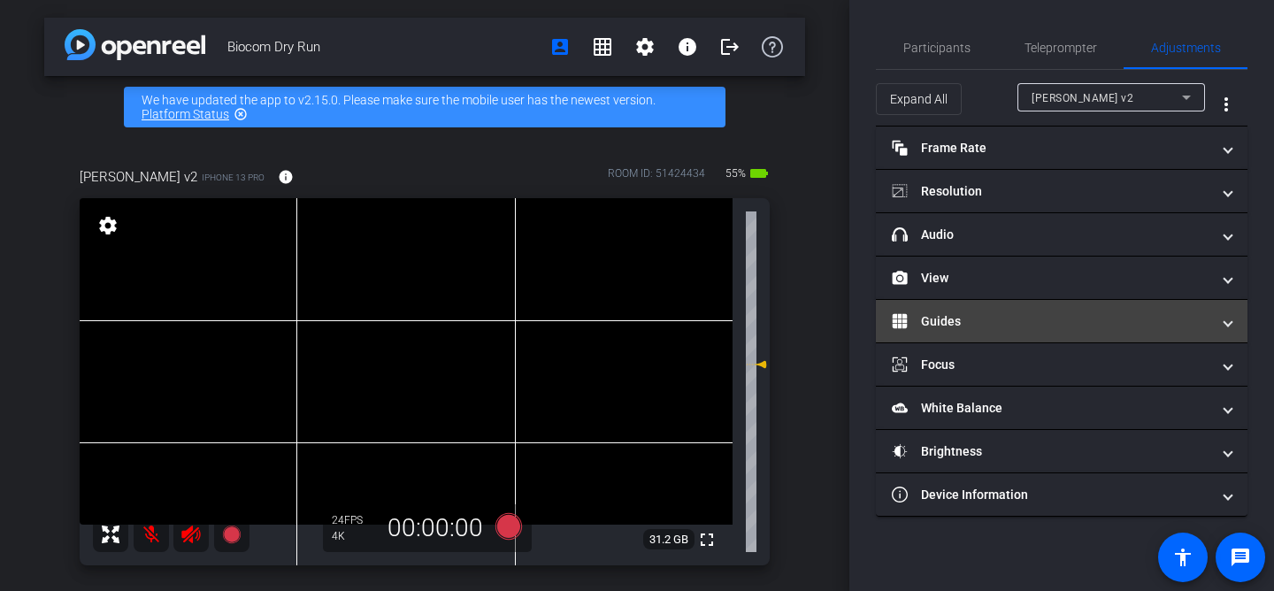
click at [1062, 324] on mat-panel-title "Guides" at bounding box center [1051, 321] width 318 height 19
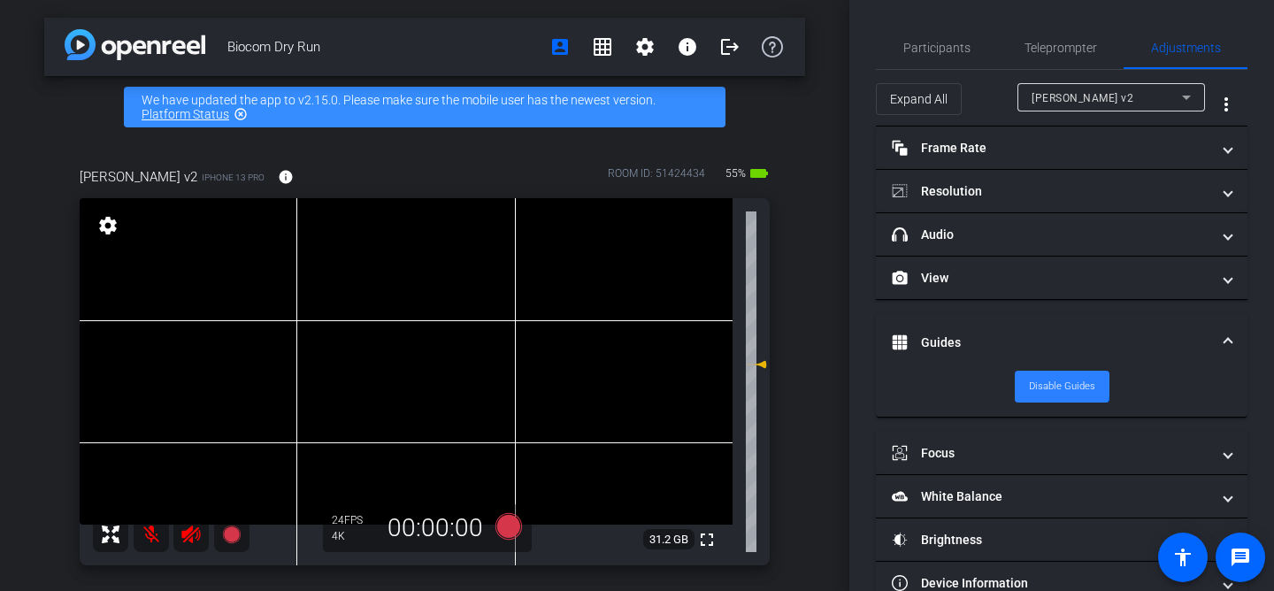
click at [1056, 385] on span "Disable Guides" at bounding box center [1062, 386] width 66 height 27
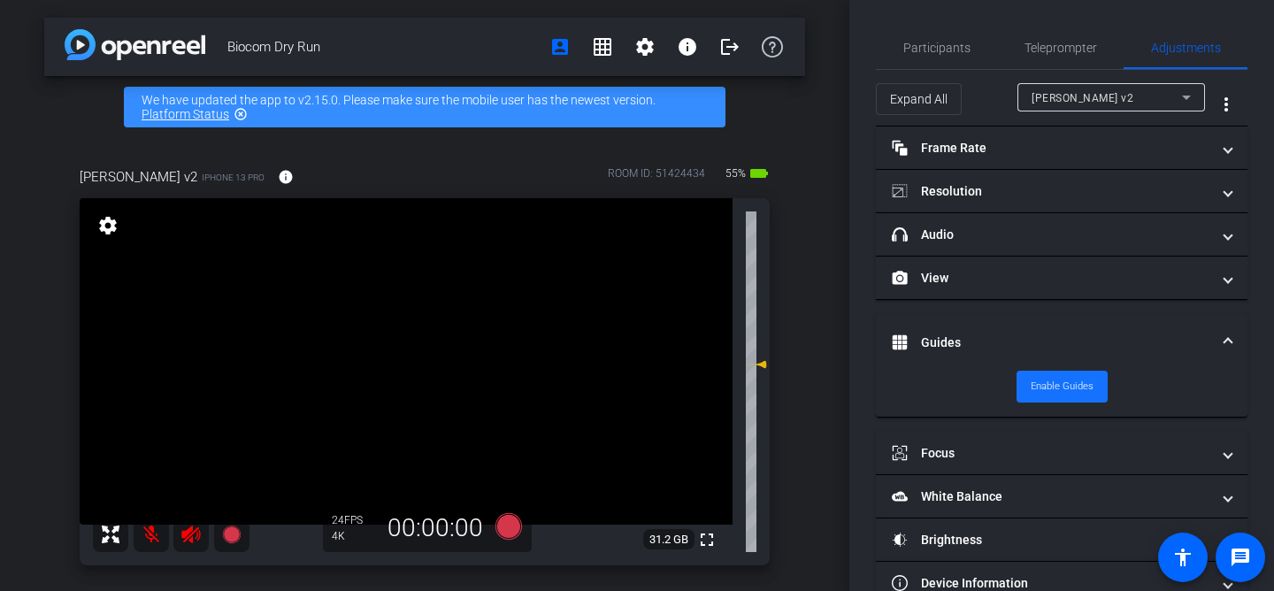
click at [1056, 385] on span "Enable Guides" at bounding box center [1062, 386] width 63 height 27
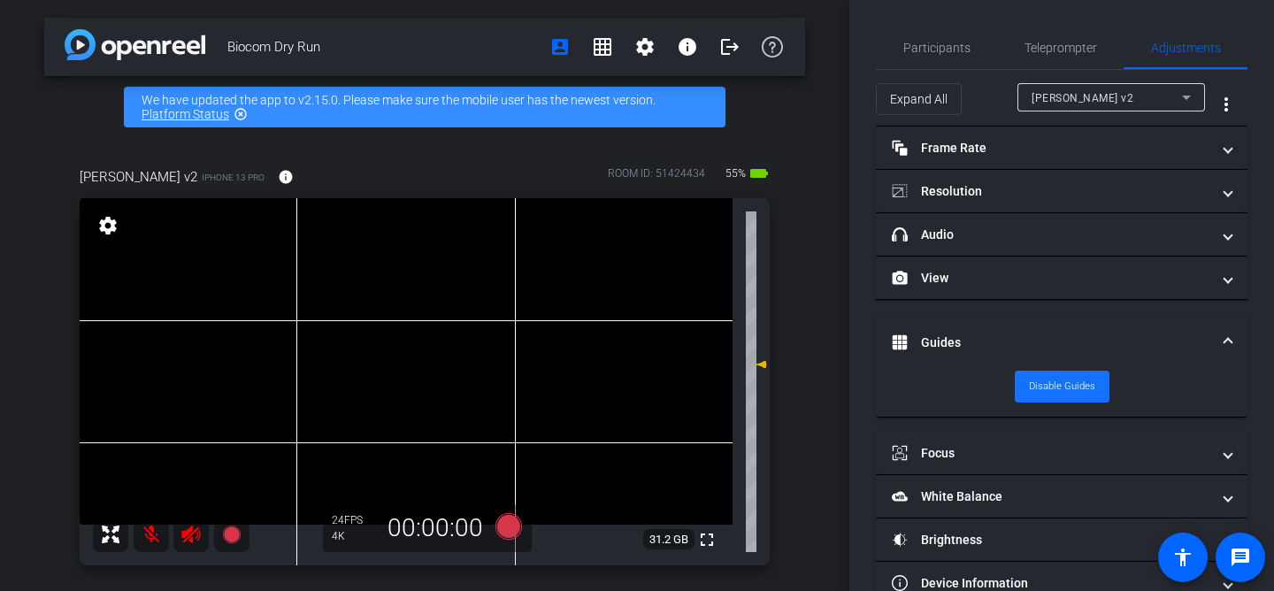
click at [1056, 385] on span "Disable Guides" at bounding box center [1062, 386] width 66 height 27
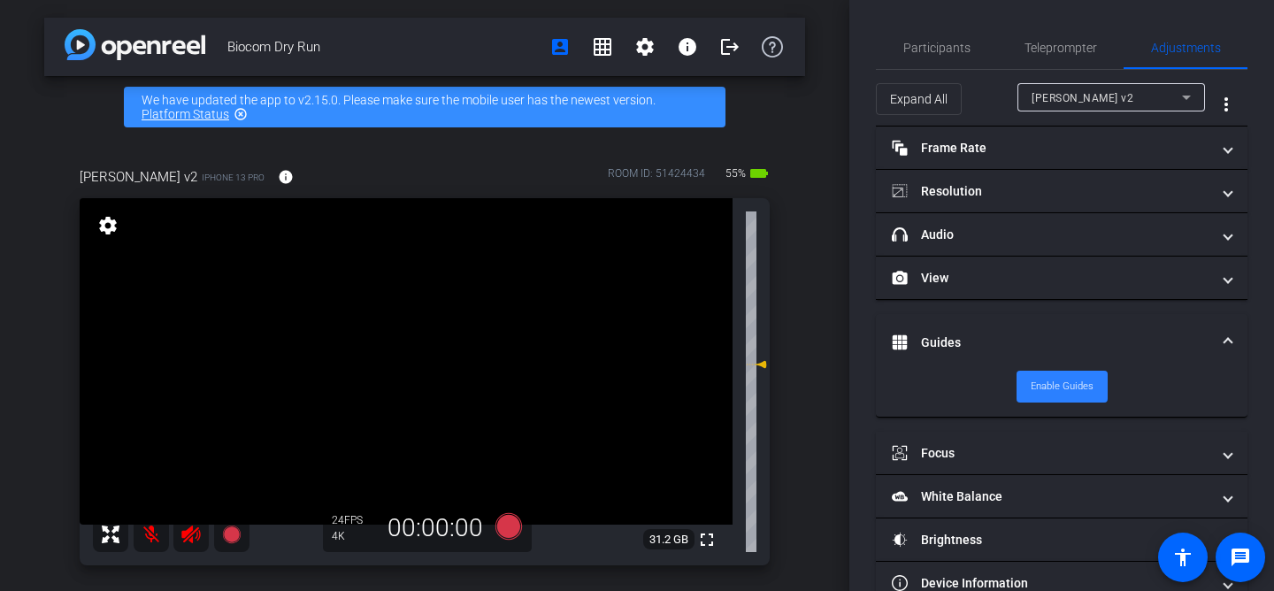
click at [1056, 385] on span "Enable Guides" at bounding box center [1062, 386] width 63 height 27
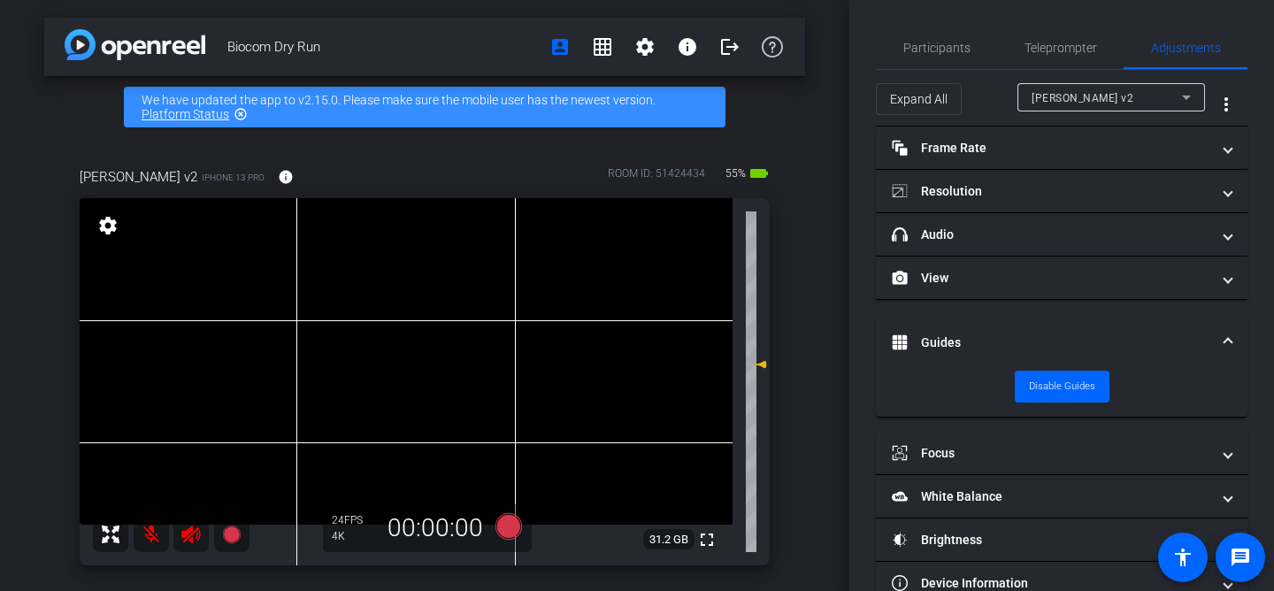
click at [1226, 340] on span at bounding box center [1227, 342] width 7 height 19
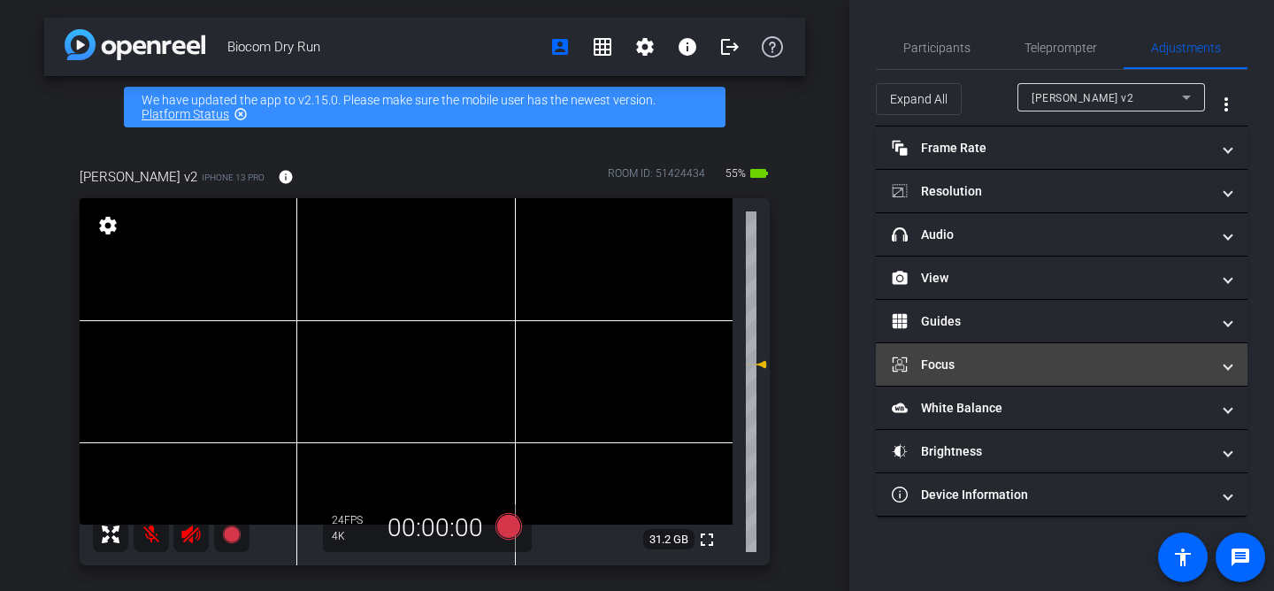
click at [1229, 371] on span at bounding box center [1227, 365] width 7 height 19
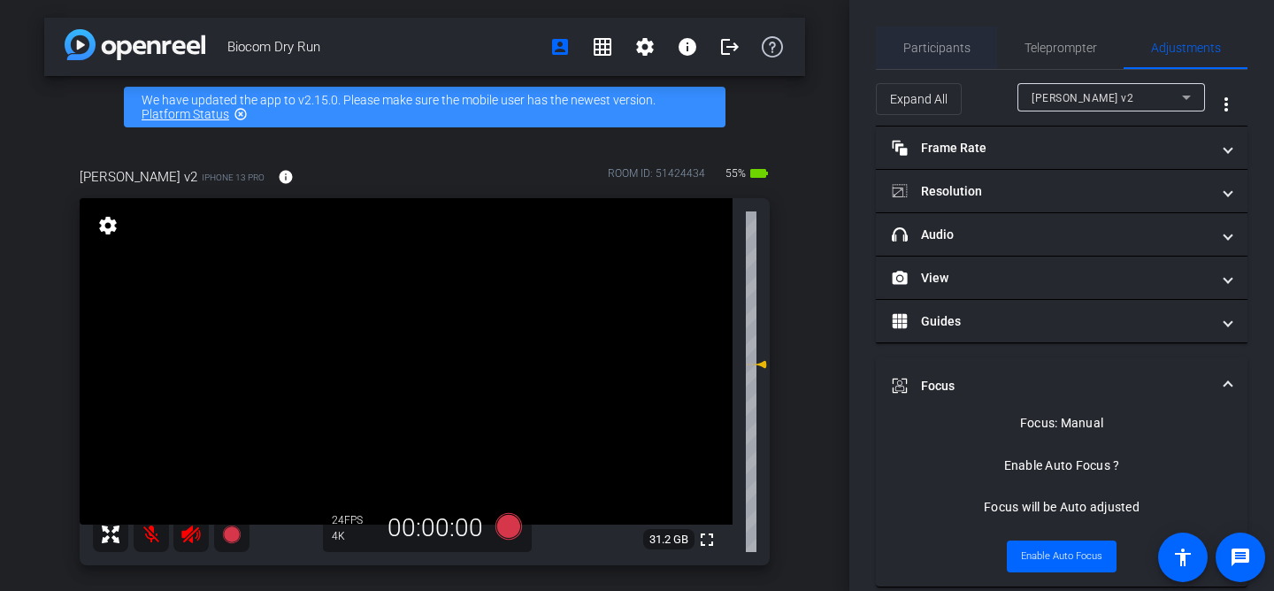
click at [933, 51] on span "Participants" at bounding box center [936, 48] width 67 height 12
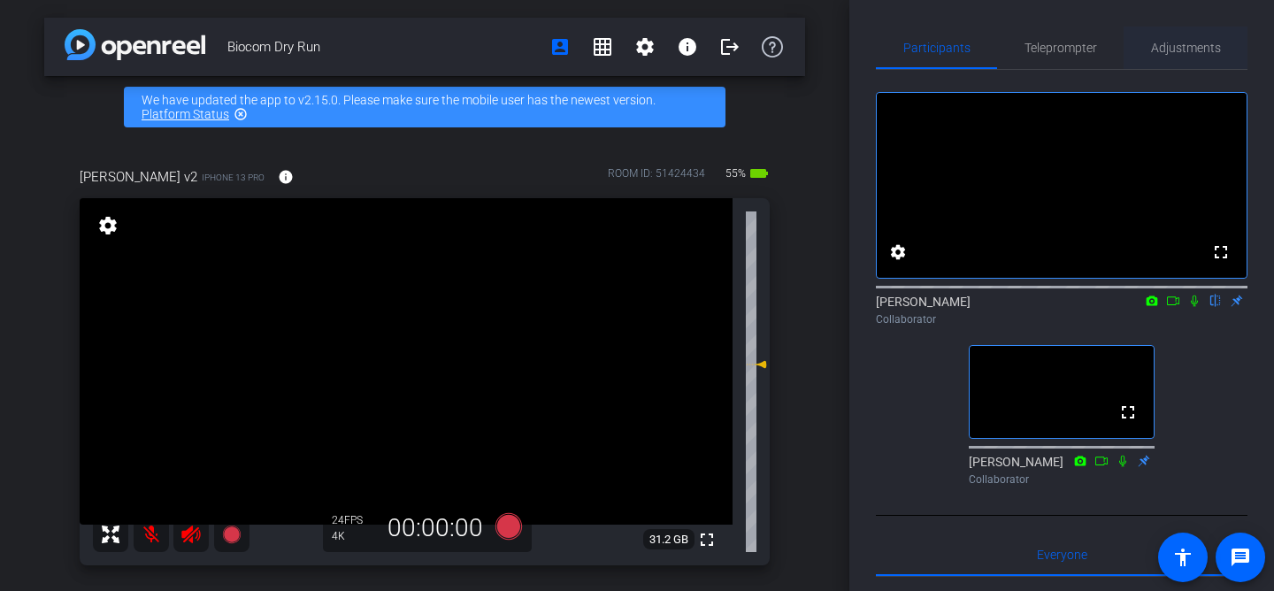
click at [1186, 45] on span "Adjustments" at bounding box center [1186, 48] width 70 height 12
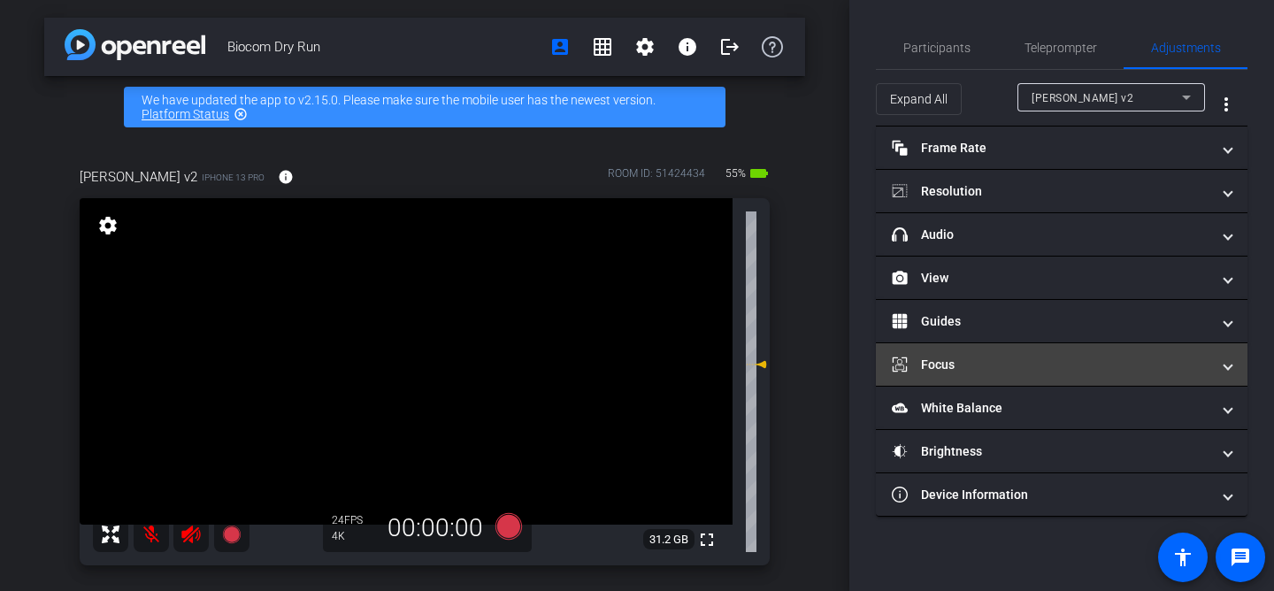
click at [1085, 372] on mat-panel-title "Focus" at bounding box center [1051, 365] width 318 height 19
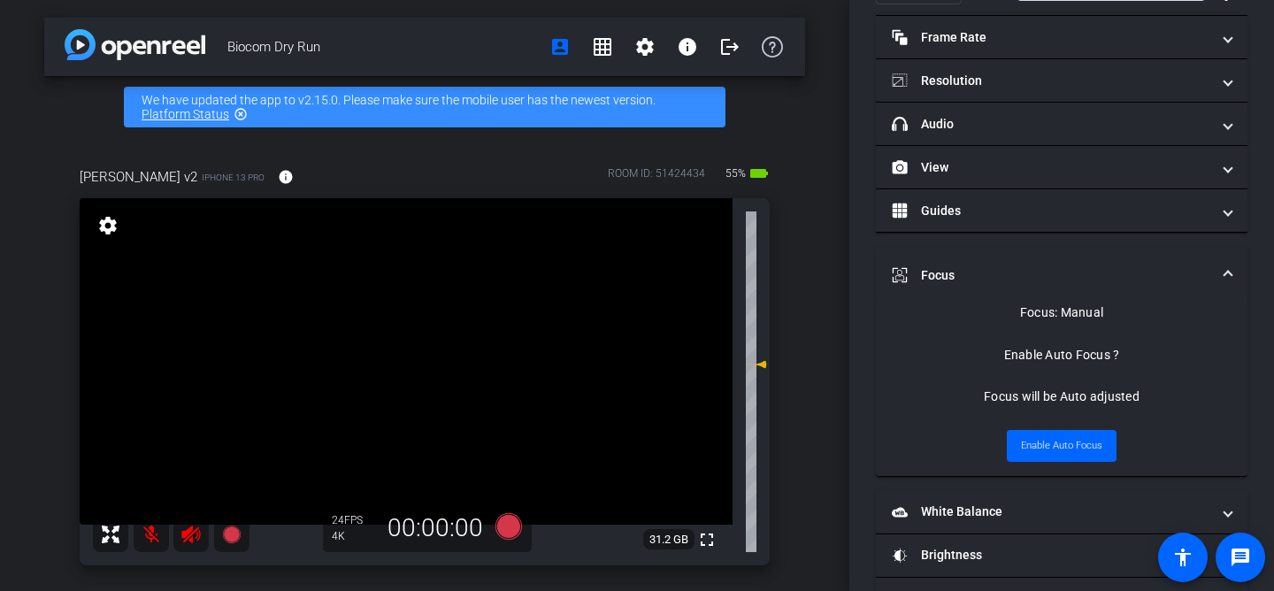
scroll to position [166, 0]
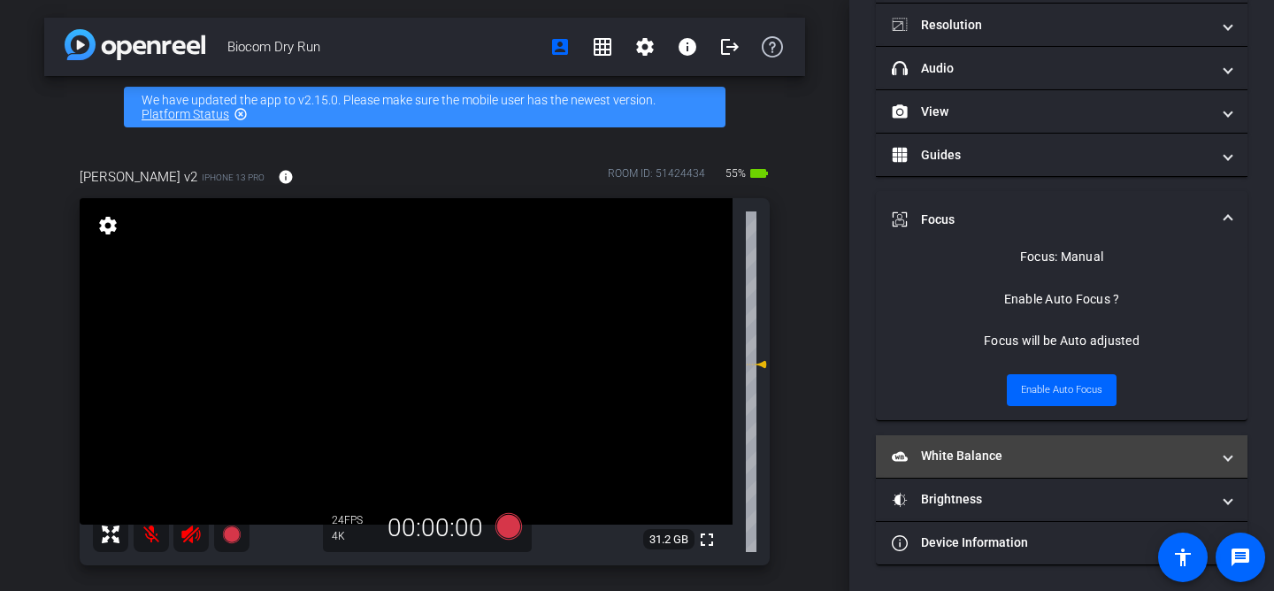
click at [962, 457] on mat-panel-title "White Balance White Balance" at bounding box center [1051, 456] width 318 height 19
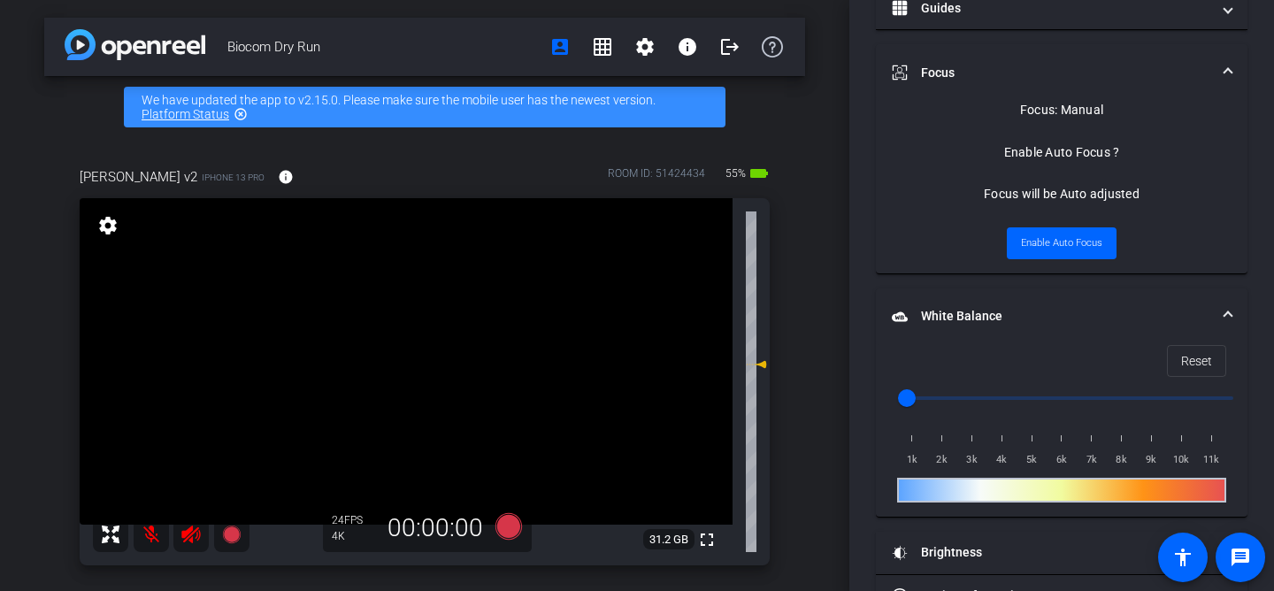
scroll to position [366, 0]
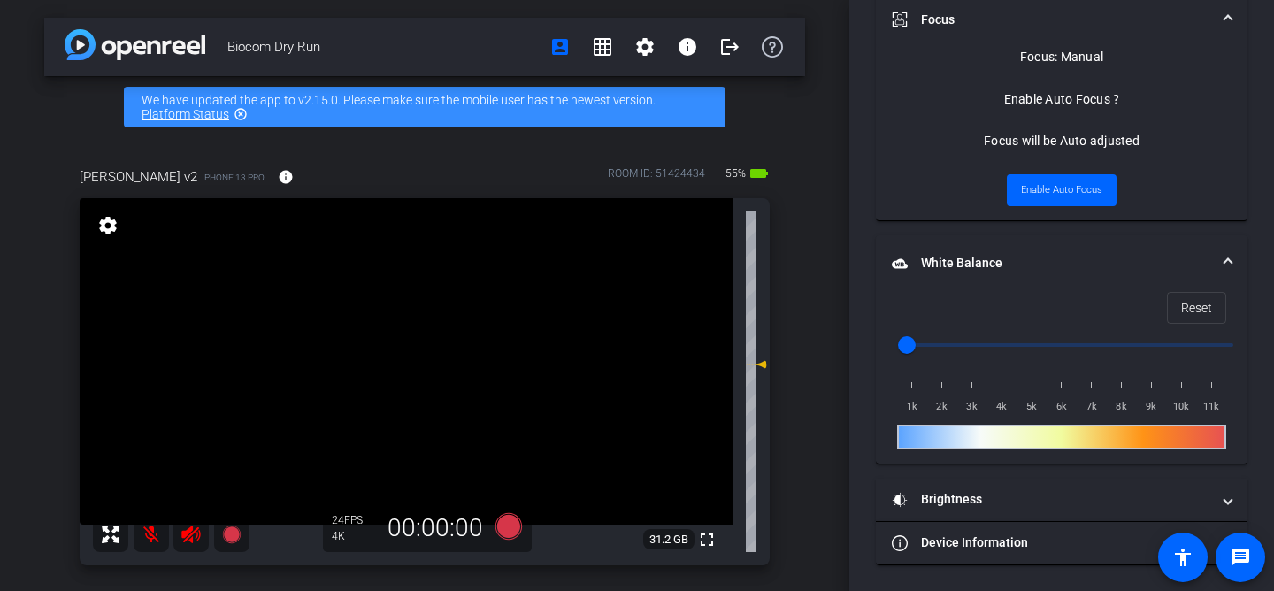
click at [1230, 12] on span at bounding box center [1227, 20] width 7 height 19
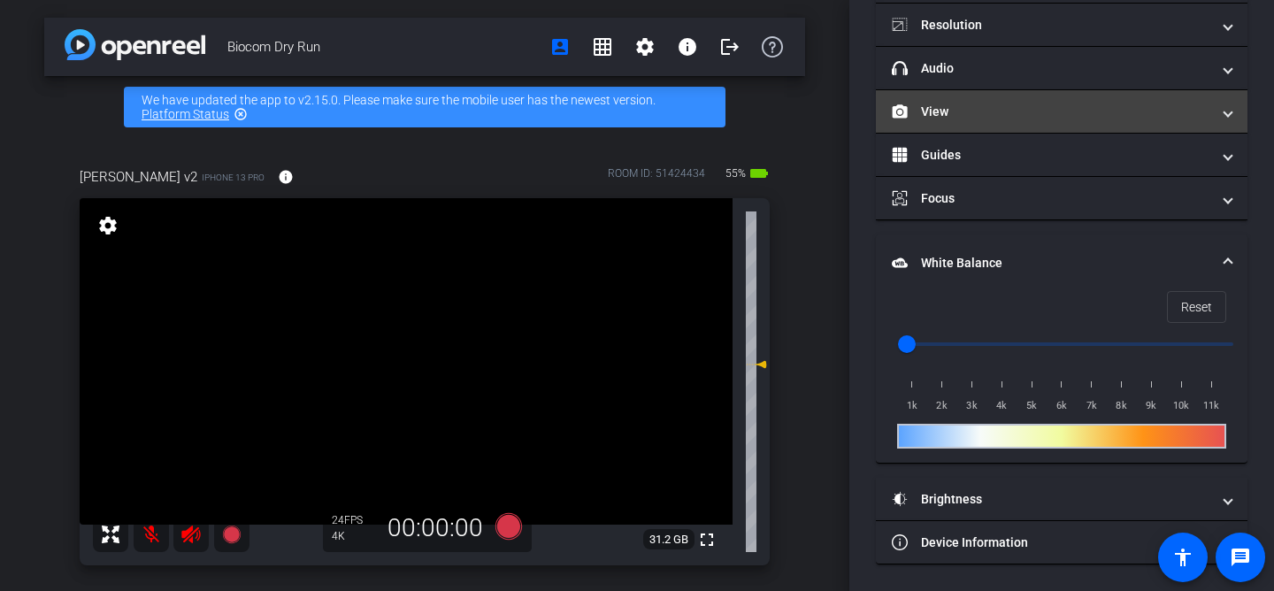
scroll to position [0, 0]
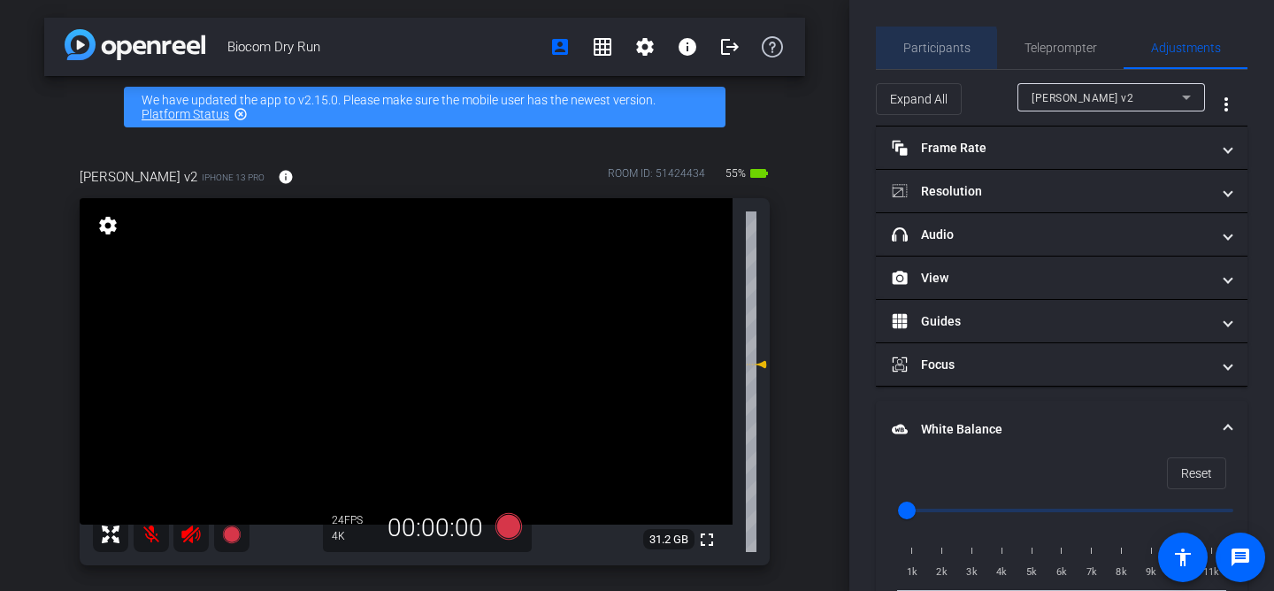
click at [929, 52] on span "Participants" at bounding box center [936, 48] width 67 height 12
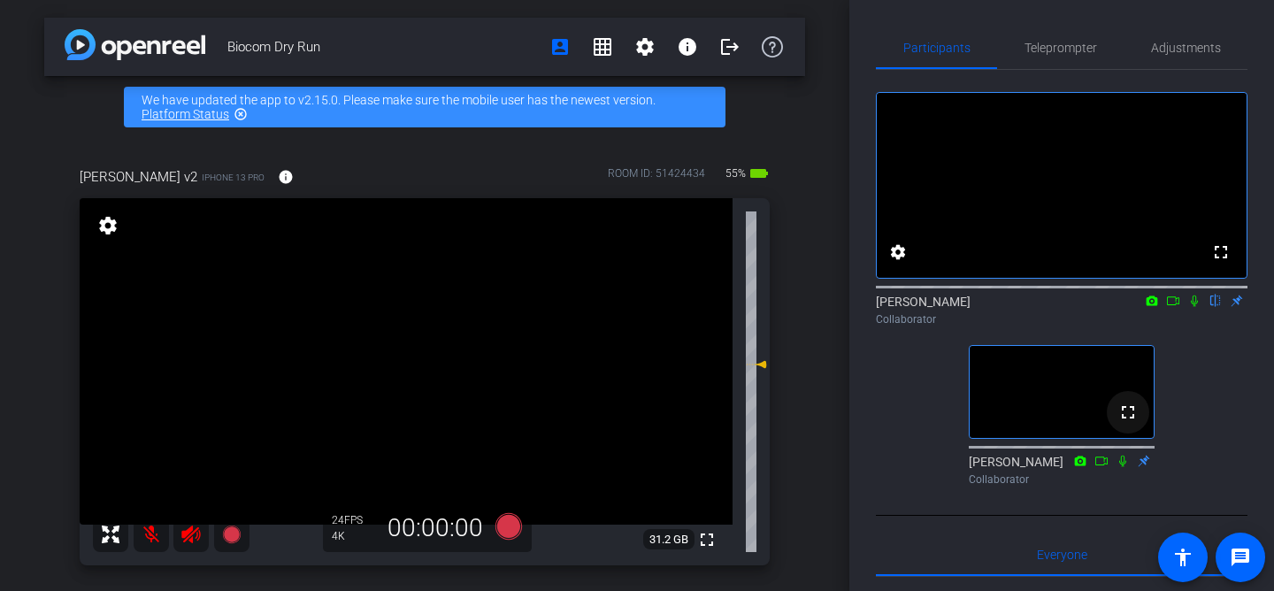
click at [1126, 423] on mat-icon "fullscreen" at bounding box center [1127, 412] width 21 height 21
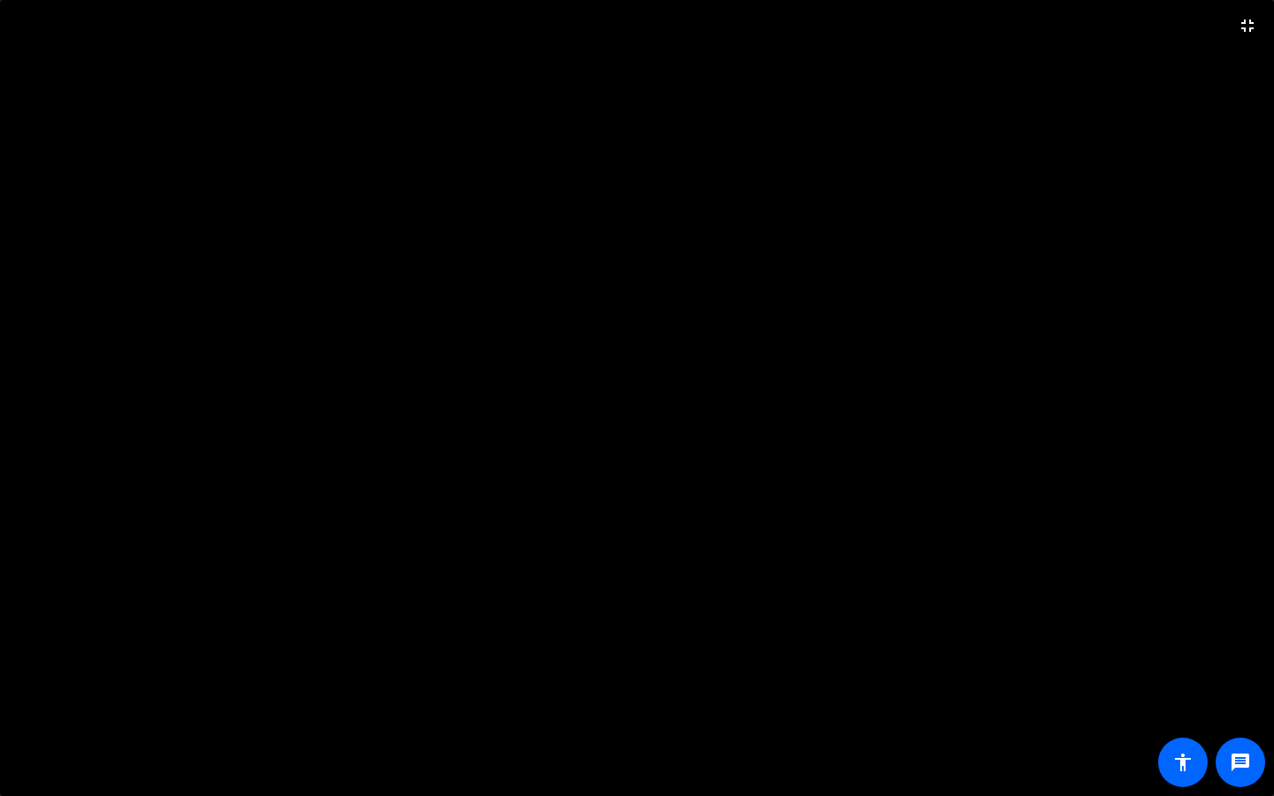
click at [1230, 590] on video at bounding box center [637, 398] width 1274 height 796
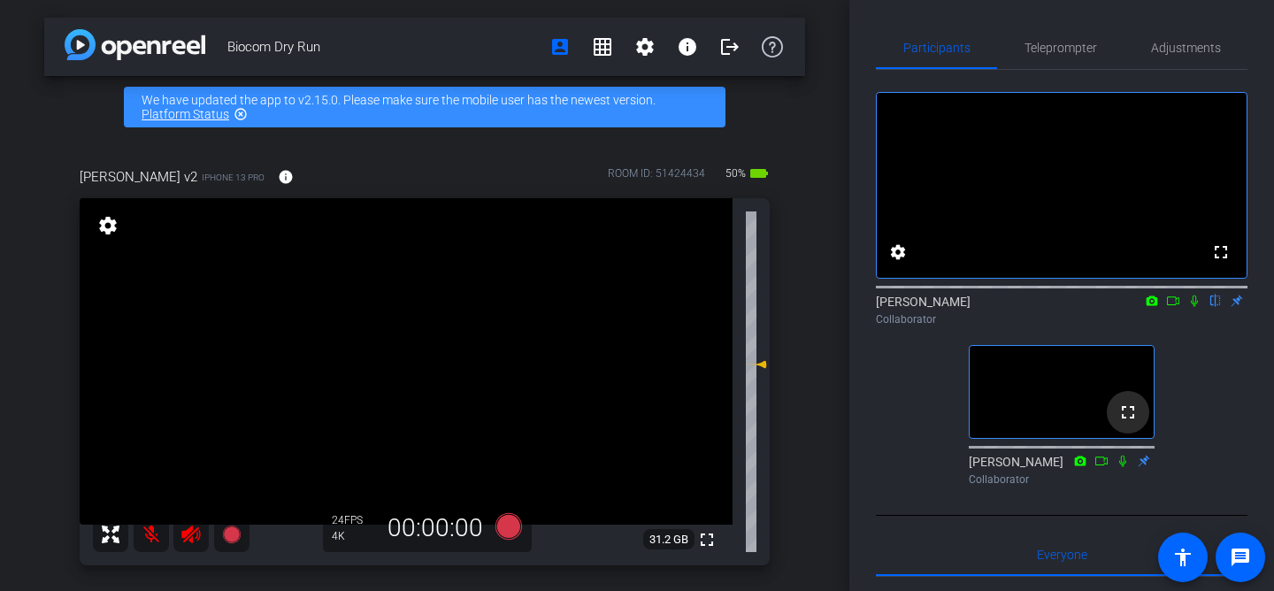
click at [1128, 423] on mat-icon "fullscreen" at bounding box center [1127, 412] width 21 height 21
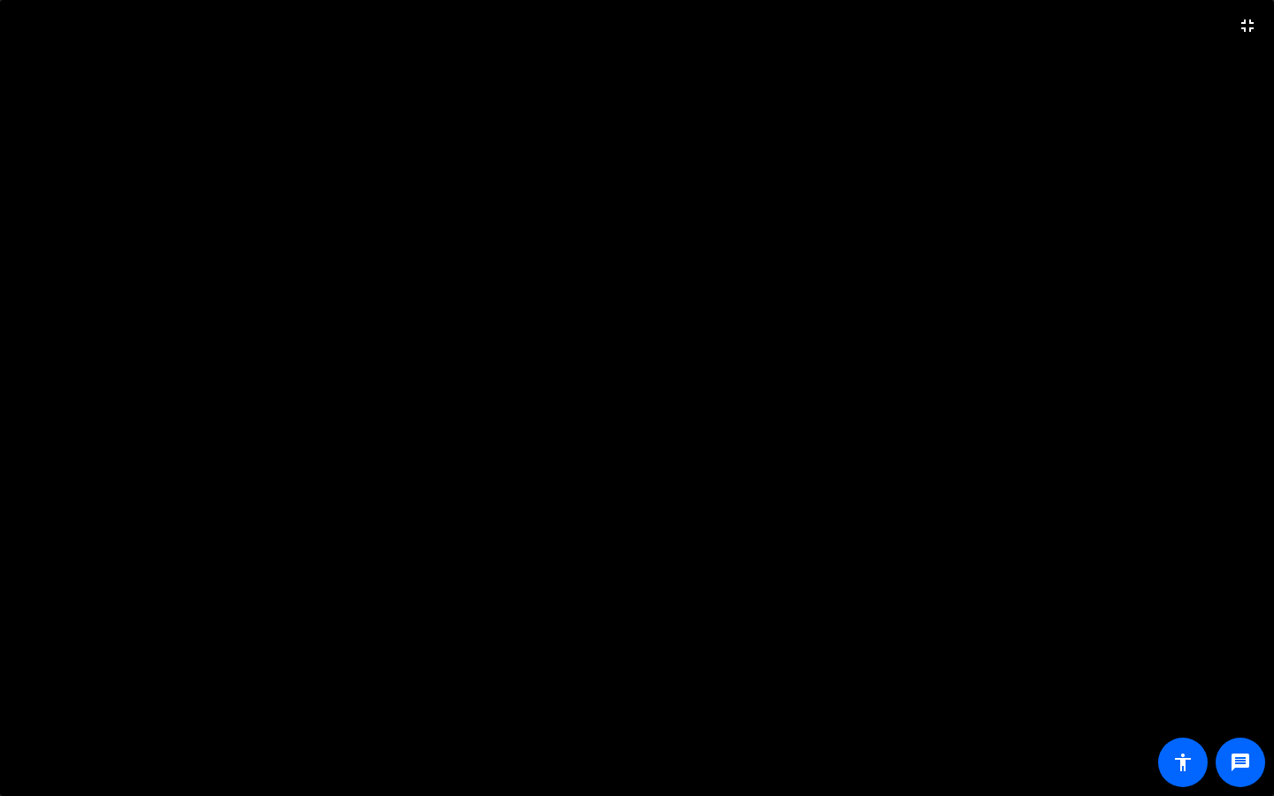
click at [1267, 590] on video at bounding box center [637, 398] width 1274 height 796
click at [1208, 590] on video at bounding box center [637, 398] width 1274 height 796
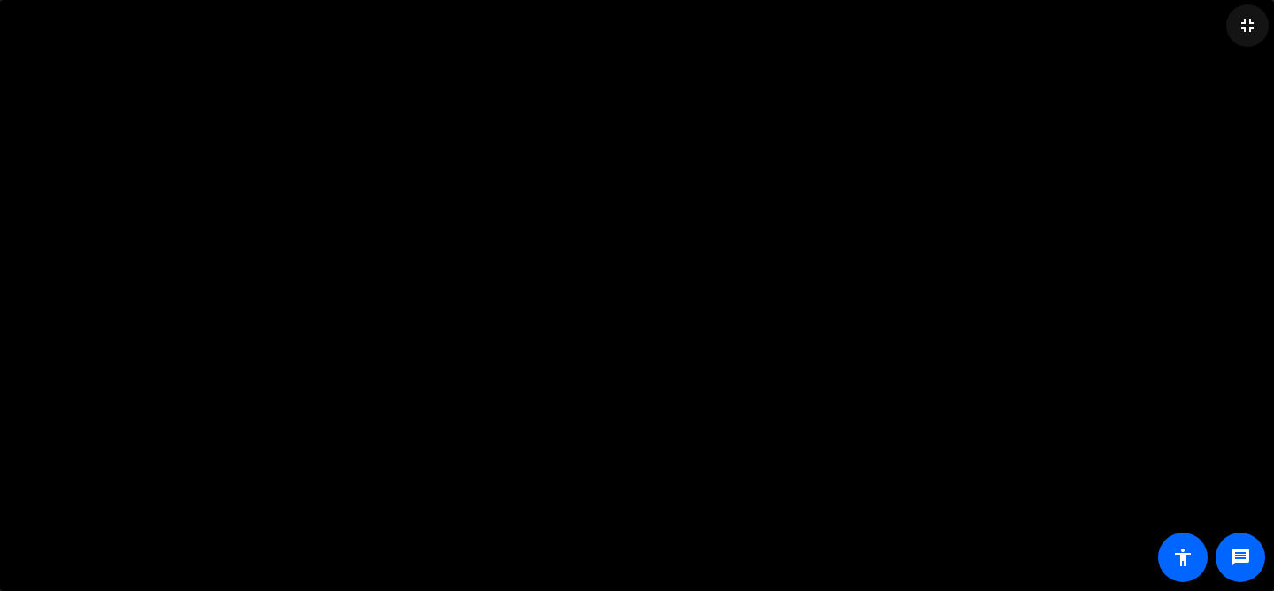
click at [1246, 27] on mat-icon "fullscreen_exit" at bounding box center [1247, 25] width 21 height 21
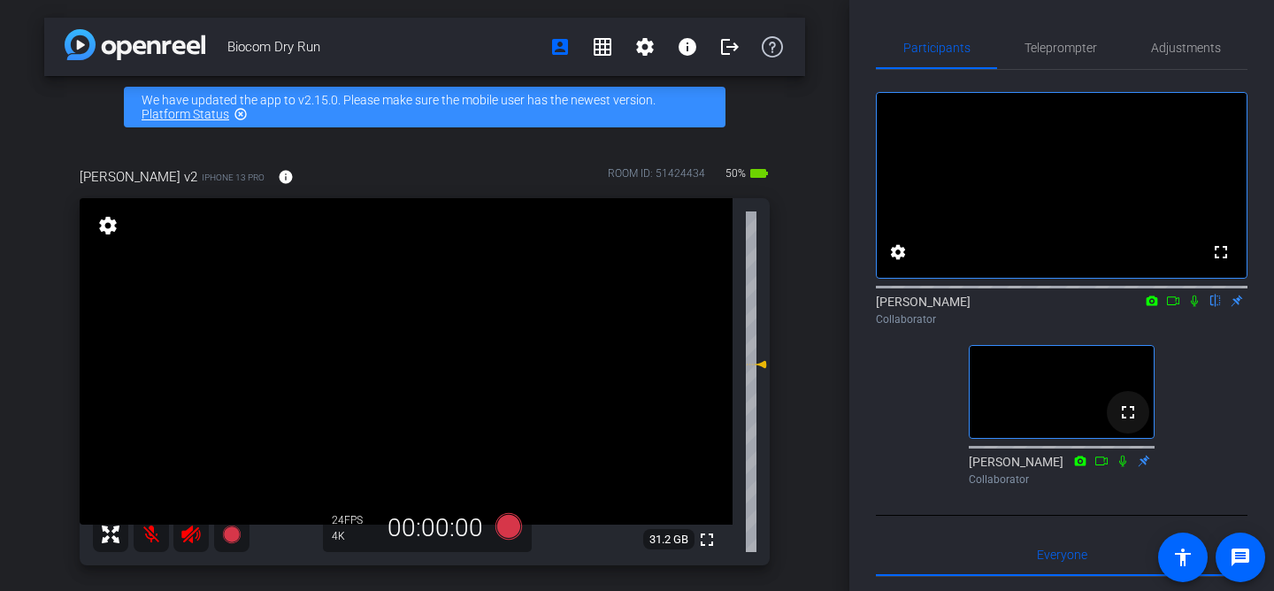
click at [1129, 423] on mat-icon "fullscreen" at bounding box center [1127, 412] width 21 height 21
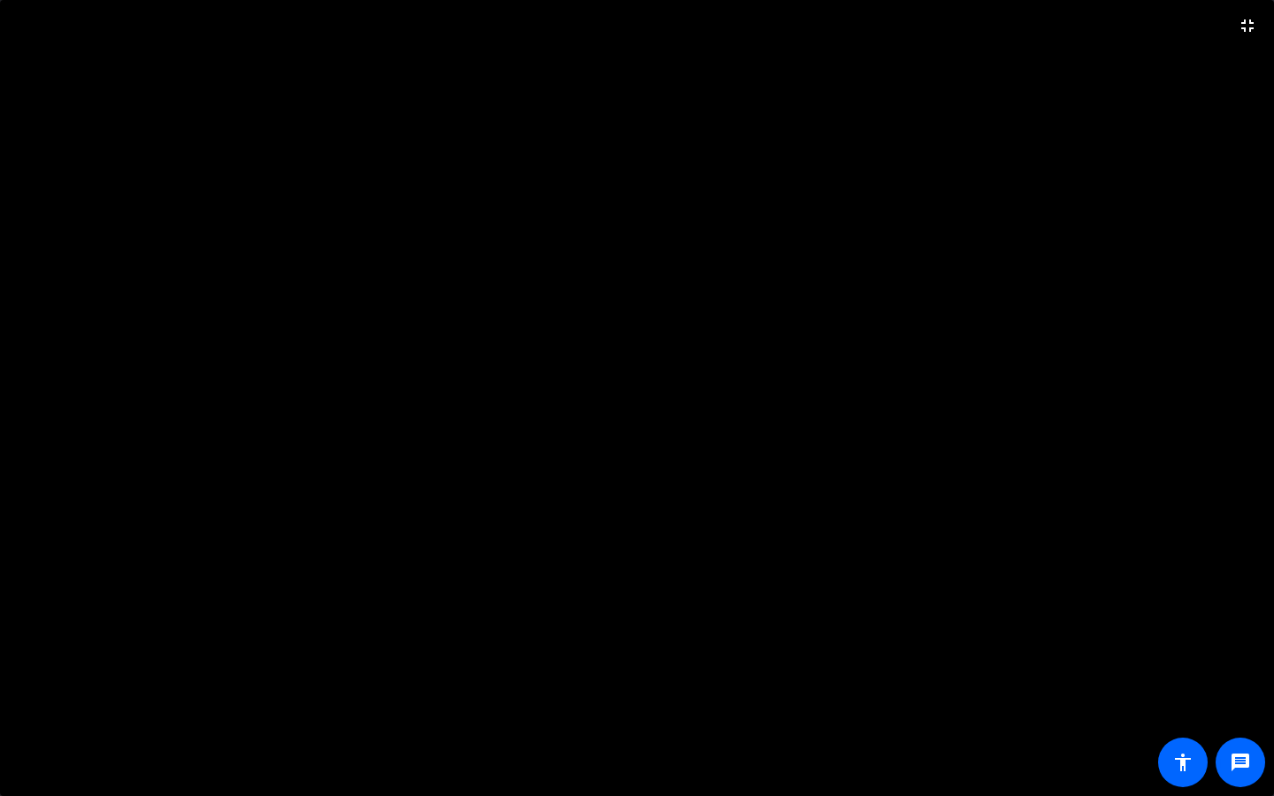
click at [40, 9] on video at bounding box center [637, 398] width 1274 height 796
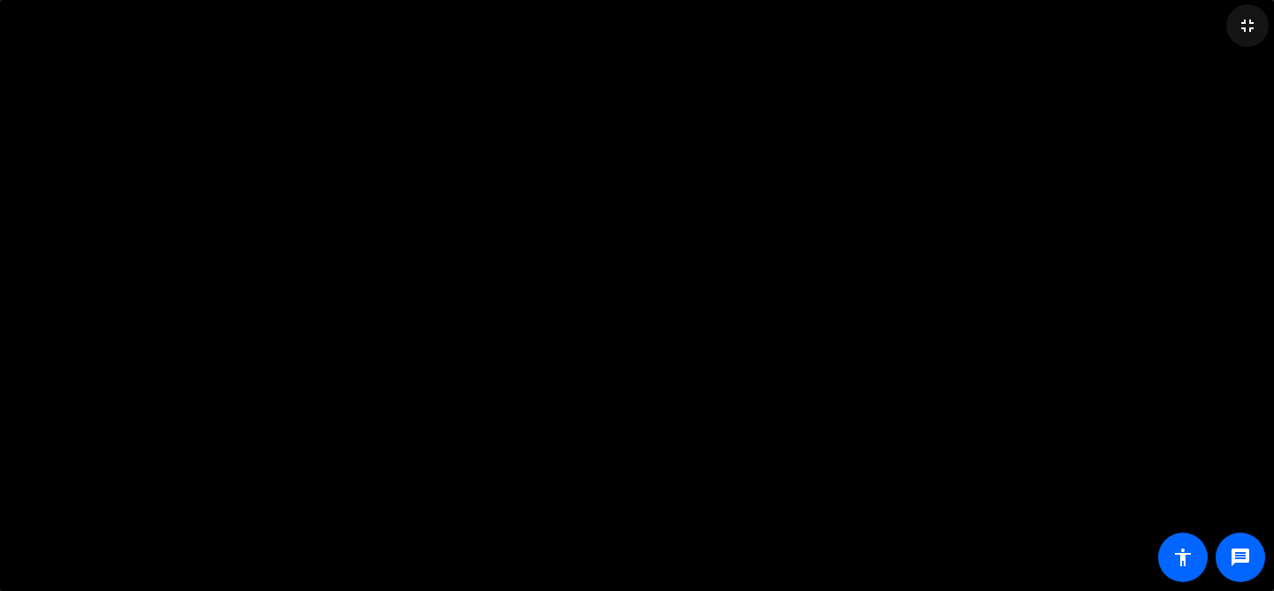
click at [1246, 25] on mat-icon "fullscreen_exit" at bounding box center [1247, 25] width 21 height 21
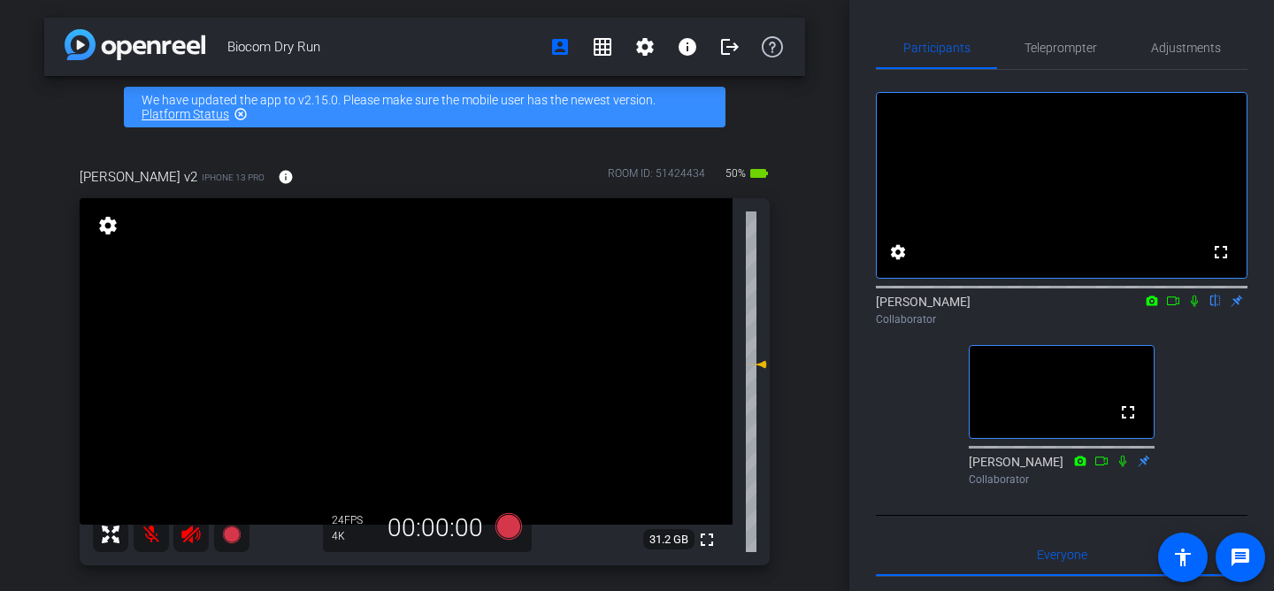
click at [851, 424] on div "Participants Teleprompter Adjustments fullscreen settings [PERSON_NAME] flip Co…" at bounding box center [1061, 295] width 425 height 591
click at [1131, 423] on mat-icon "fullscreen" at bounding box center [1127, 412] width 21 height 21
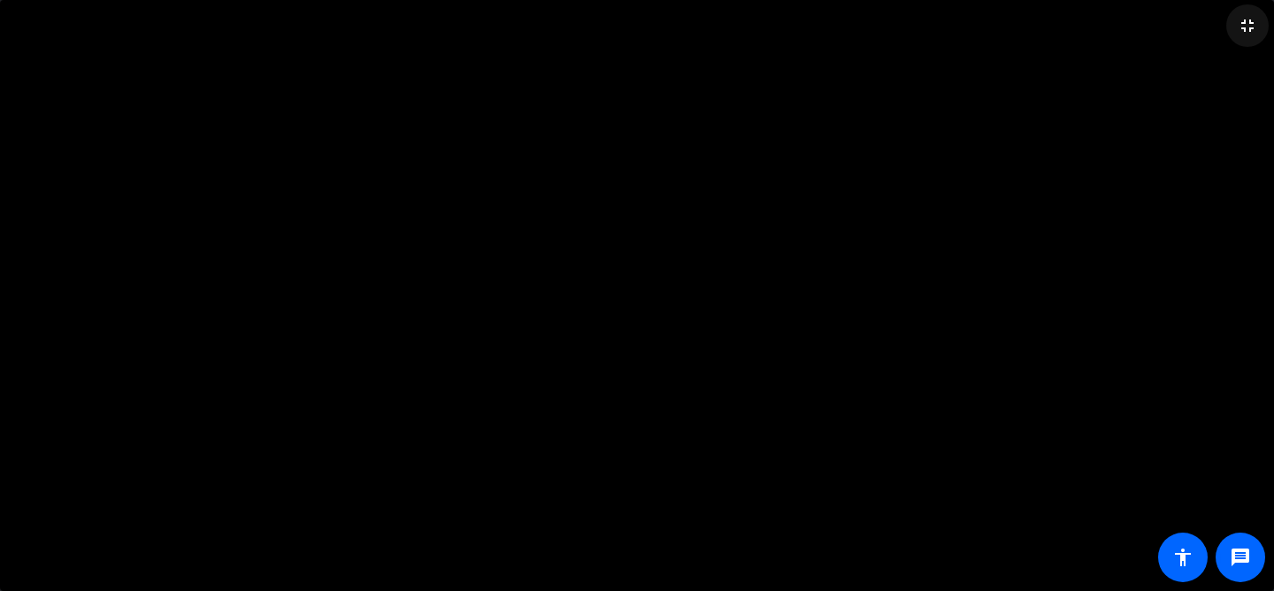
click at [1249, 23] on mat-icon "fullscreen_exit" at bounding box center [1247, 25] width 21 height 21
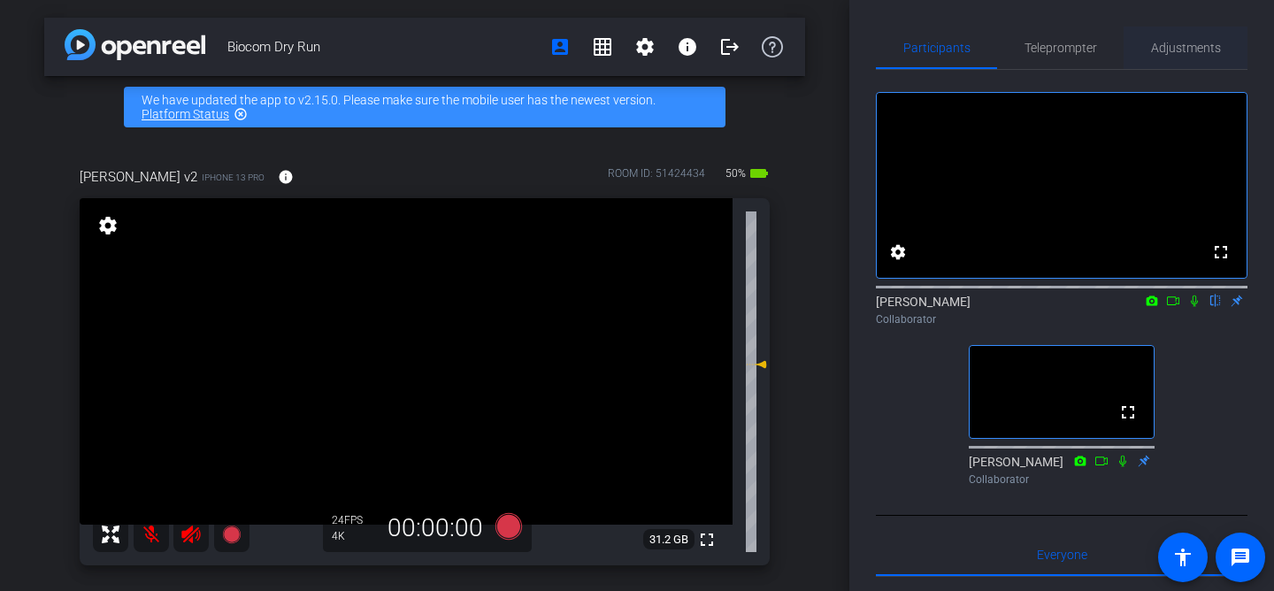
click at [1177, 52] on span "Adjustments" at bounding box center [1186, 48] width 70 height 12
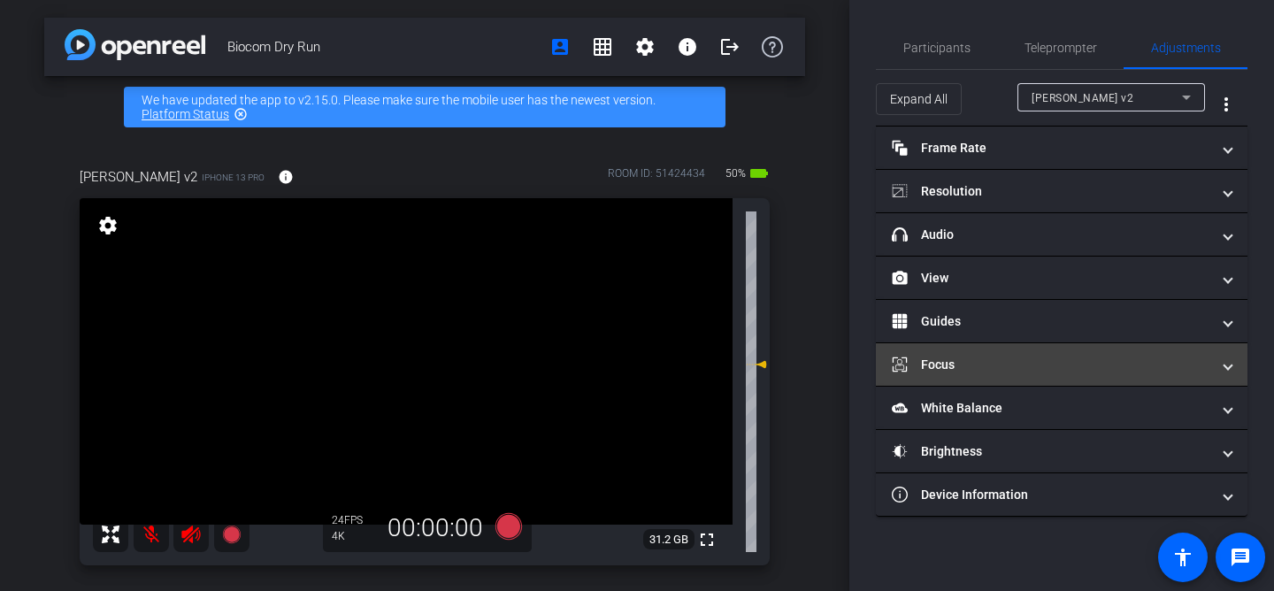
click at [1080, 363] on mat-panel-title "Focus" at bounding box center [1051, 365] width 318 height 19
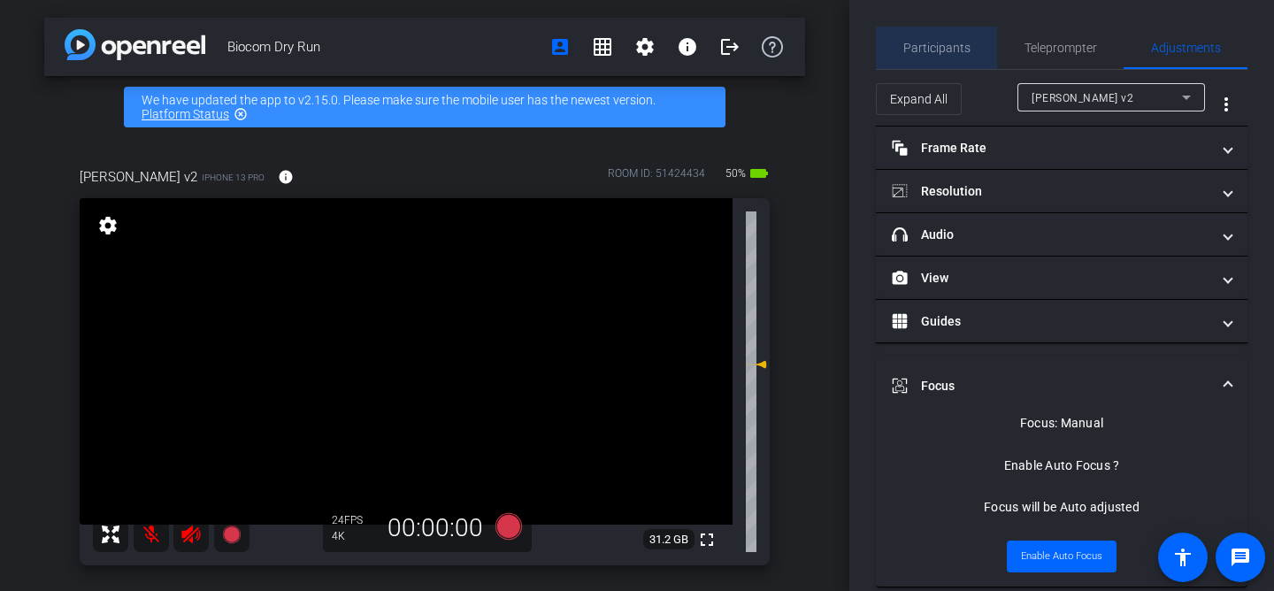
click at [945, 46] on span "Participants" at bounding box center [936, 48] width 67 height 12
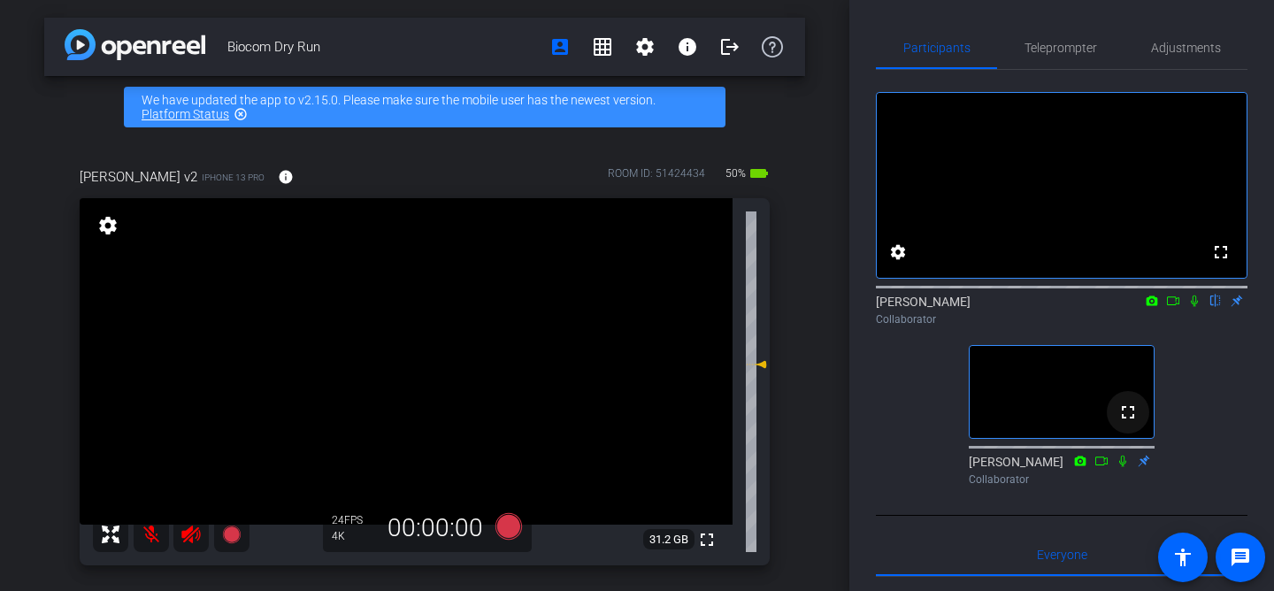
click at [1127, 423] on mat-icon "fullscreen" at bounding box center [1127, 412] width 21 height 21
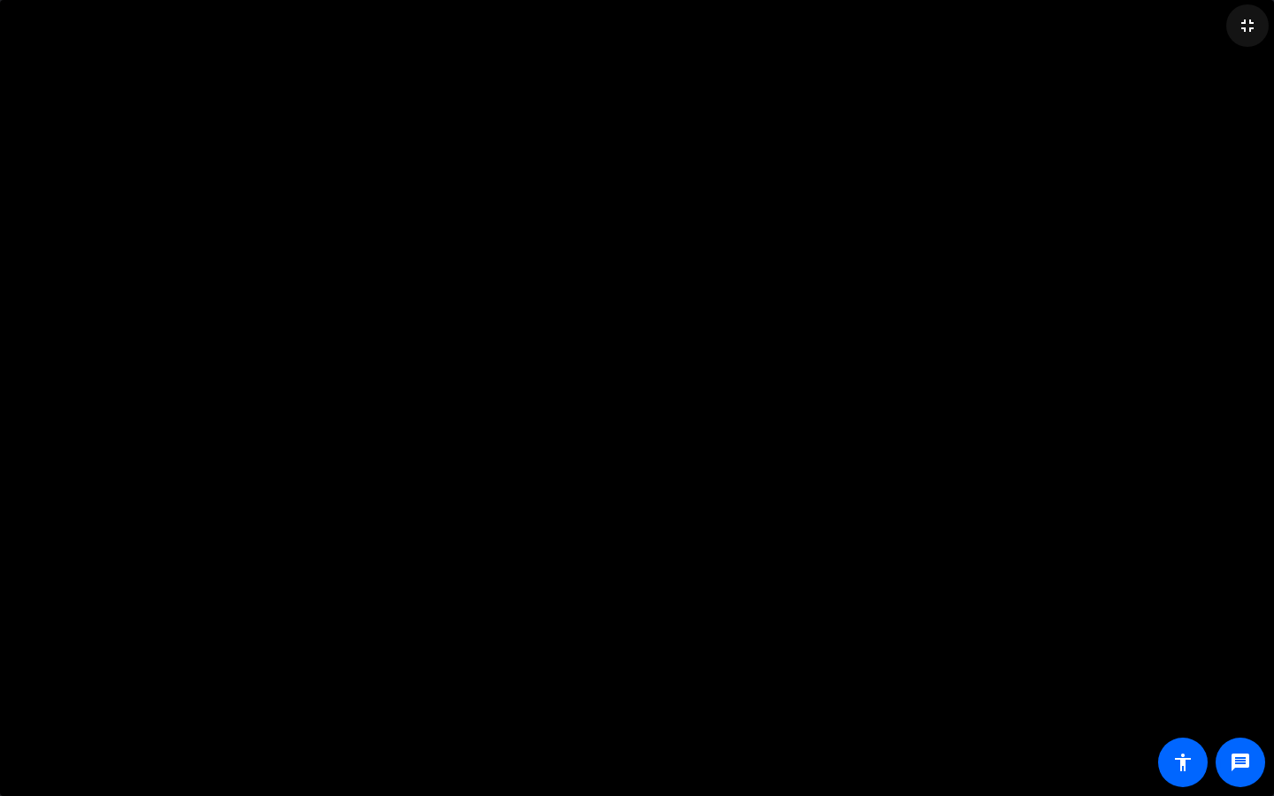
click at [1246, 26] on mat-icon "fullscreen_exit" at bounding box center [1247, 25] width 21 height 21
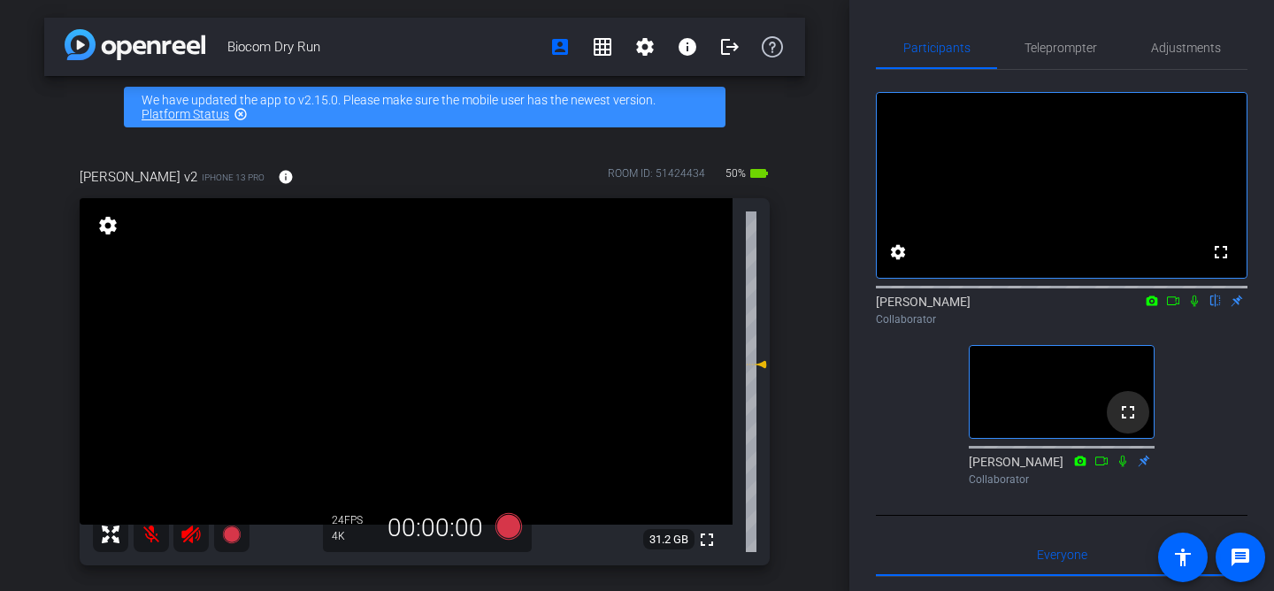
click at [1128, 423] on mat-icon "fullscreen" at bounding box center [1127, 412] width 21 height 21
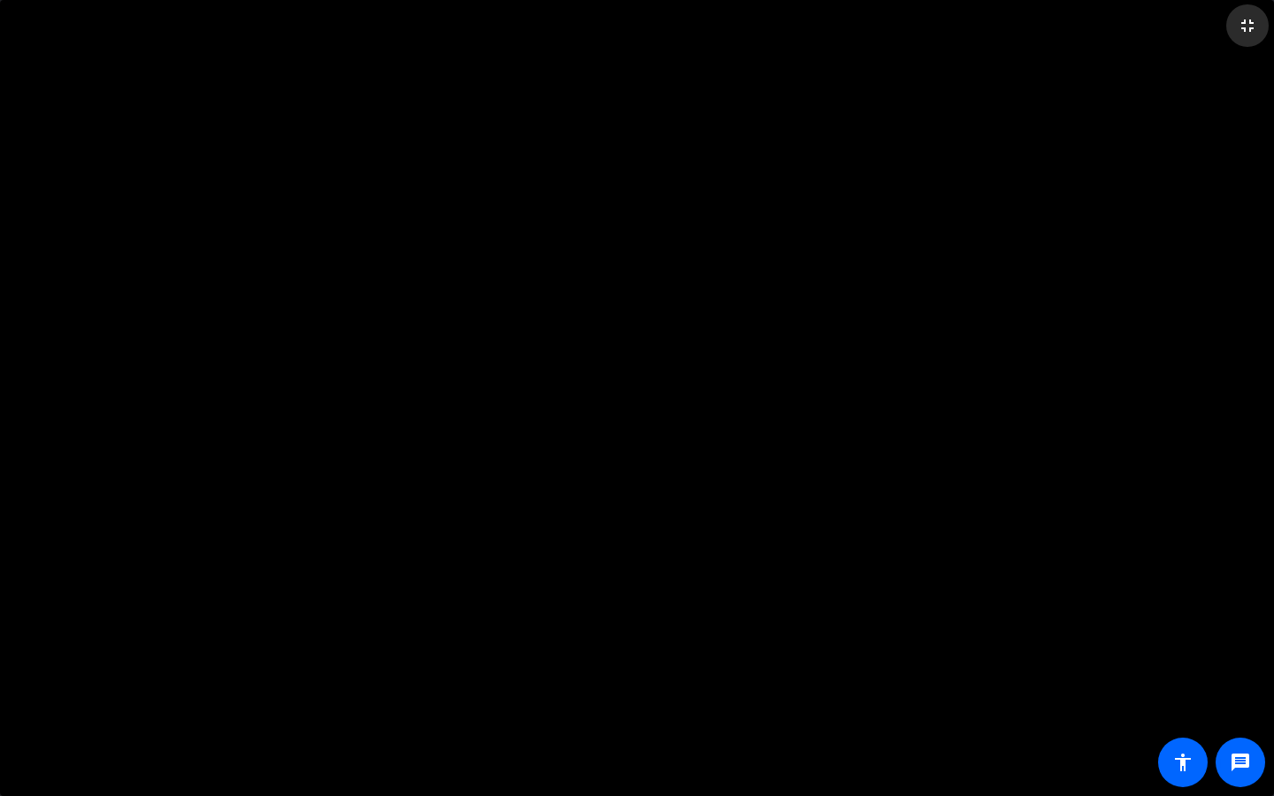
click at [1250, 27] on mat-icon "fullscreen_exit" at bounding box center [1247, 25] width 21 height 21
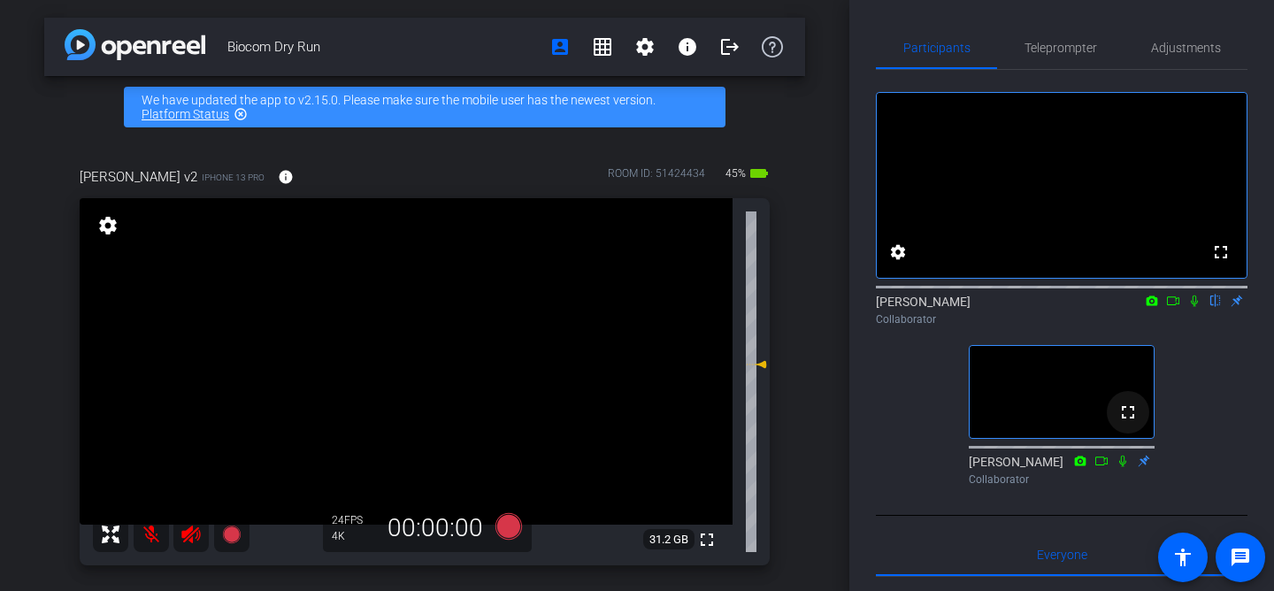
click at [1126, 423] on mat-icon "fullscreen" at bounding box center [1127, 412] width 21 height 21
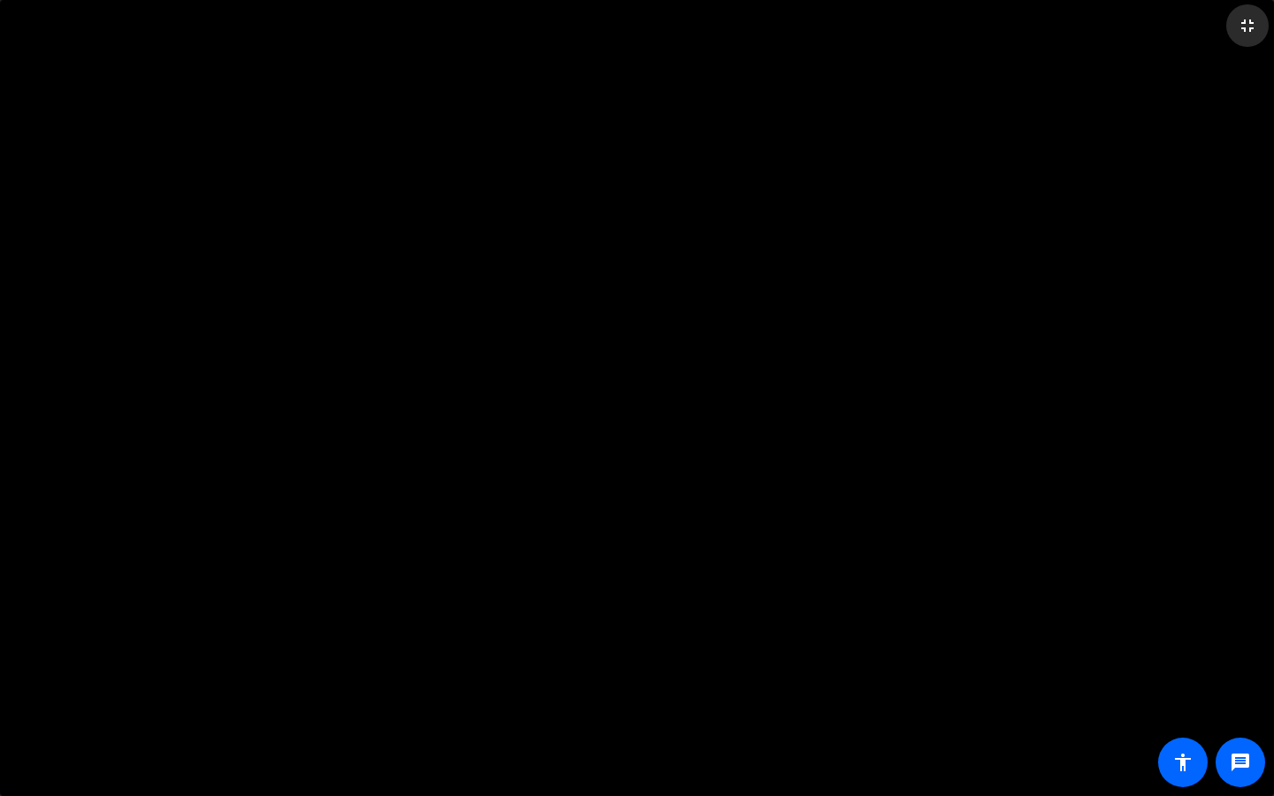
click at [1248, 29] on mat-icon "fullscreen_exit" at bounding box center [1247, 25] width 21 height 21
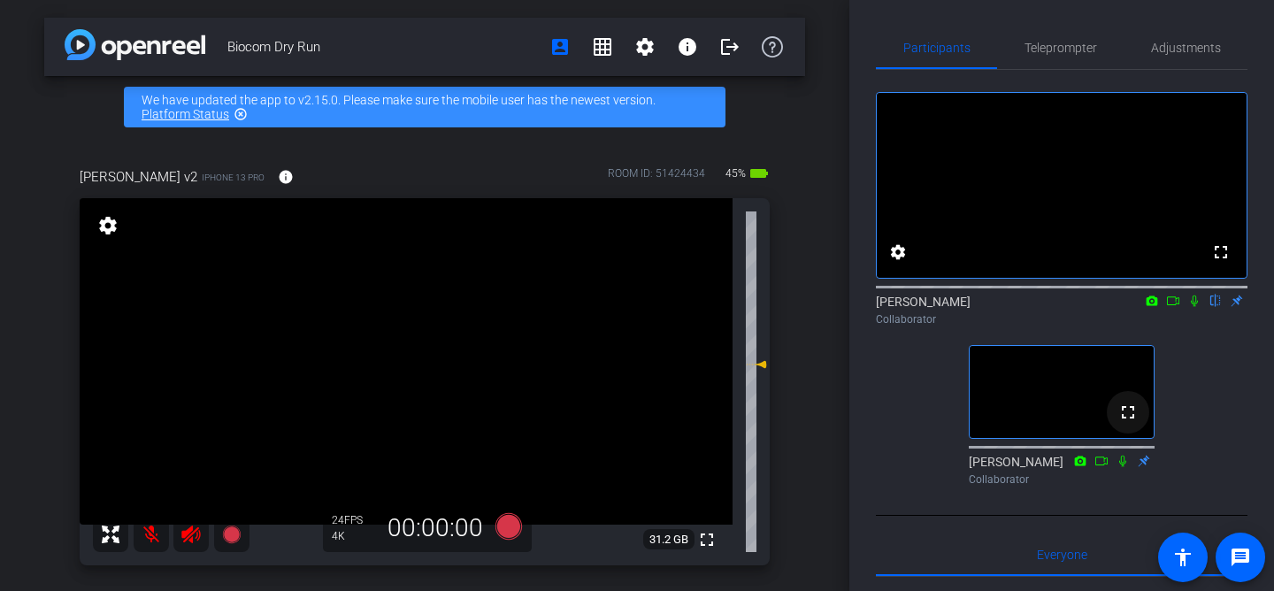
click at [1126, 423] on mat-icon "fullscreen" at bounding box center [1127, 412] width 21 height 21
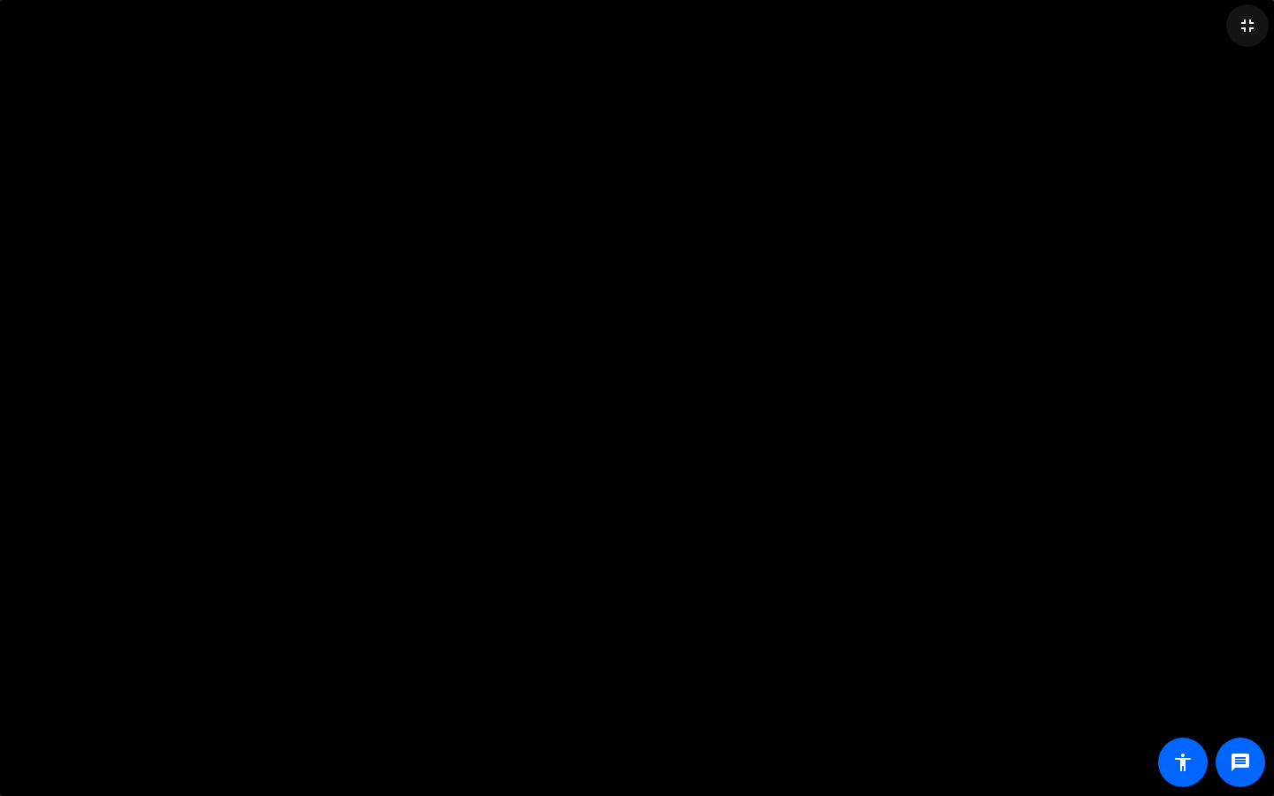
click at [1250, 24] on mat-icon "fullscreen_exit" at bounding box center [1247, 25] width 21 height 21
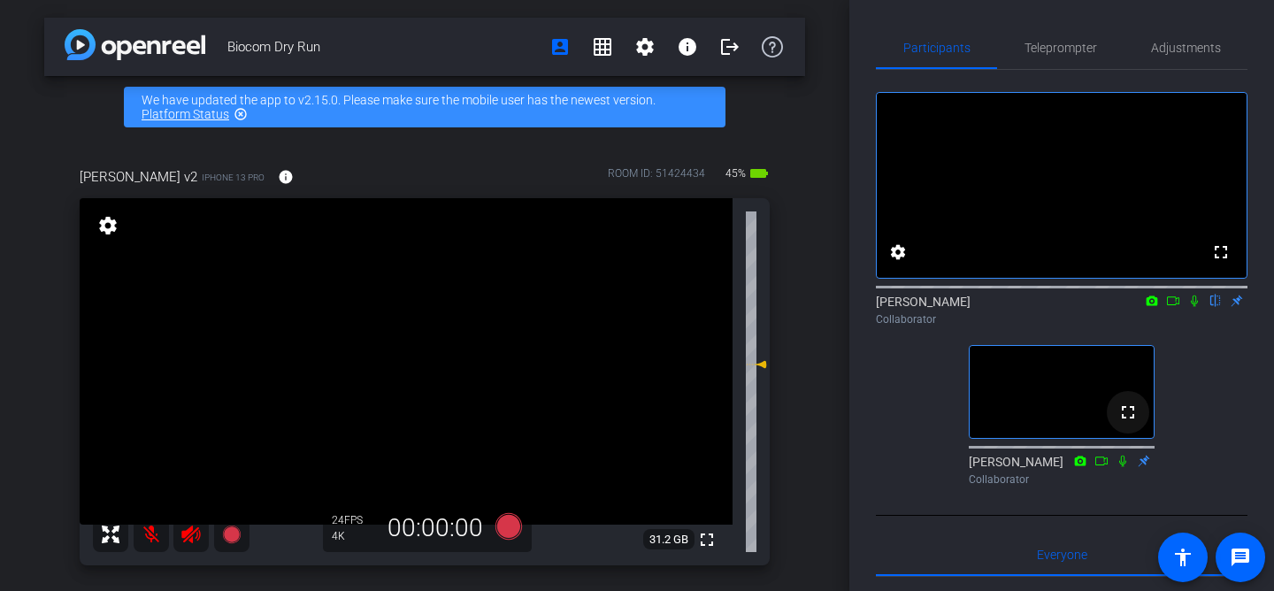
click at [1132, 423] on mat-icon "fullscreen" at bounding box center [1127, 412] width 21 height 21
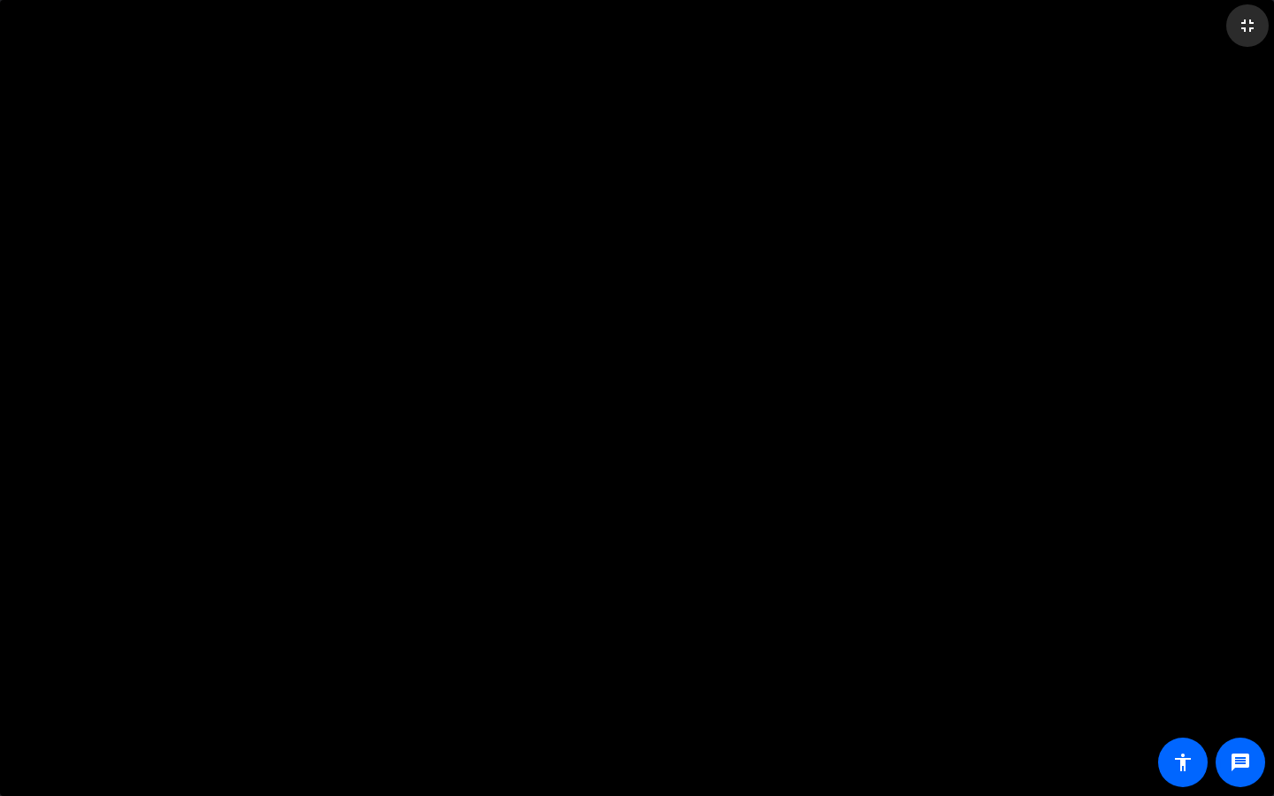
click at [1246, 28] on mat-icon "fullscreen_exit" at bounding box center [1247, 25] width 21 height 21
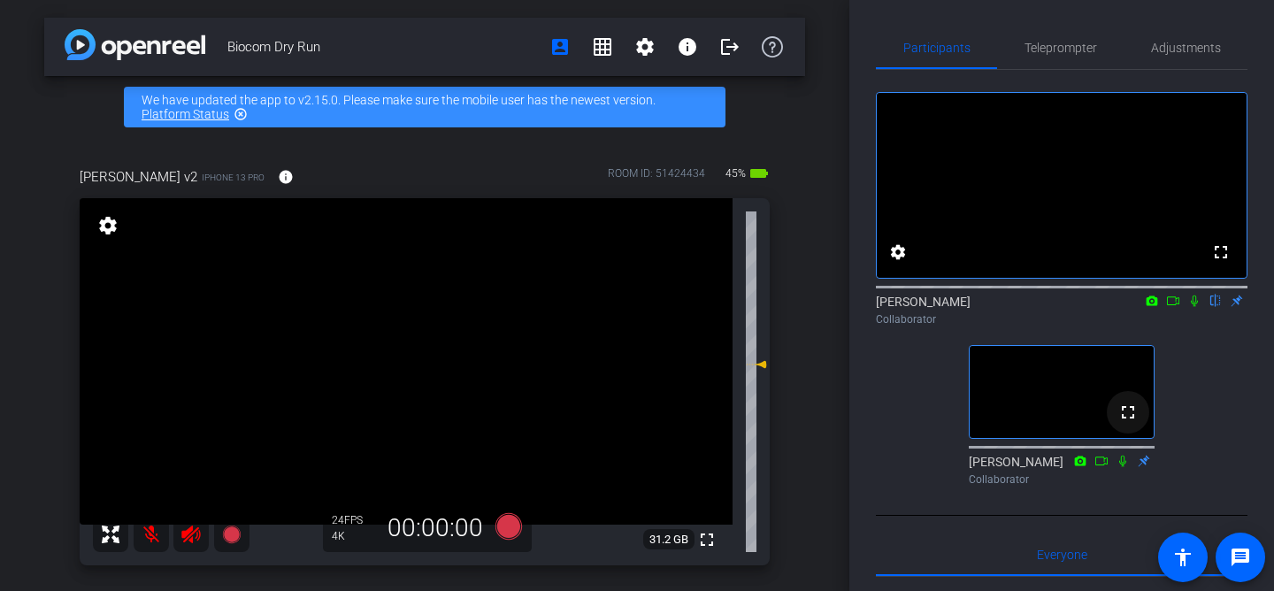
click at [1129, 423] on mat-icon "fullscreen" at bounding box center [1127, 412] width 21 height 21
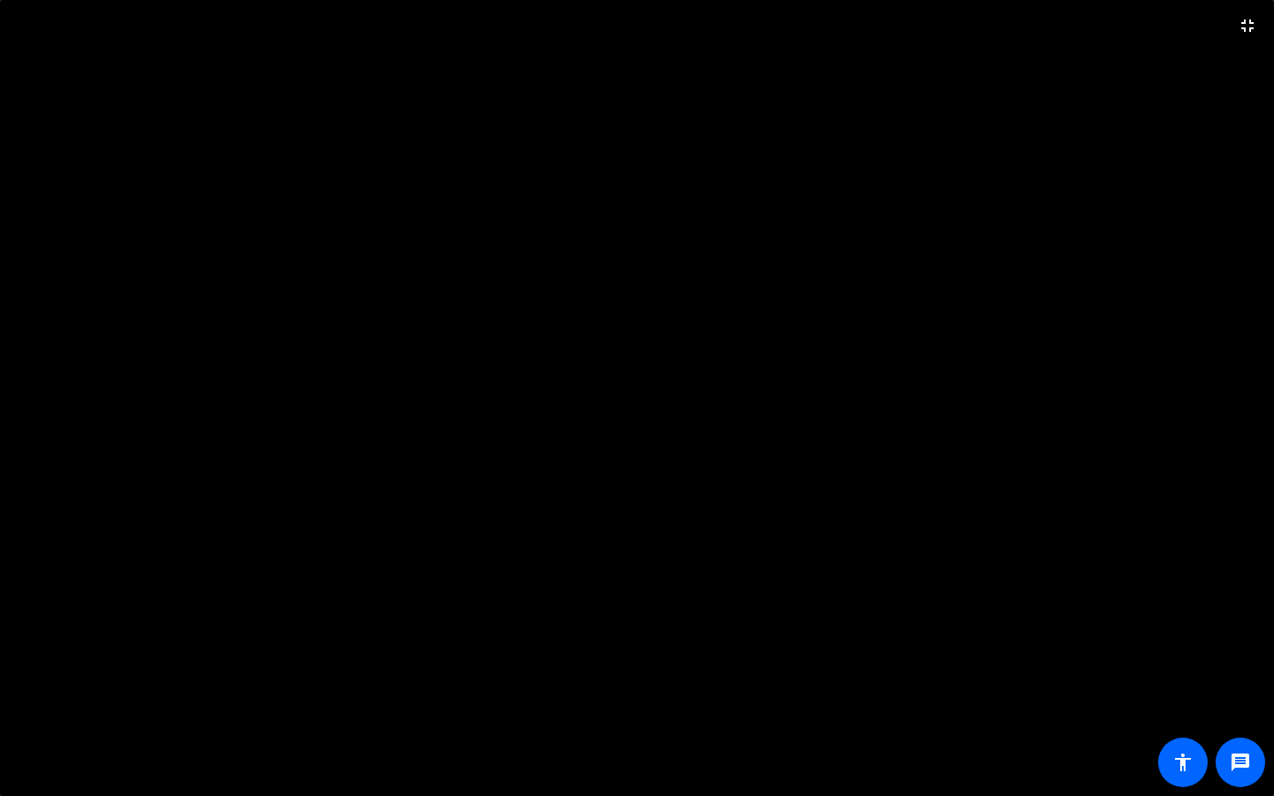
click at [1251, 590] on video at bounding box center [637, 398] width 1274 height 796
click at [1207, 590] on video at bounding box center [637, 398] width 1274 height 796
click at [1249, 20] on mat-icon "fullscreen_exit" at bounding box center [1247, 25] width 21 height 21
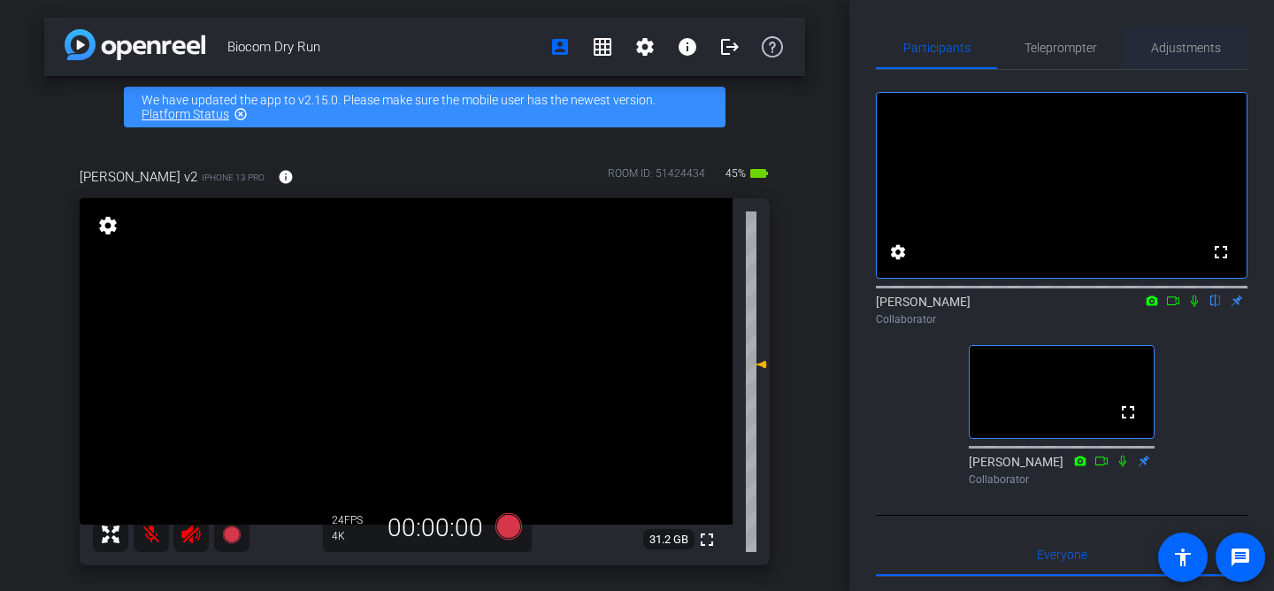
click at [1198, 42] on span "Adjustments" at bounding box center [1186, 48] width 70 height 12
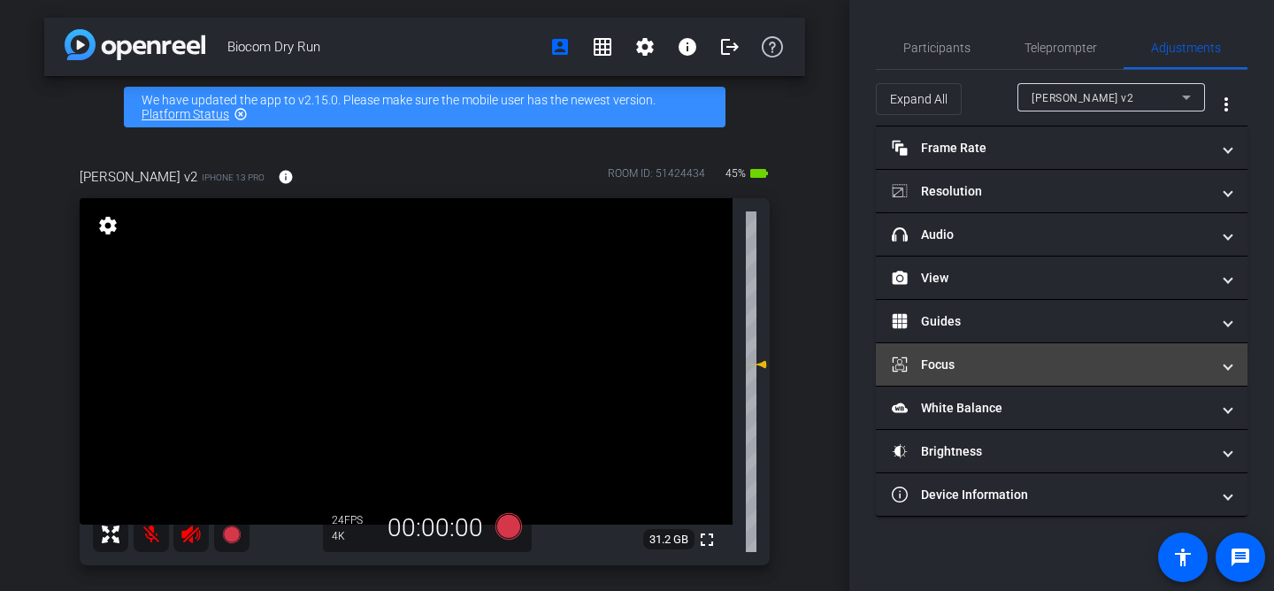
click at [1046, 356] on mat-panel-title "Focus" at bounding box center [1051, 365] width 318 height 19
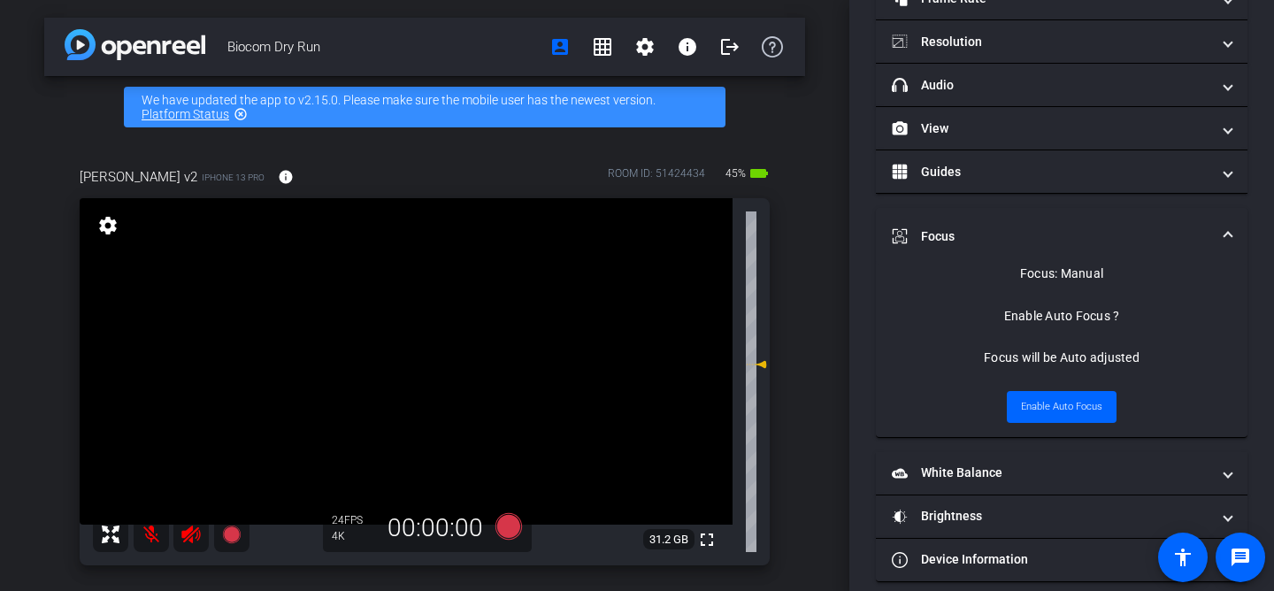
scroll to position [166, 0]
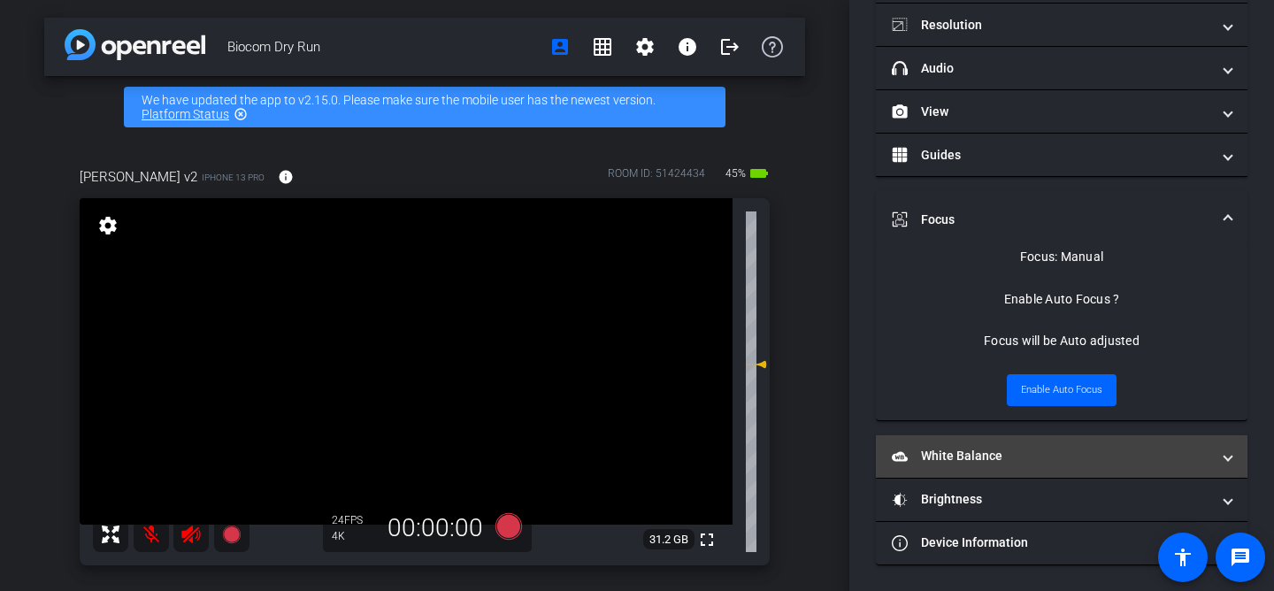
click at [1045, 448] on mat-panel-title "White Balance White Balance" at bounding box center [1051, 456] width 318 height 19
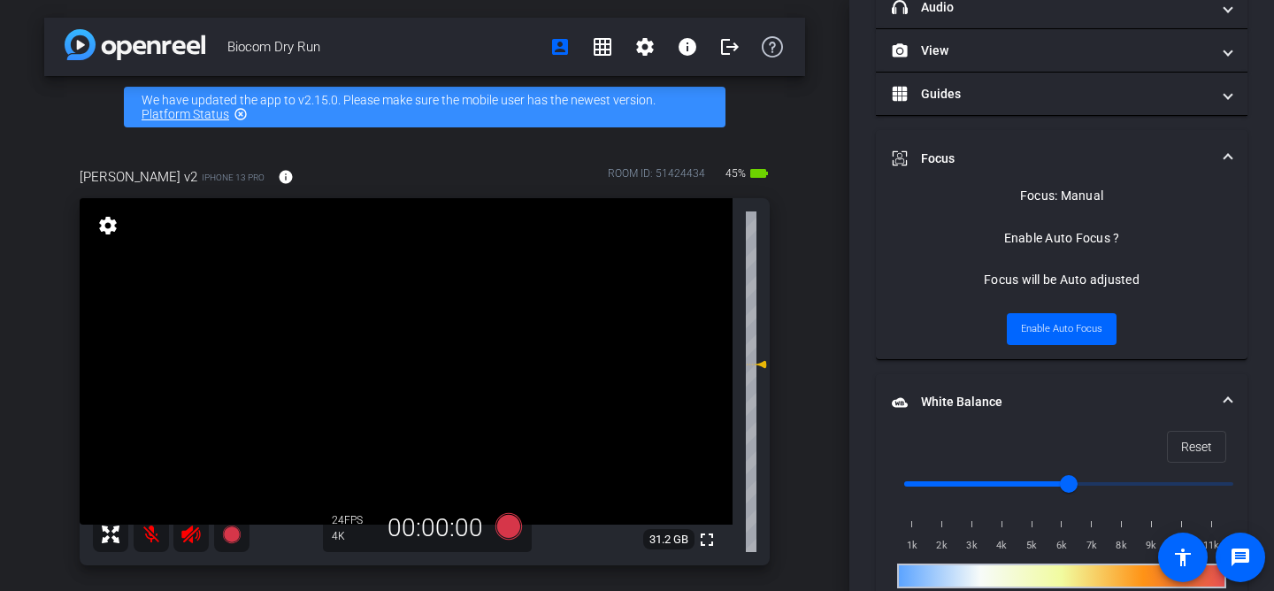
type input "1000"
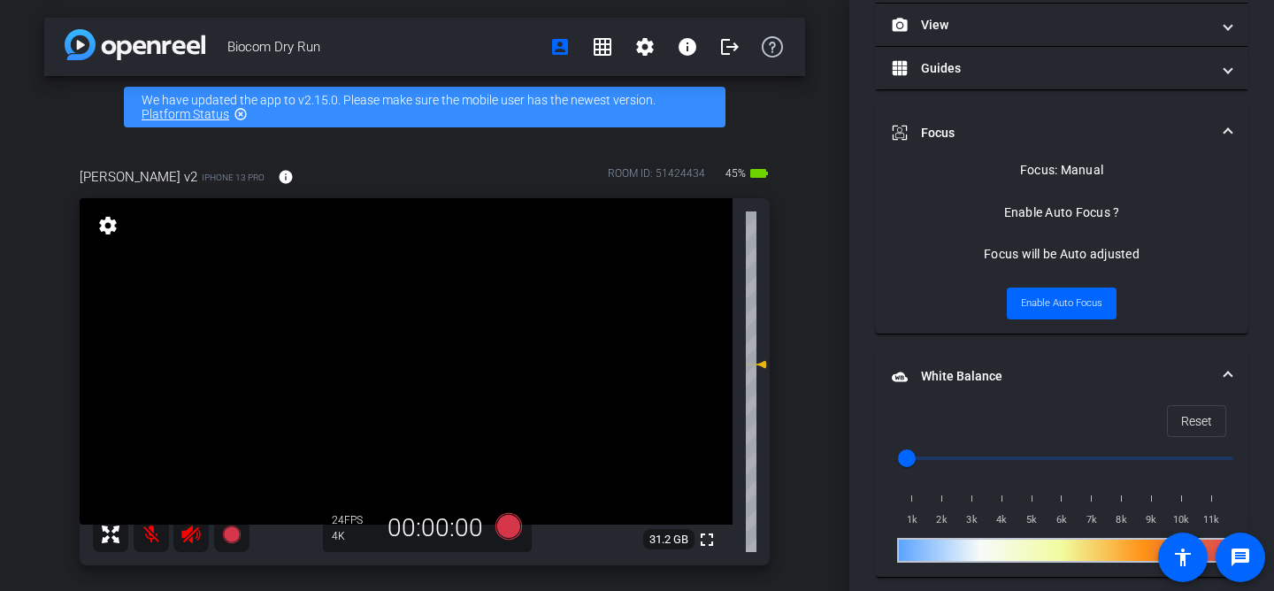
scroll to position [257, 0]
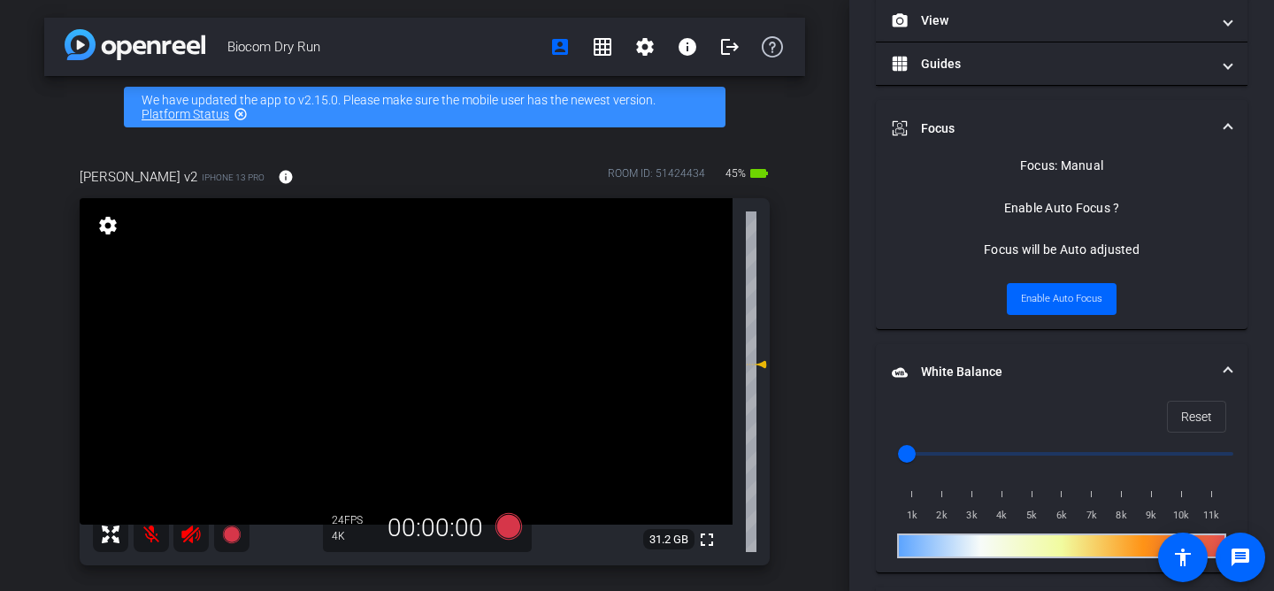
click at [1226, 122] on span at bounding box center [1227, 128] width 7 height 19
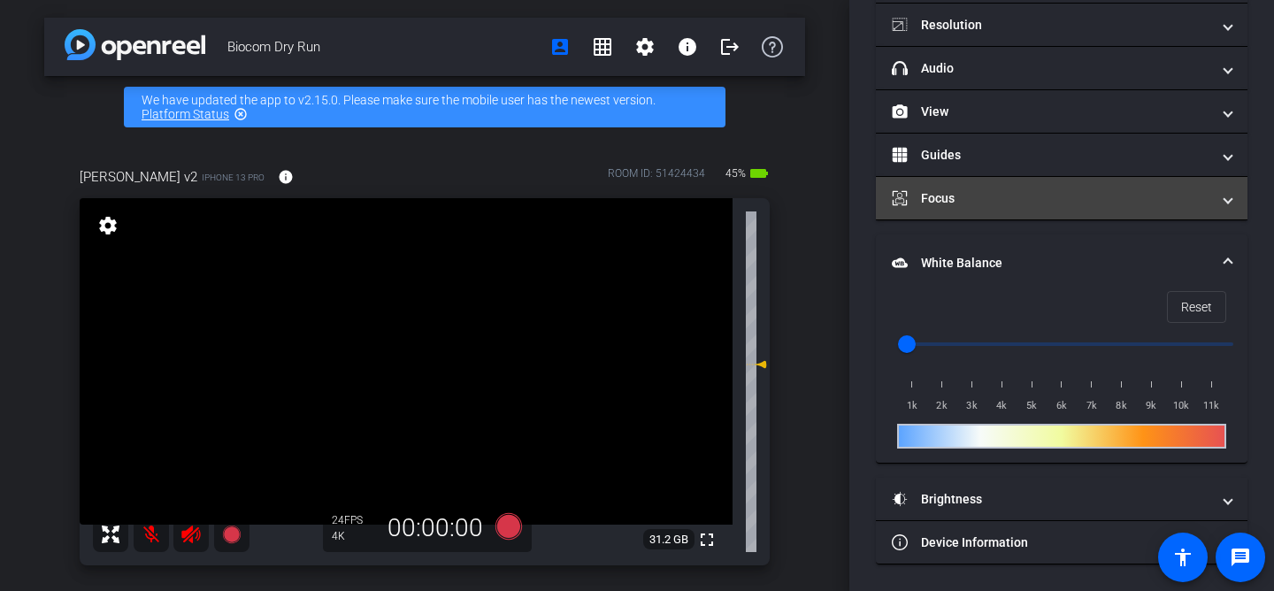
scroll to position [166, 0]
click at [1159, 200] on mat-panel-title "Focus" at bounding box center [1051, 198] width 318 height 19
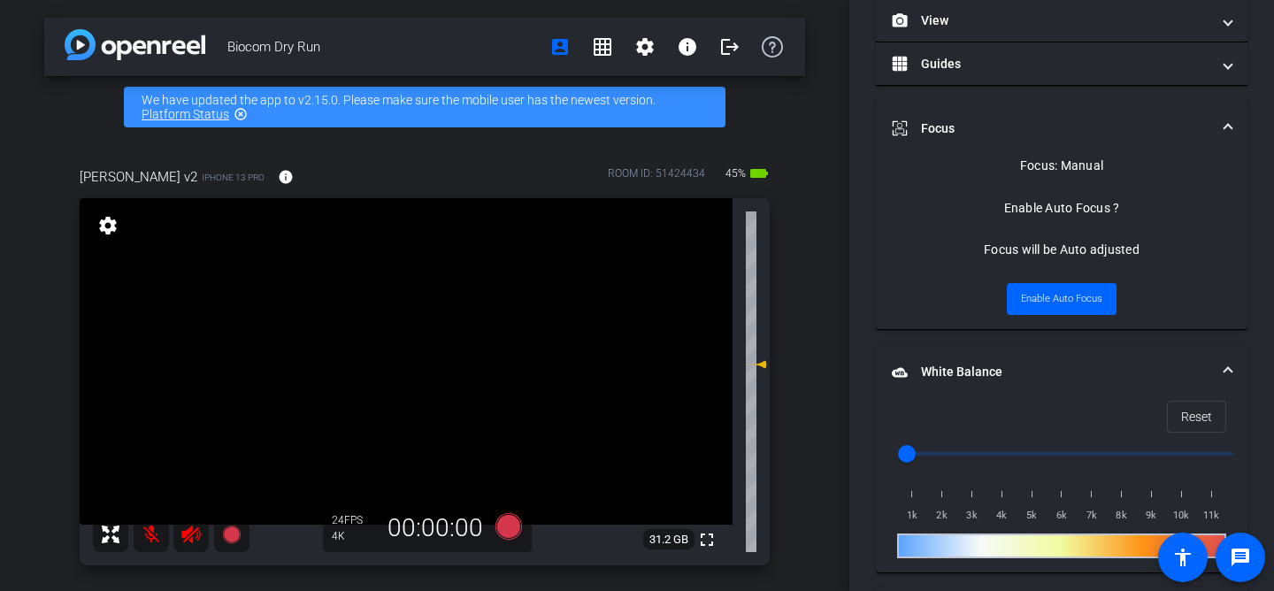
click at [1229, 123] on span at bounding box center [1227, 128] width 7 height 19
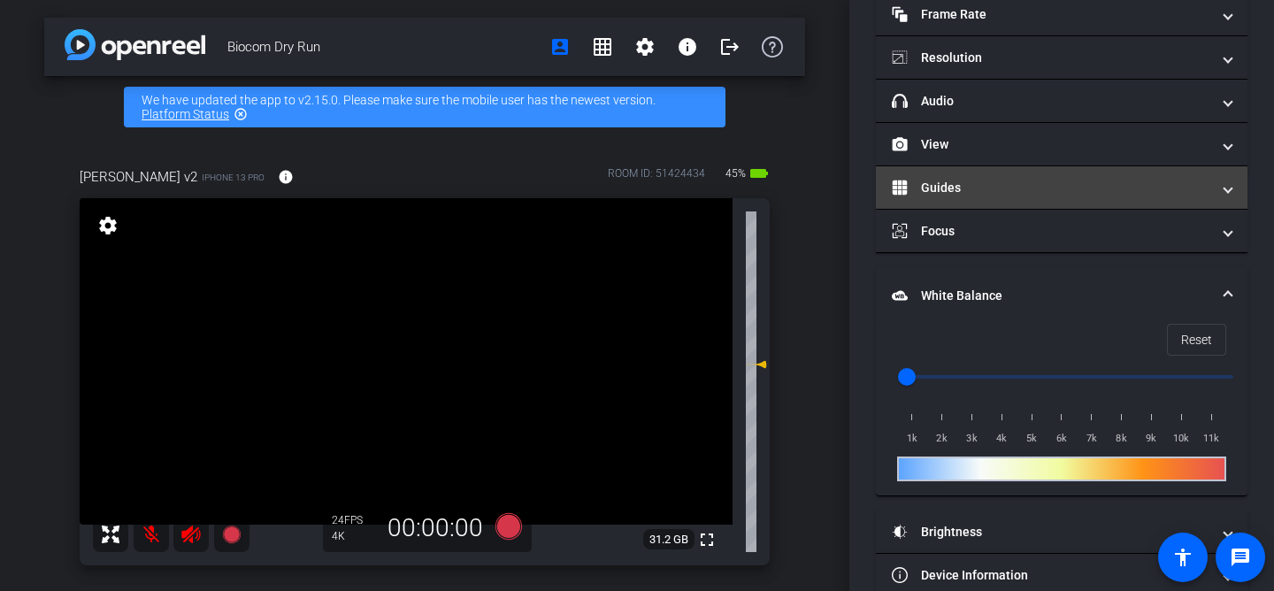
scroll to position [166, 0]
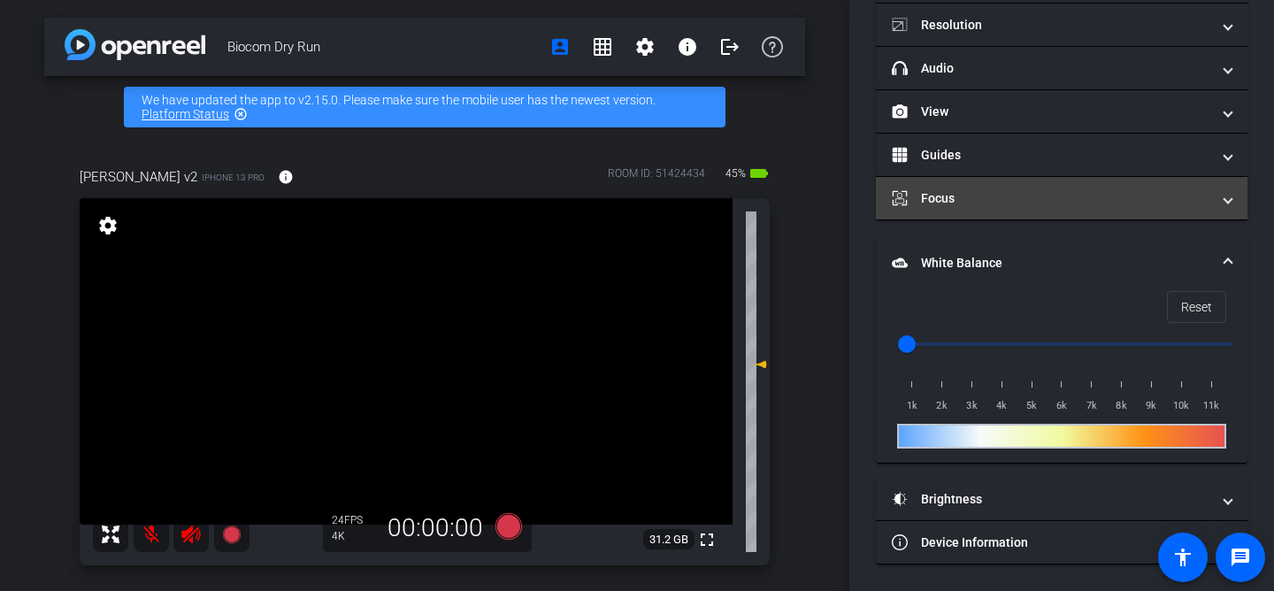
click at [1226, 207] on span at bounding box center [1227, 198] width 7 height 19
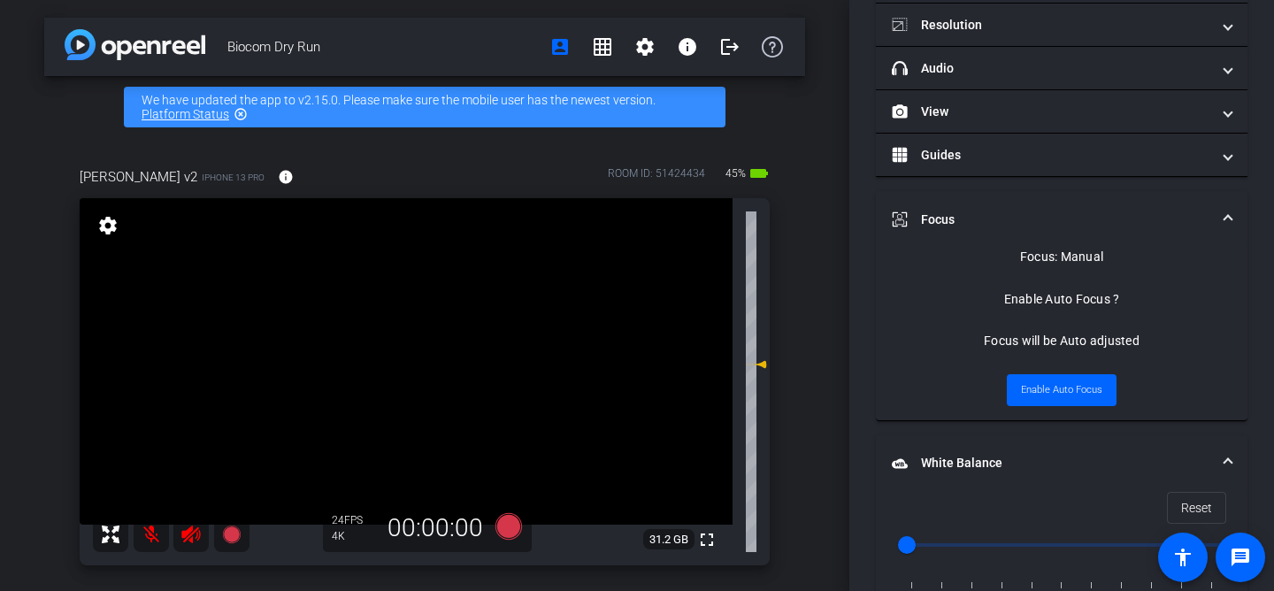
click at [1226, 208] on mat-expansion-panel-header "Focus" at bounding box center [1062, 219] width 372 height 57
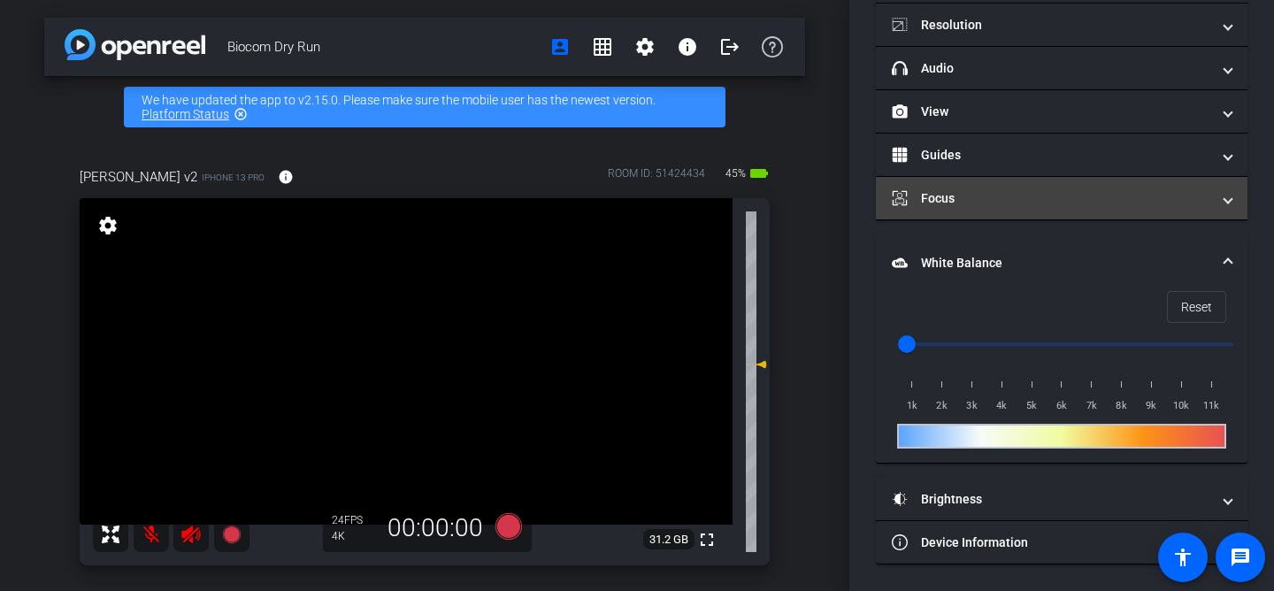
click at [1224, 195] on span at bounding box center [1227, 198] width 7 height 19
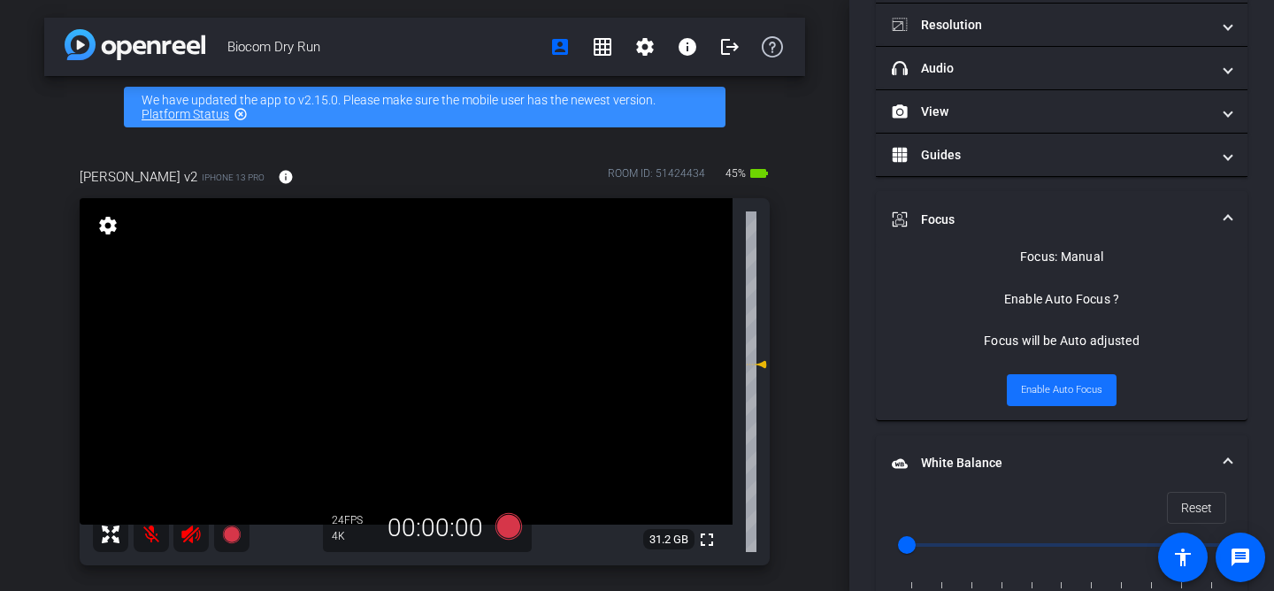
click at [1051, 383] on span "Enable Auto Focus" at bounding box center [1061, 390] width 81 height 27
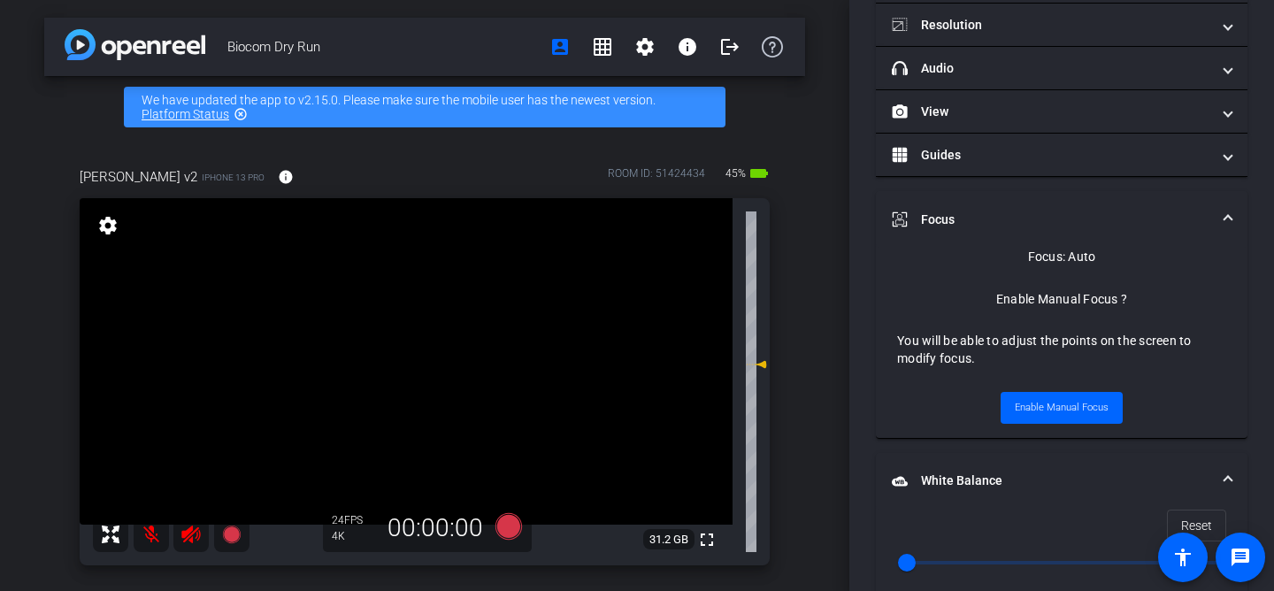
click at [1225, 219] on span at bounding box center [1227, 220] width 7 height 19
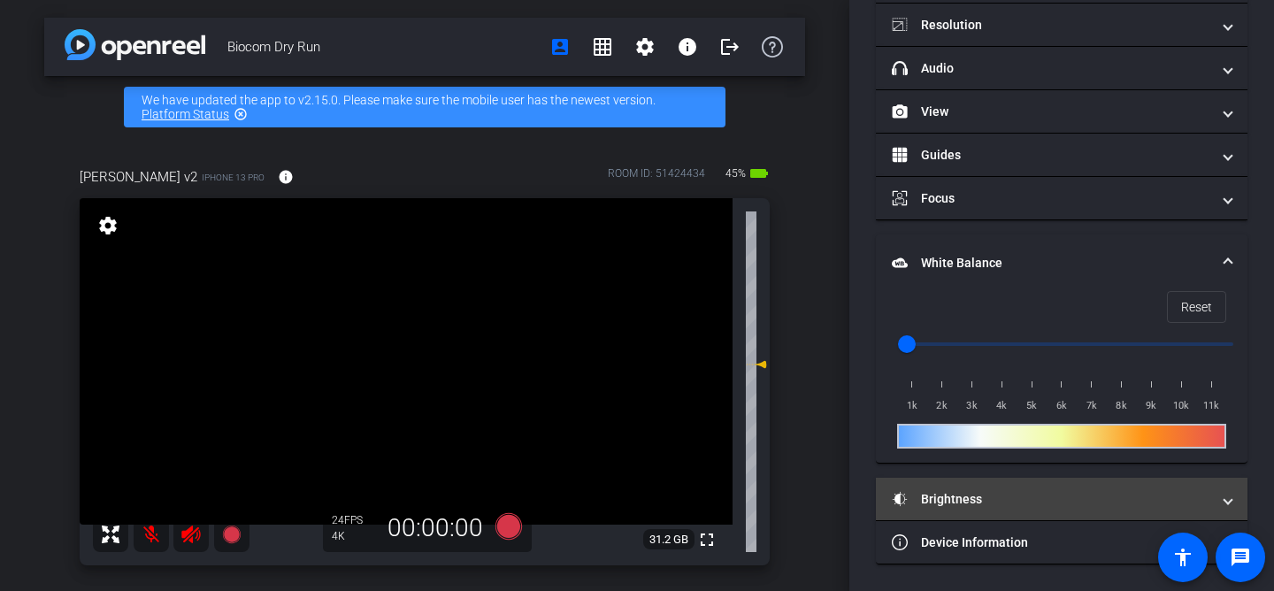
click at [1226, 503] on span at bounding box center [1227, 499] width 7 height 19
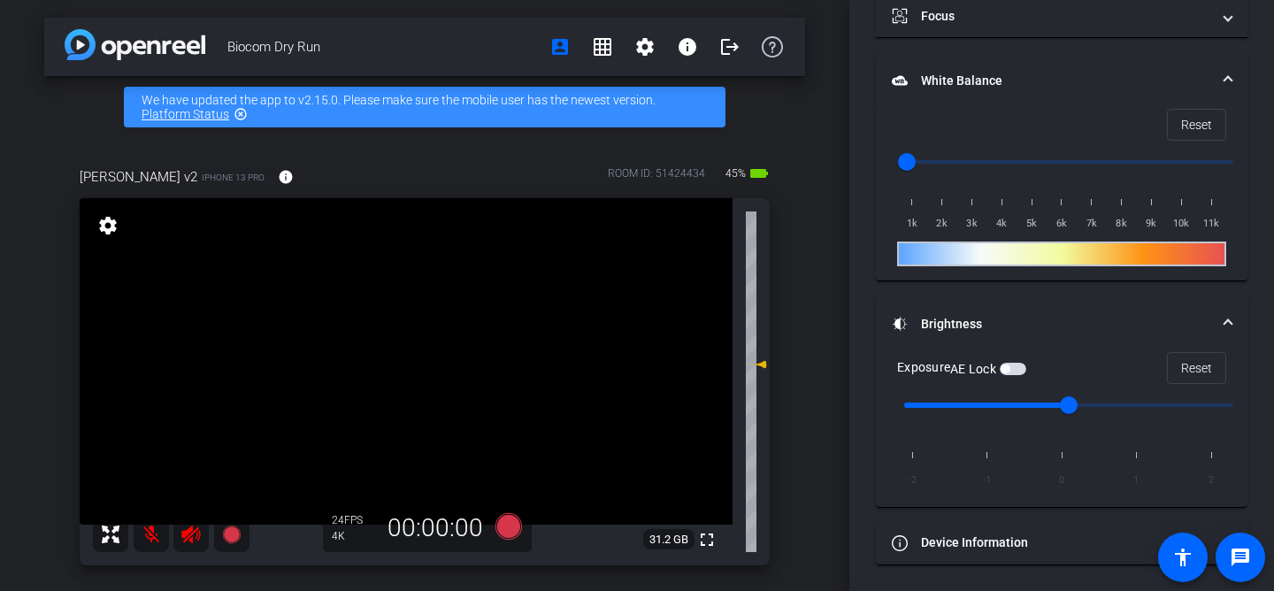
scroll to position [0, 0]
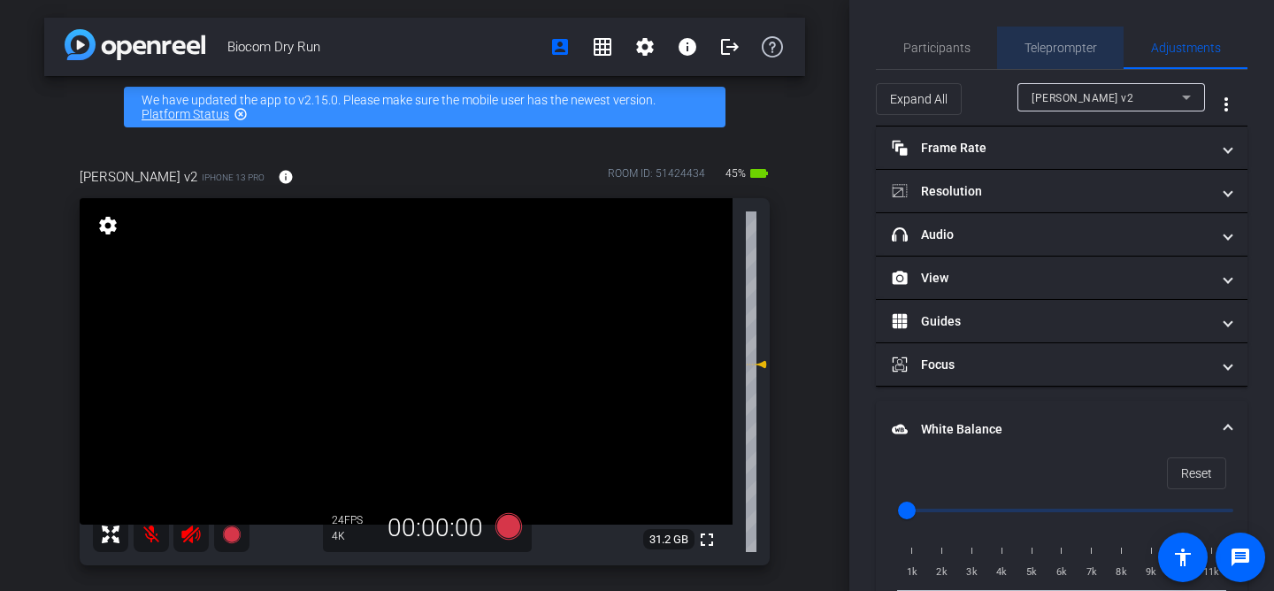
click at [1061, 53] on span "Teleprompter" at bounding box center [1060, 48] width 73 height 12
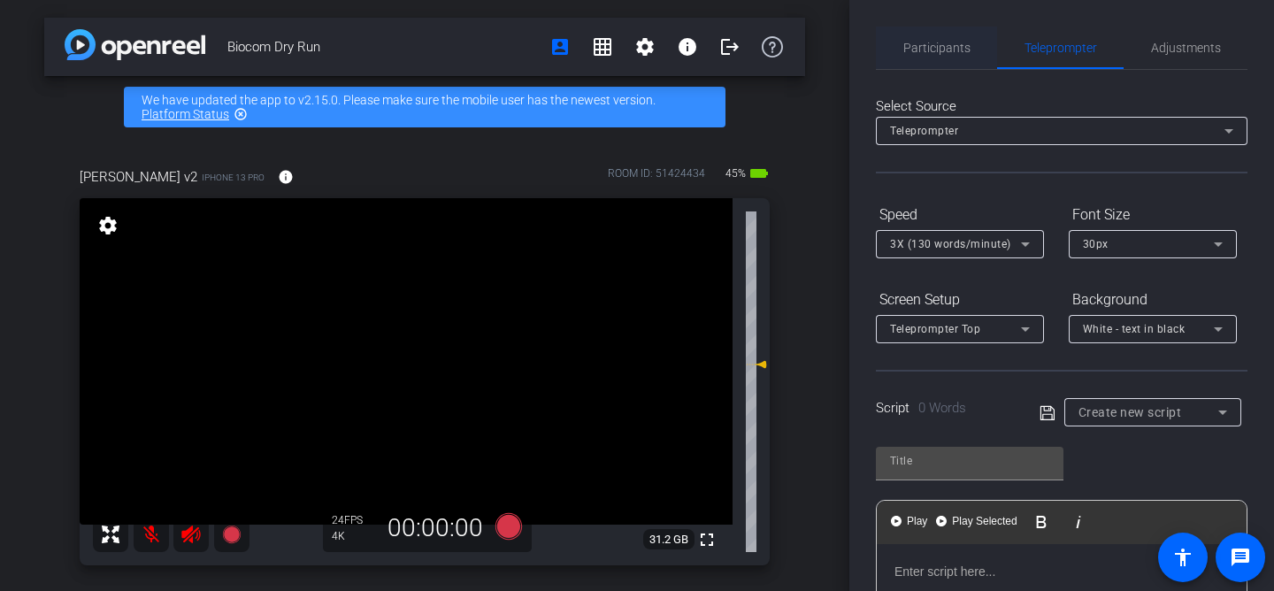
click at [950, 47] on span "Participants" at bounding box center [936, 48] width 67 height 12
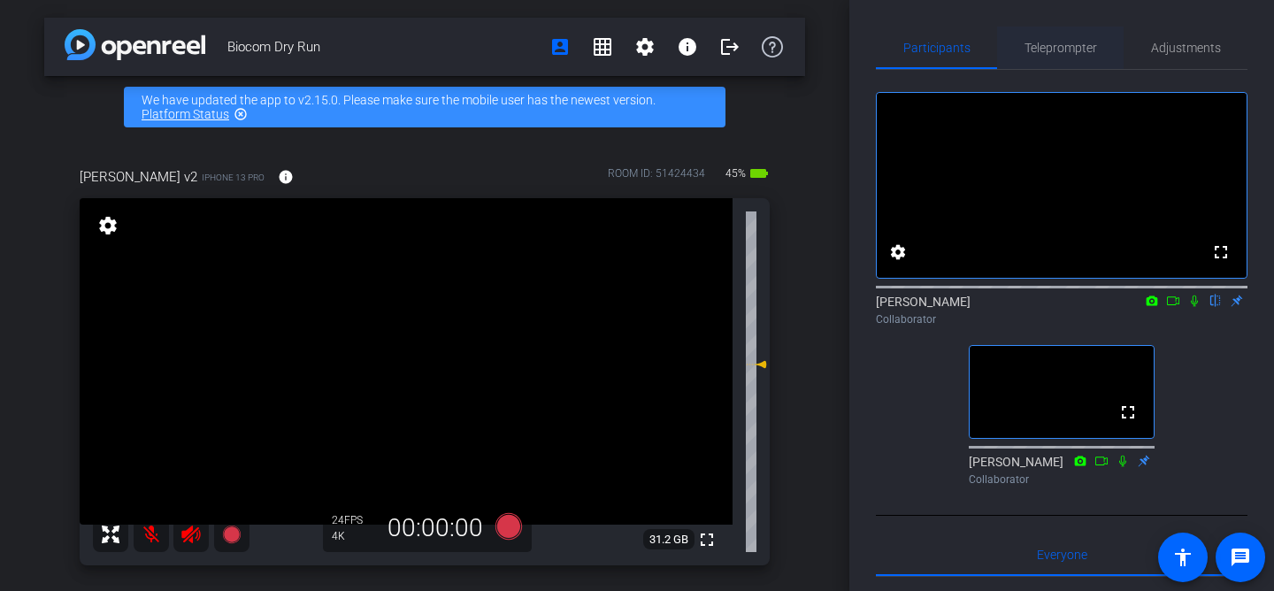
click at [1048, 43] on span "Teleprompter" at bounding box center [1060, 48] width 73 height 12
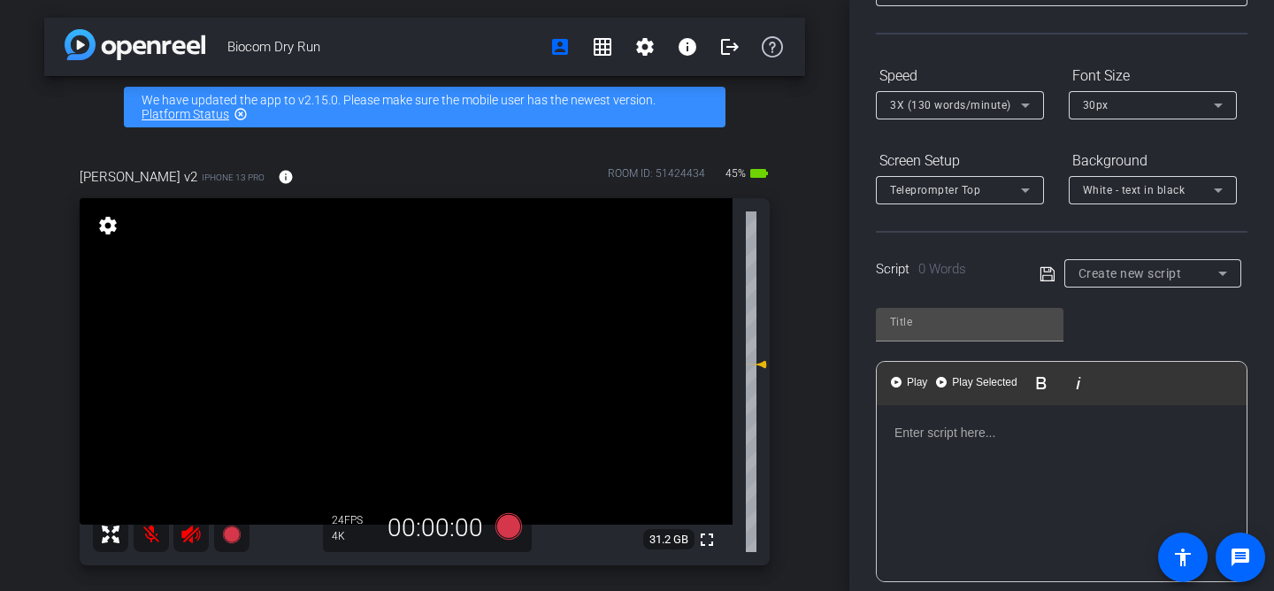
scroll to position [376, 0]
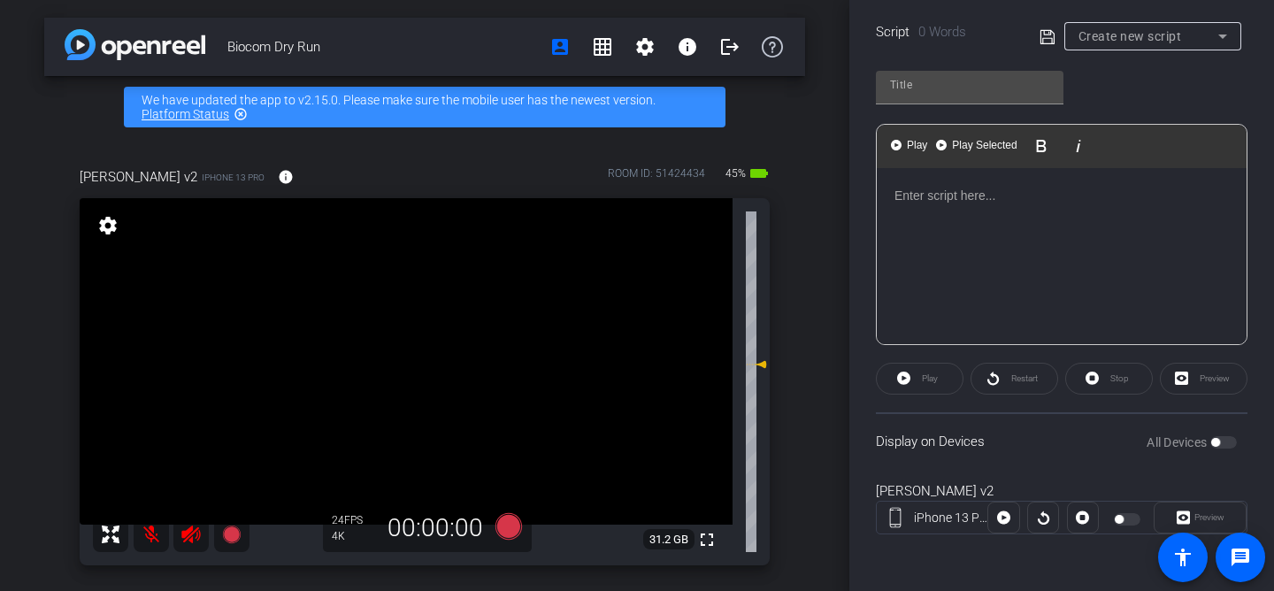
click at [993, 198] on p at bounding box center [1061, 195] width 334 height 19
type input "Default title 809"
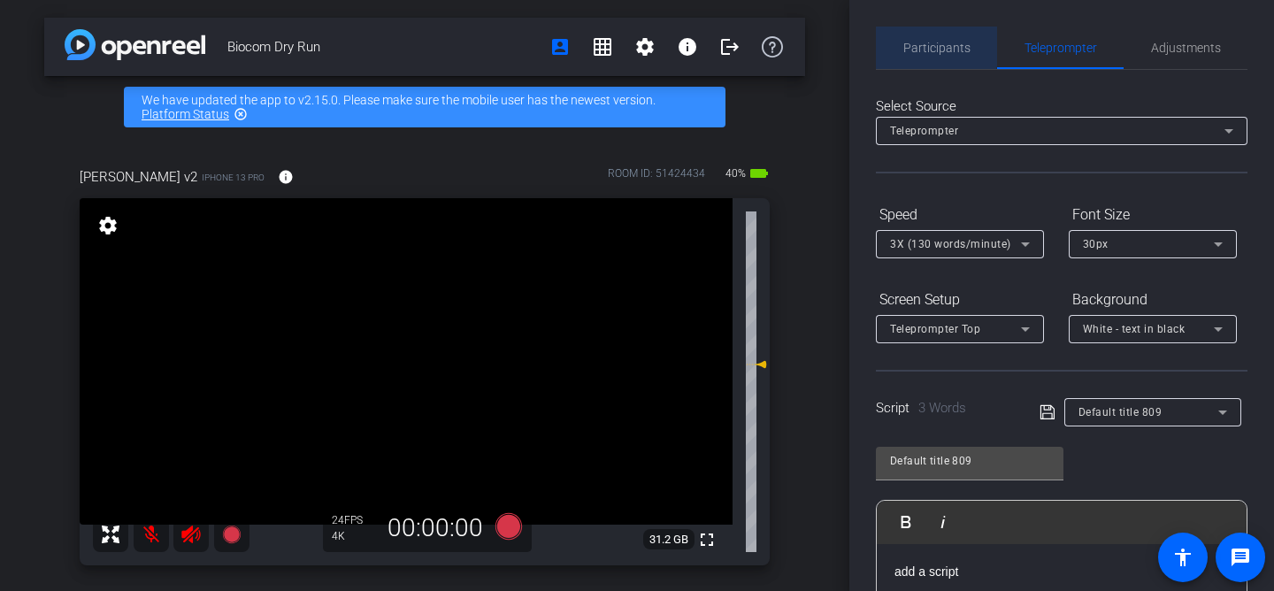
click at [925, 46] on span "Participants" at bounding box center [936, 48] width 67 height 12
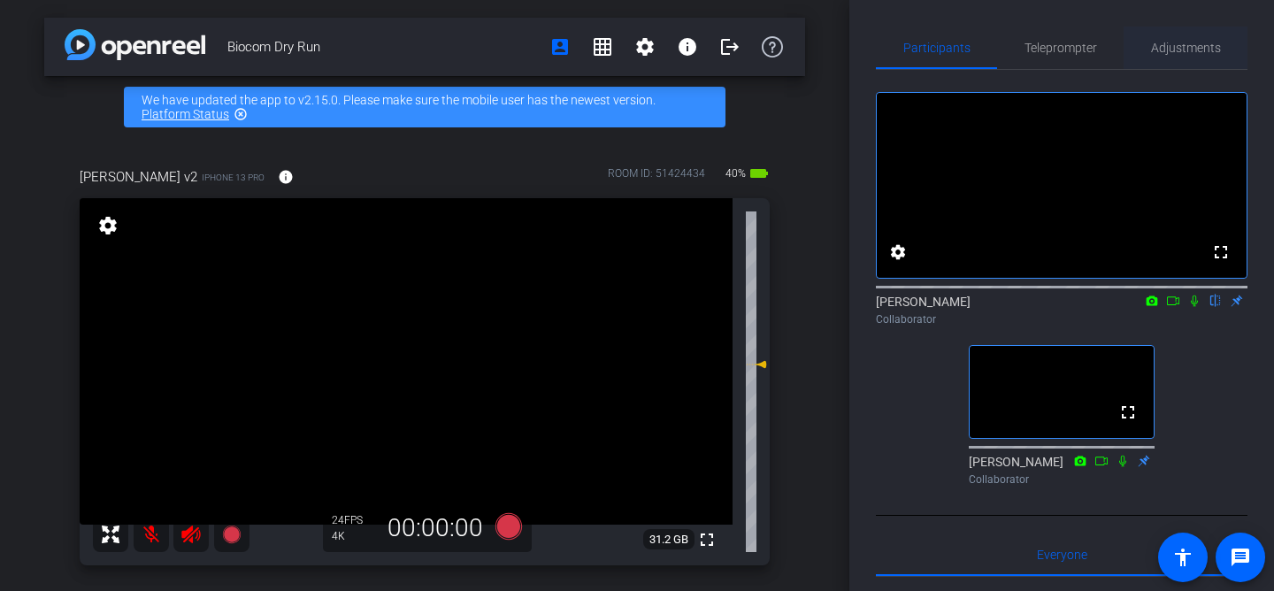
click at [1177, 48] on span "Adjustments" at bounding box center [1186, 48] width 70 height 12
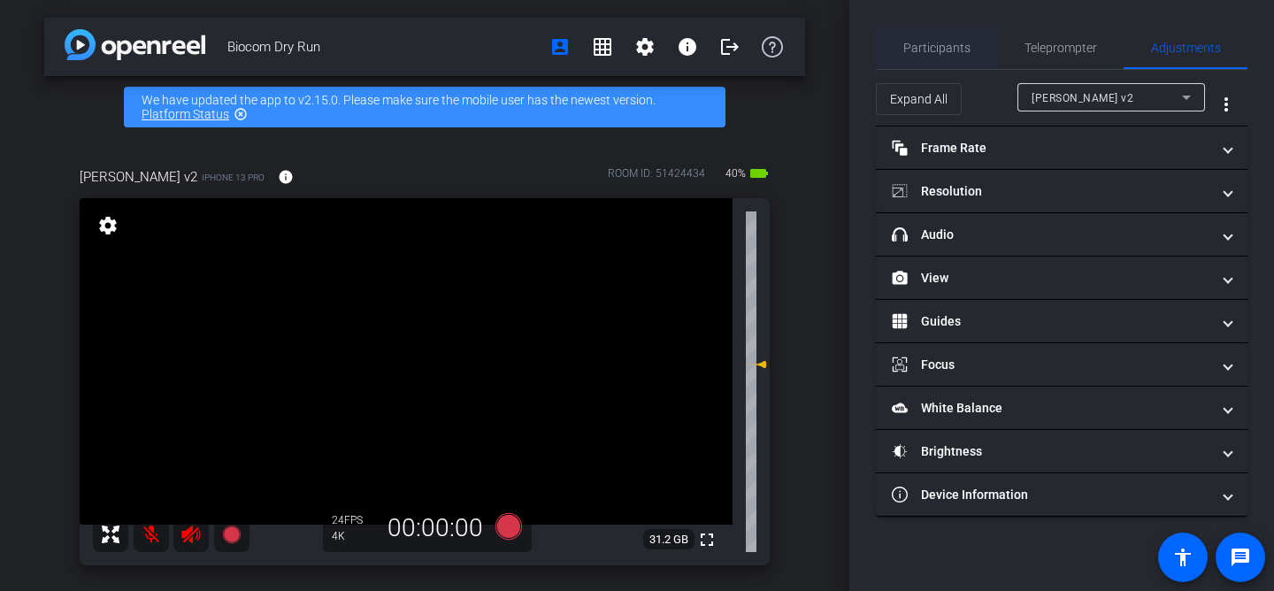
click at [935, 42] on span "Participants" at bounding box center [936, 48] width 67 height 12
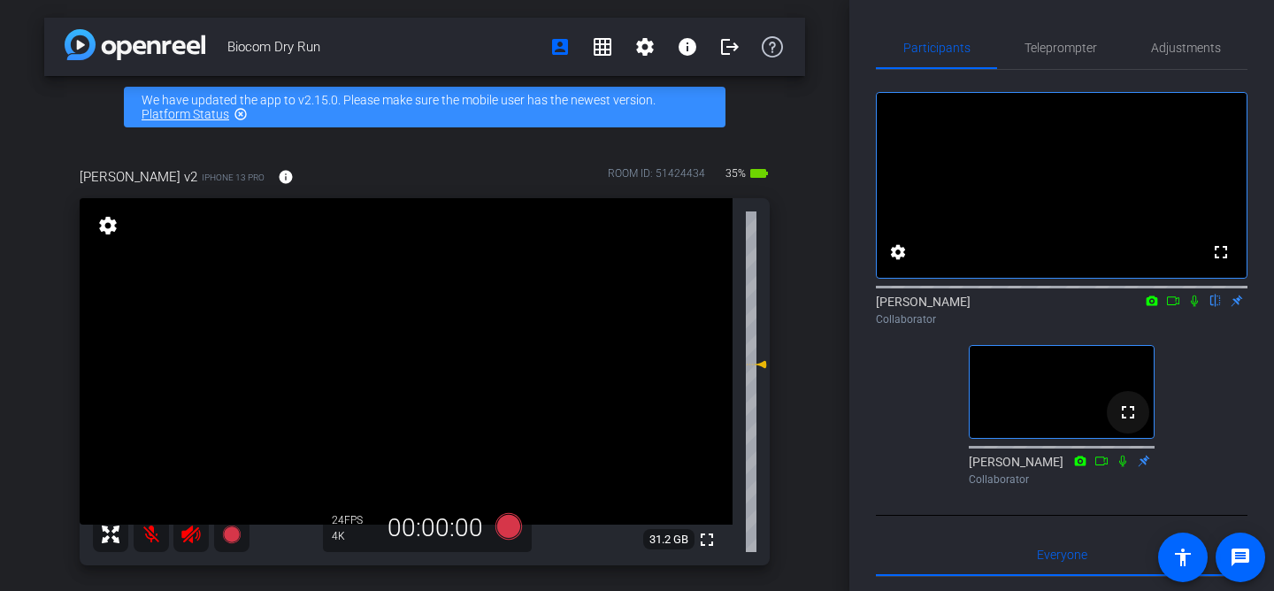
click at [1133, 423] on mat-icon "fullscreen" at bounding box center [1127, 412] width 21 height 21
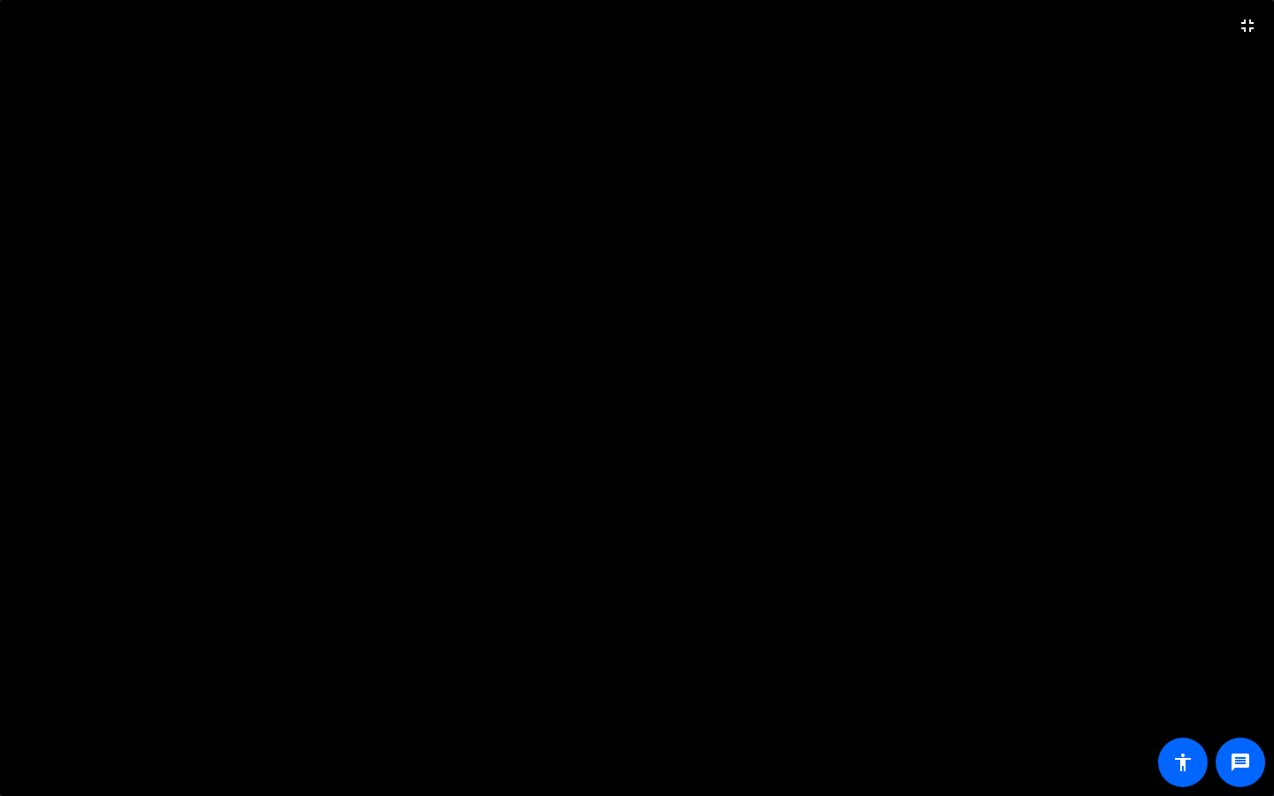
click at [1227, 590] on video at bounding box center [637, 398] width 1274 height 796
click at [1247, 28] on mat-icon "fullscreen_exit" at bounding box center [1247, 25] width 21 height 21
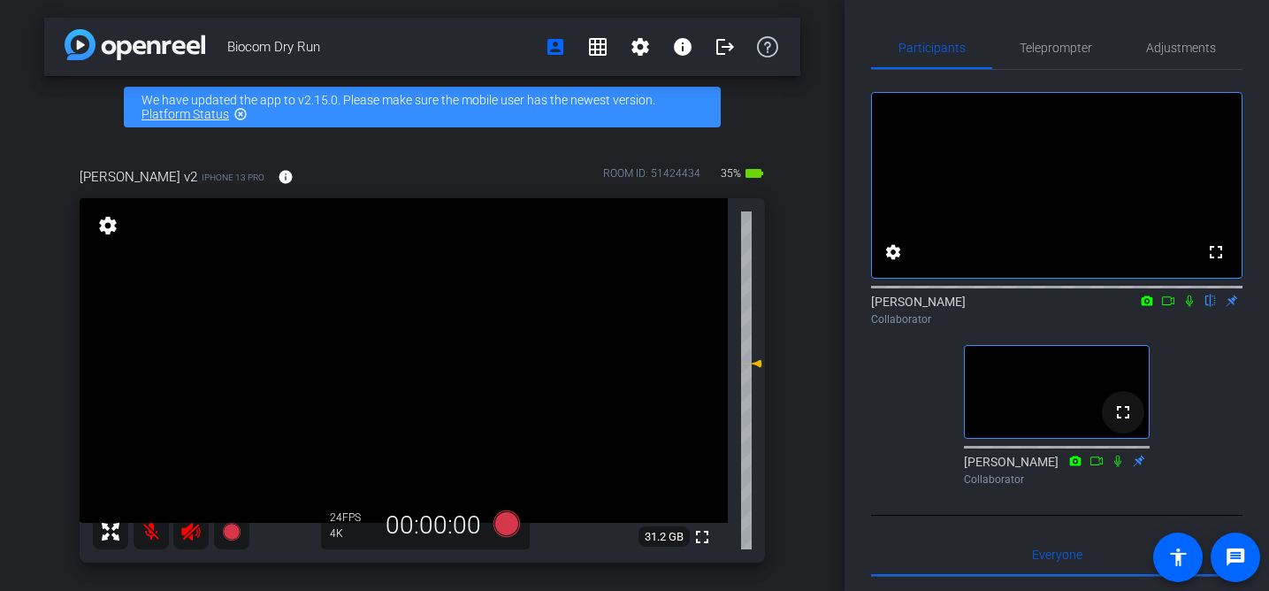
click at [1128, 423] on mat-icon "fullscreen" at bounding box center [1123, 412] width 21 height 21
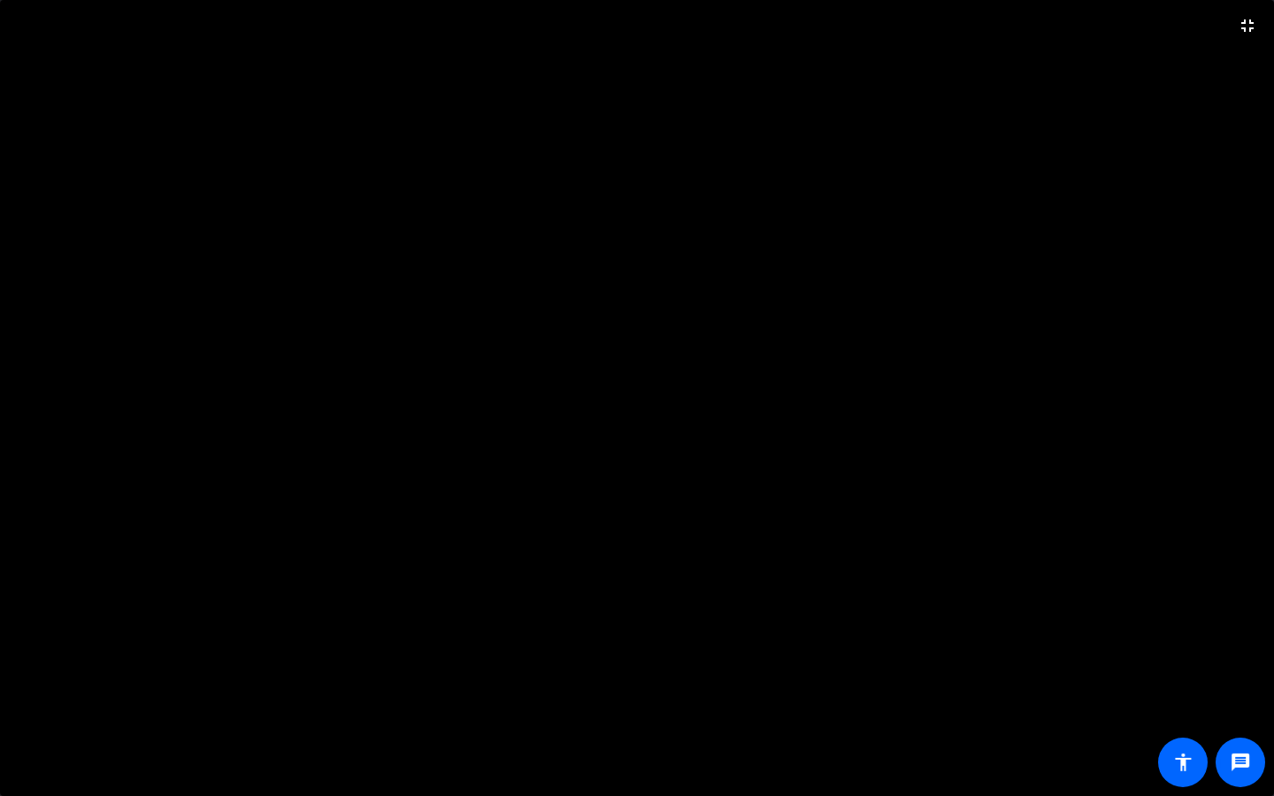
click at [1225, 590] on video at bounding box center [637, 398] width 1274 height 796
click at [1246, 27] on mat-icon "fullscreen_exit" at bounding box center [1247, 25] width 21 height 21
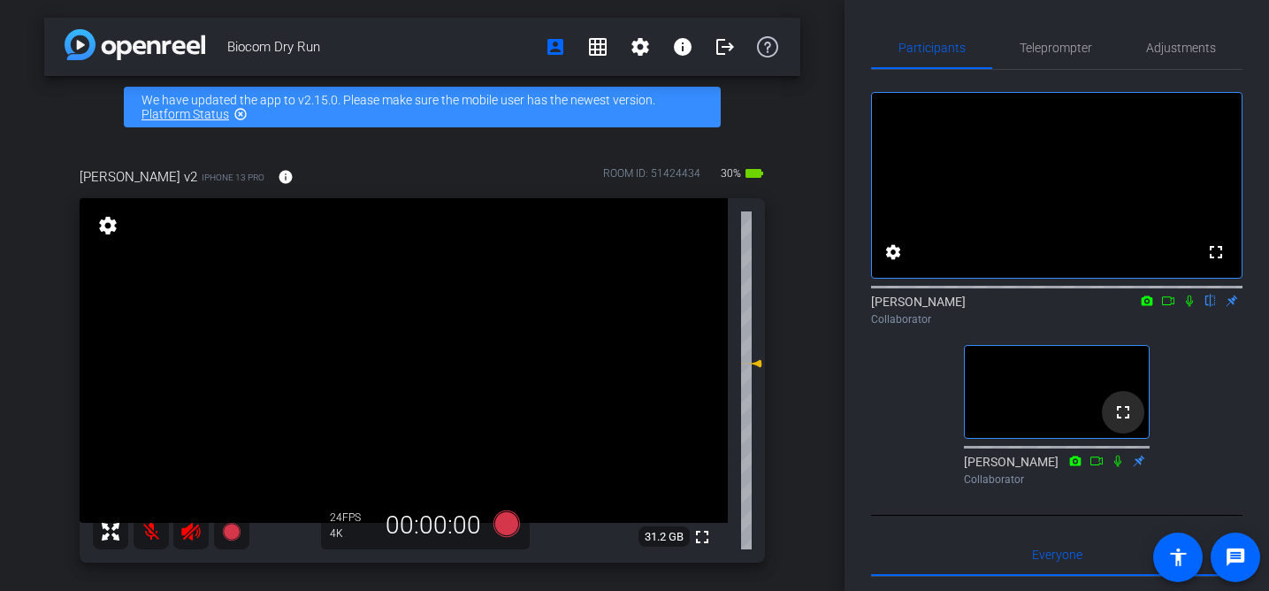
click at [1128, 423] on mat-icon "fullscreen" at bounding box center [1123, 412] width 21 height 21
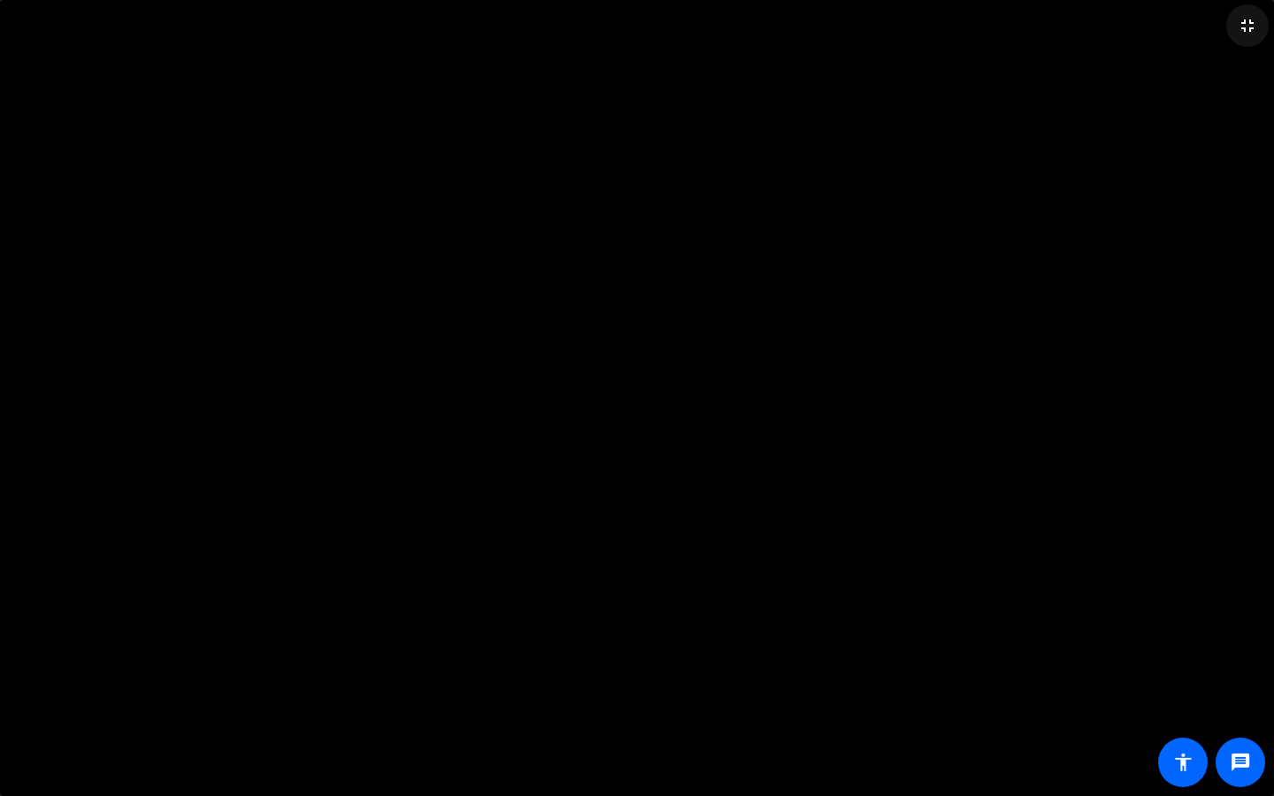
click at [1248, 20] on mat-icon "fullscreen_exit" at bounding box center [1247, 25] width 21 height 21
